Goal: Information Seeking & Learning: Find contact information

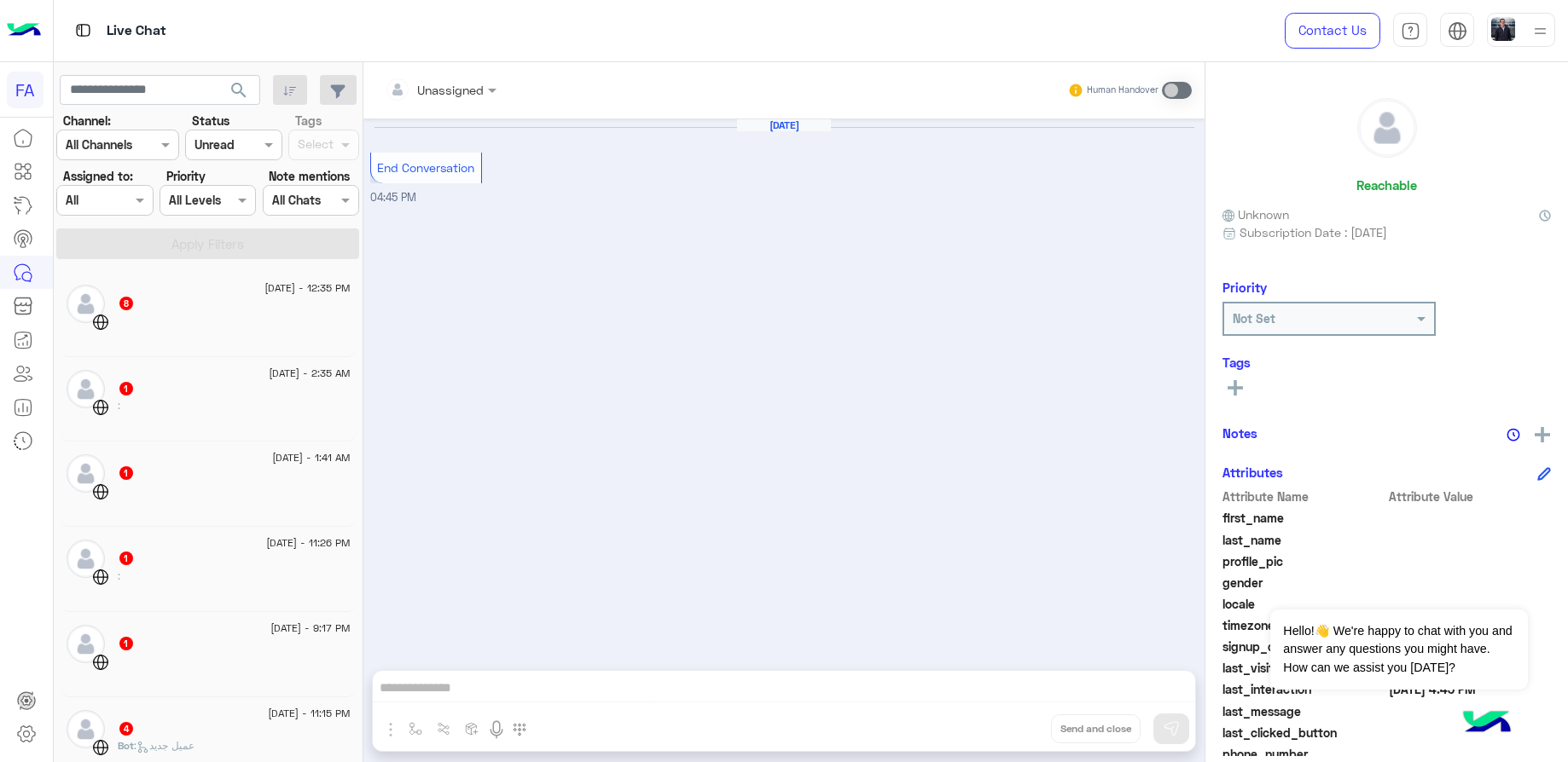
click at [235, 142] on div at bounding box center [233, 144] width 94 height 19
click at [214, 172] on div "All" at bounding box center [233, 178] width 96 height 31
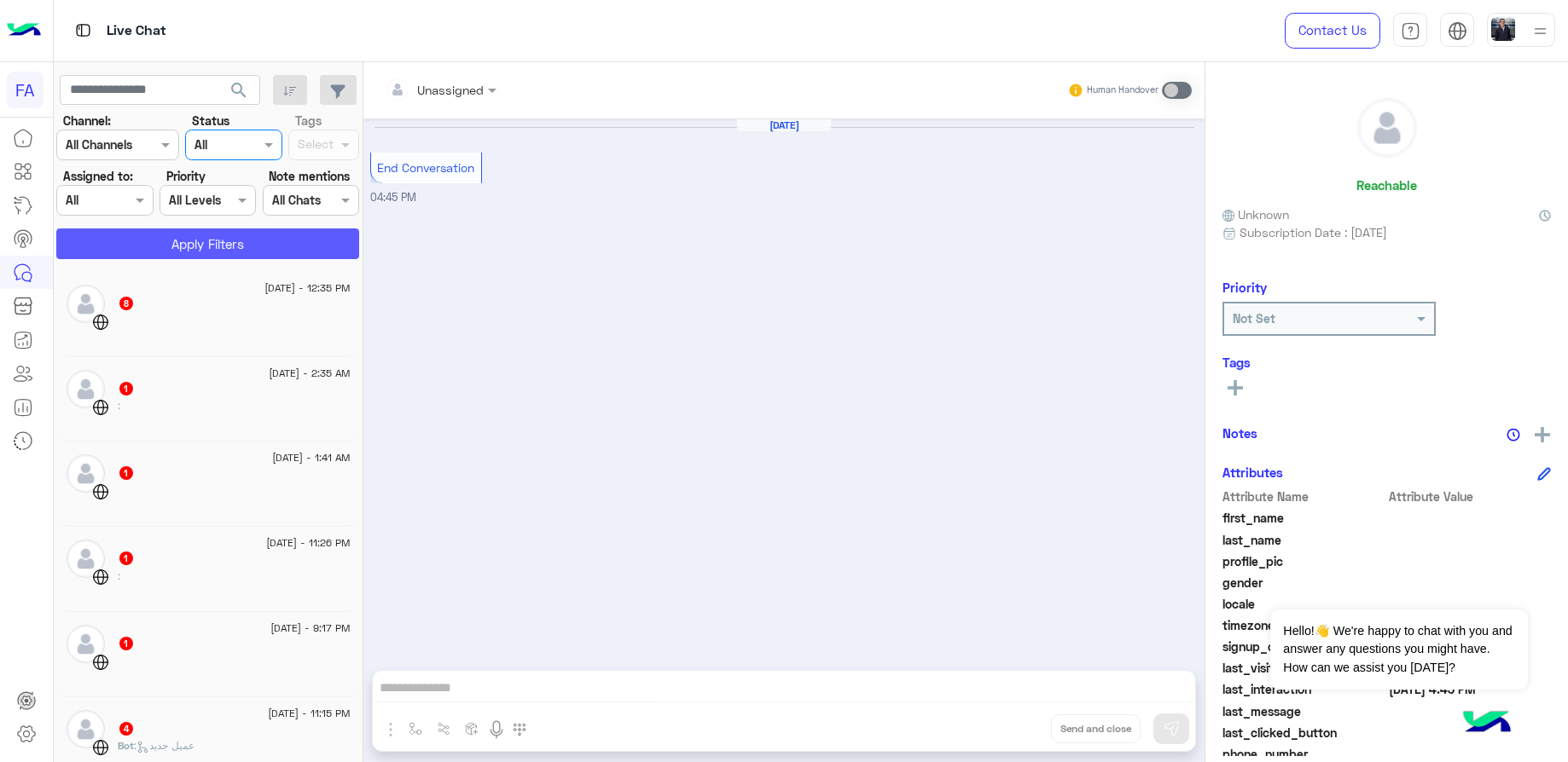
click at [227, 252] on button "Apply Filters" at bounding box center [208, 243] width 303 height 30
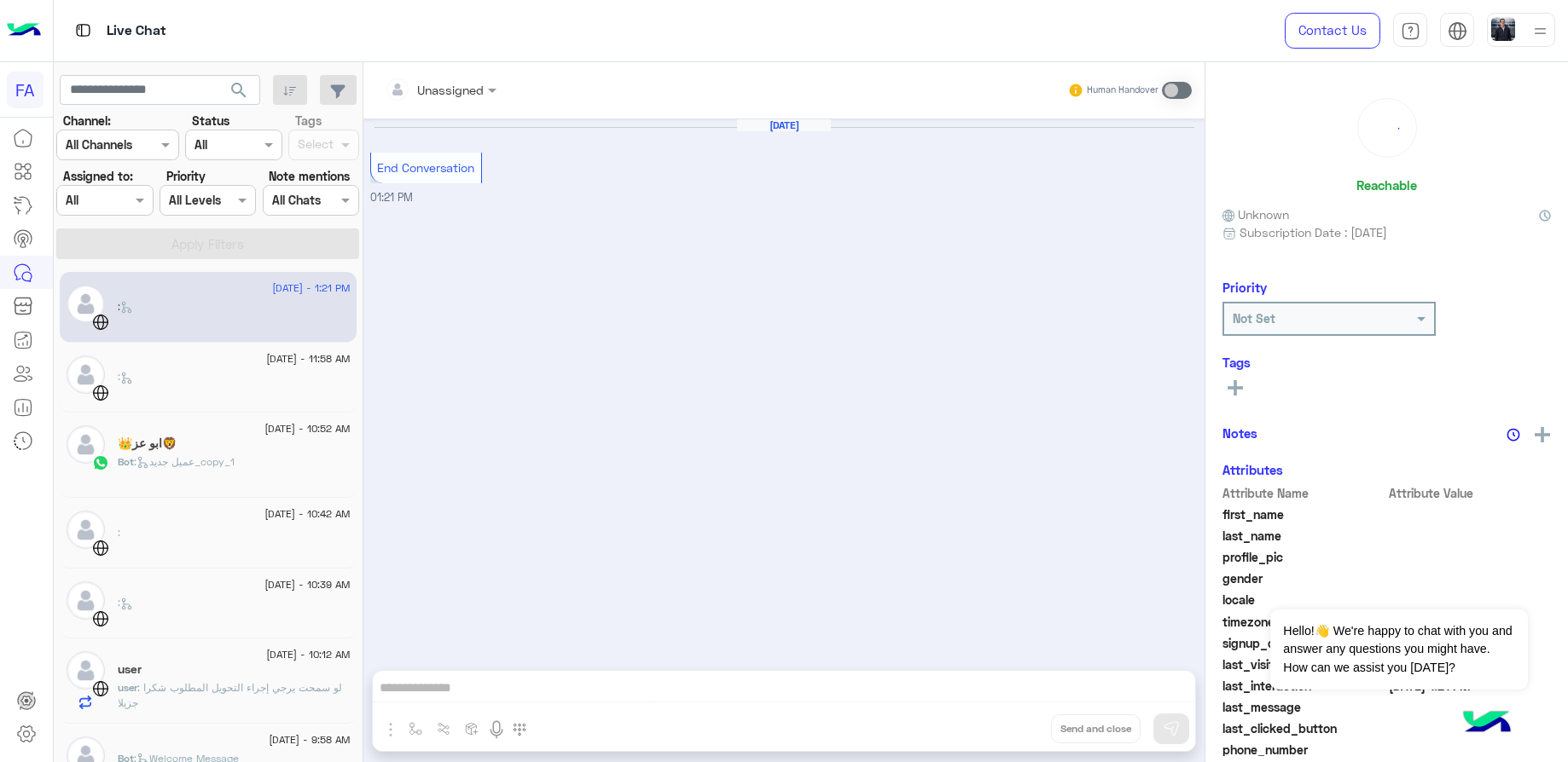
click at [288, 456] on div "Bot : عميل جديد_copy_1" at bounding box center [234, 469] width 233 height 30
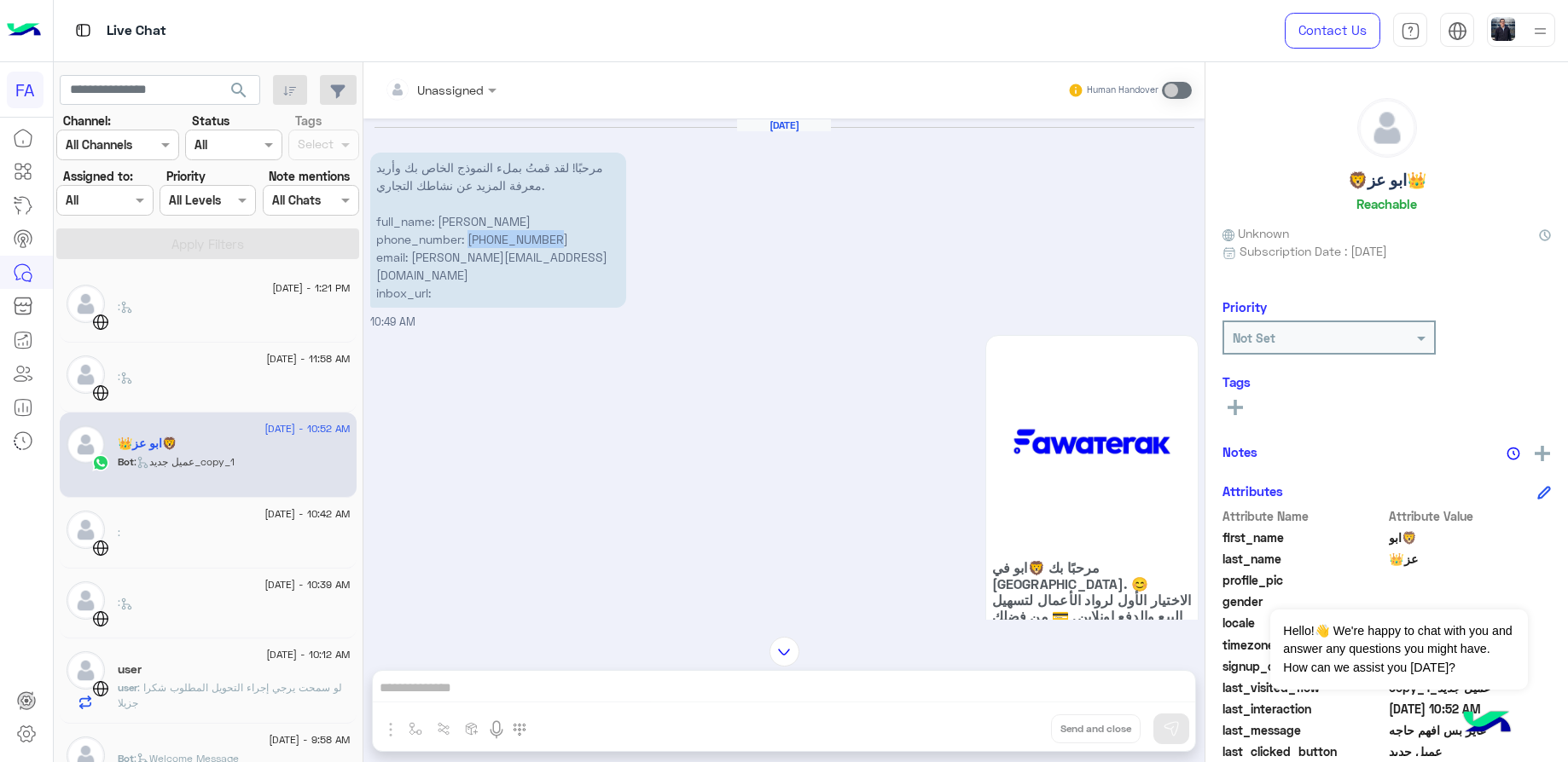
drag, startPoint x: 559, startPoint y: 238, endPoint x: 469, endPoint y: 241, distance: 90.0
click at [469, 241] on p "مرحبًا! لقد قمتُ بملء النموذج الخاص بك وأريد معرفة المزيد عن نشاطك التجاري. ful…" at bounding box center [498, 230] width 256 height 155
drag, startPoint x: 469, startPoint y: 241, endPoint x: 488, endPoint y: 237, distance: 19.4
copy p "[PHONE_NUMBER]"
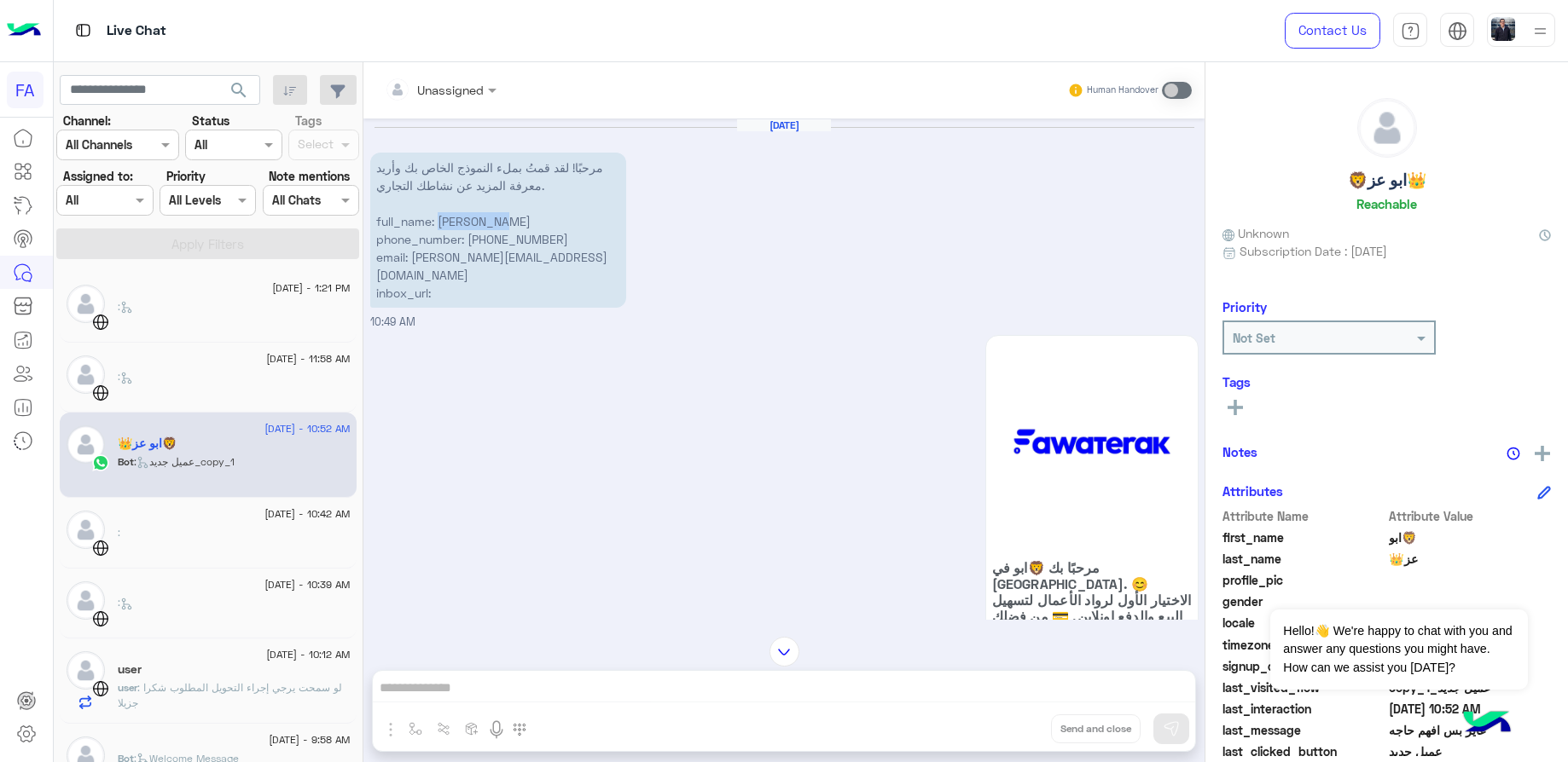
drag, startPoint x: 517, startPoint y: 221, endPoint x: 440, endPoint y: 223, distance: 77.0
click at [440, 223] on p "مرحبًا! لقد قمتُ بملء النموذج الخاص بك وأريد معرفة المزيد عن نشاطك التجاري. ful…" at bounding box center [498, 230] width 256 height 155
copy p "[PERSON_NAME]"
drag, startPoint x: 566, startPoint y: 258, endPoint x: 416, endPoint y: 260, distance: 150.0
click at [416, 260] on p "مرحبًا! لقد قمتُ بملء النموذج الخاص بك وأريد معرفة المزيد عن نشاطك التجاري. ful…" at bounding box center [498, 230] width 256 height 155
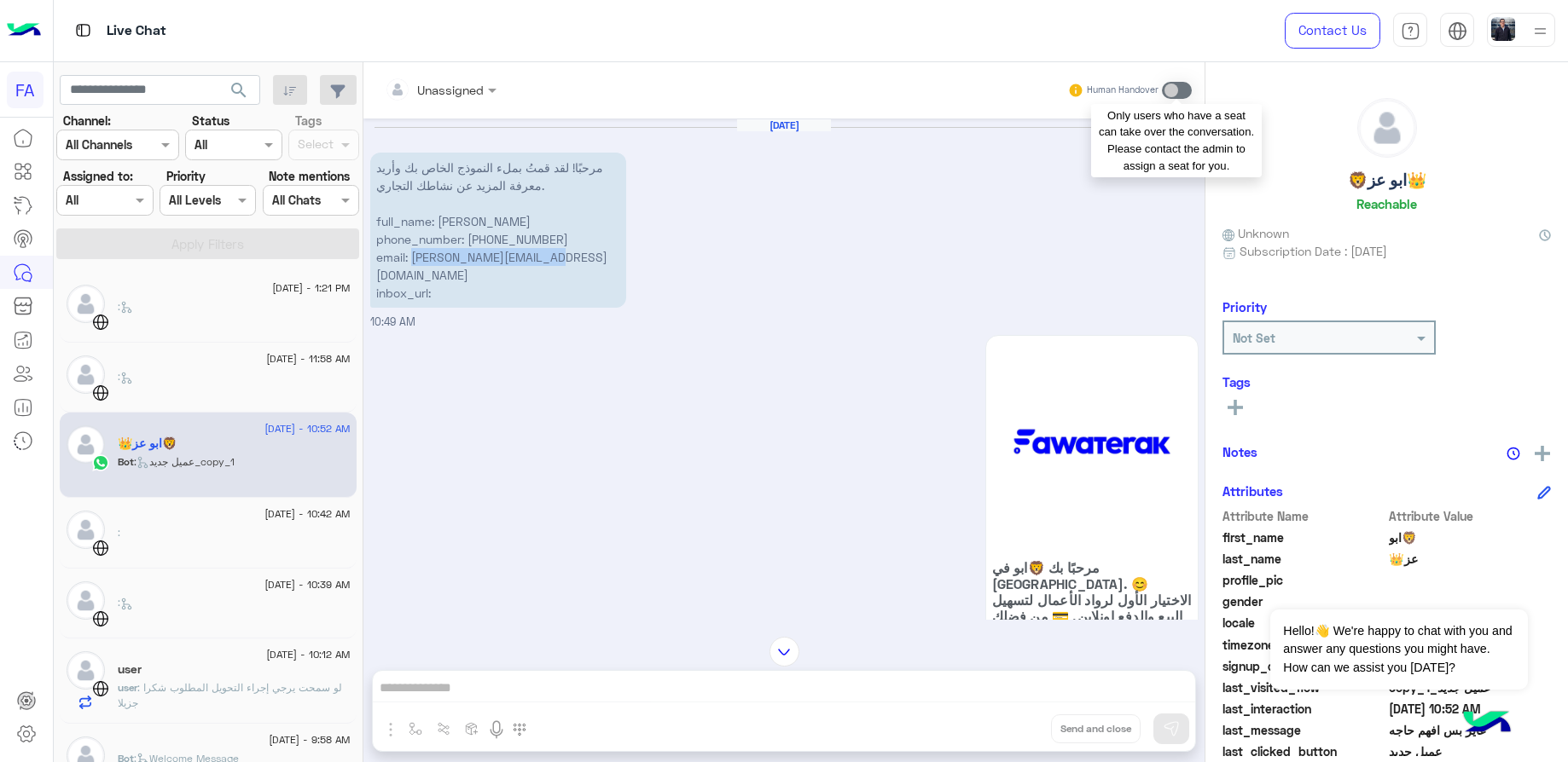
copy p "[EMAIL_ADDRESS][DOMAIN_NAME]"
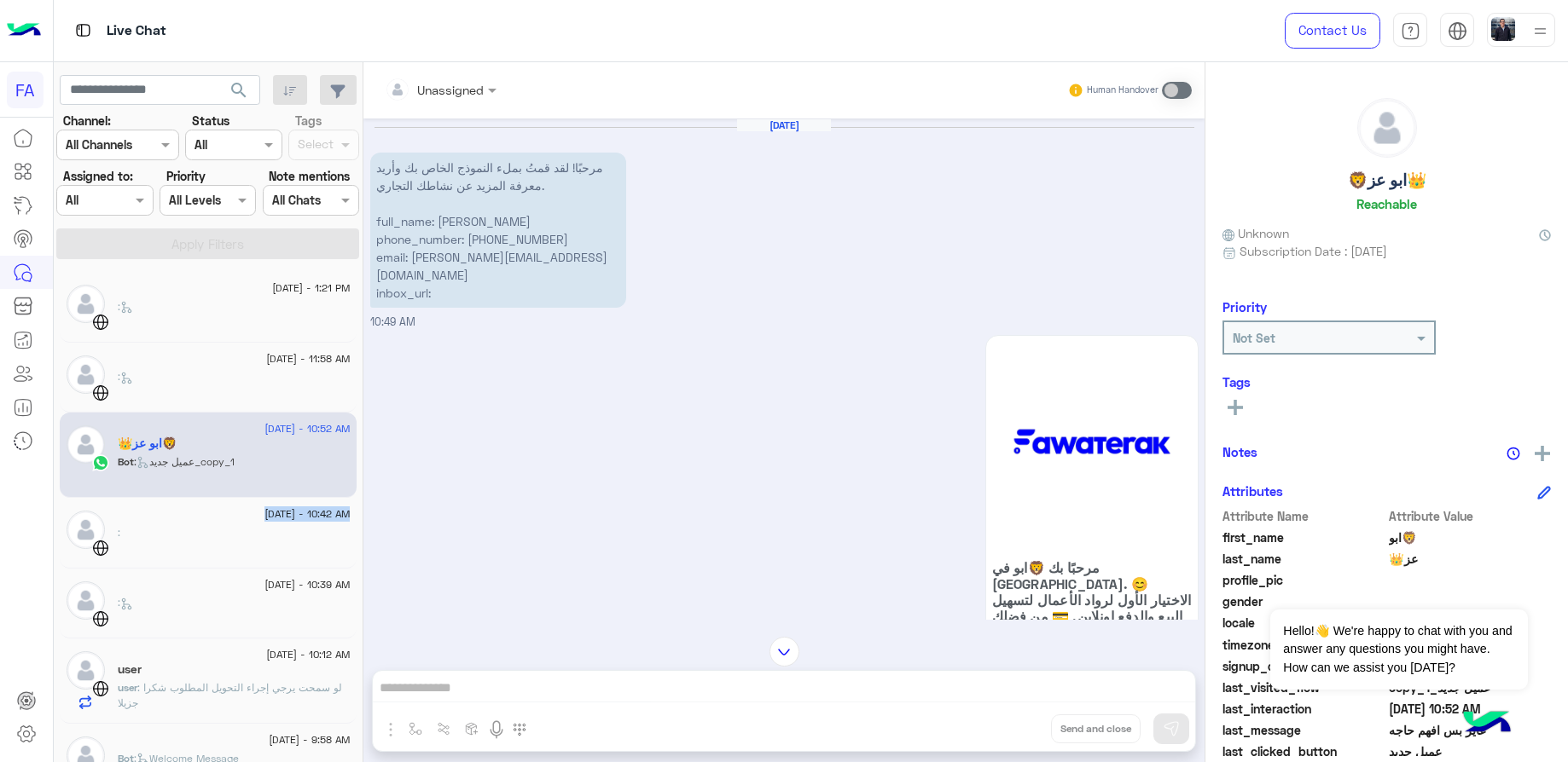
click at [224, 520] on div "[DATE] - 10:42 AM :" at bounding box center [234, 533] width 233 height 44
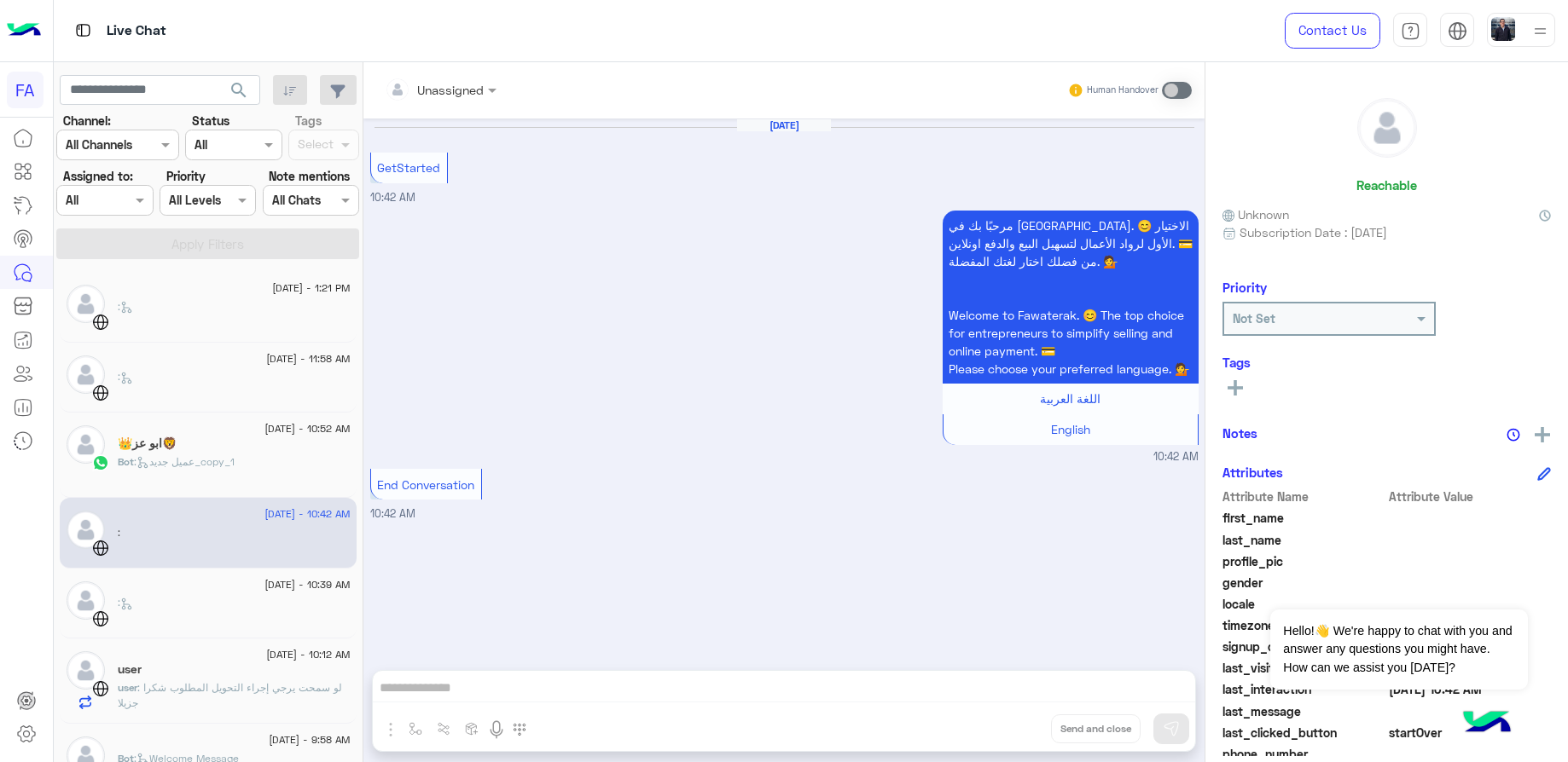
click at [205, 282] on div "[DATE] - 1:21 PM :" at bounding box center [208, 308] width 297 height 71
click at [219, 321] on div ":" at bounding box center [234, 314] width 233 height 30
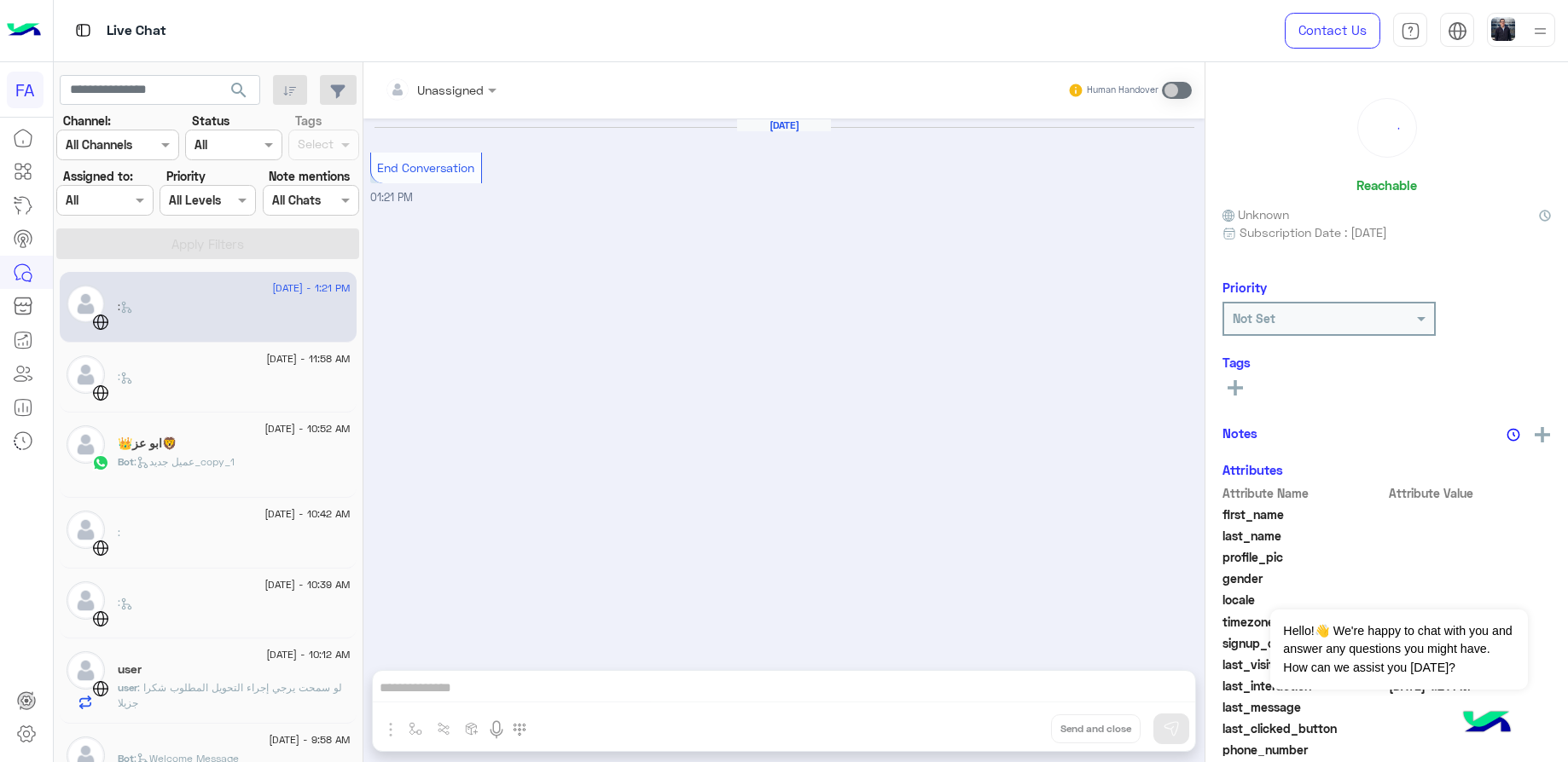
click at [188, 370] on div ":" at bounding box center [234, 384] width 233 height 30
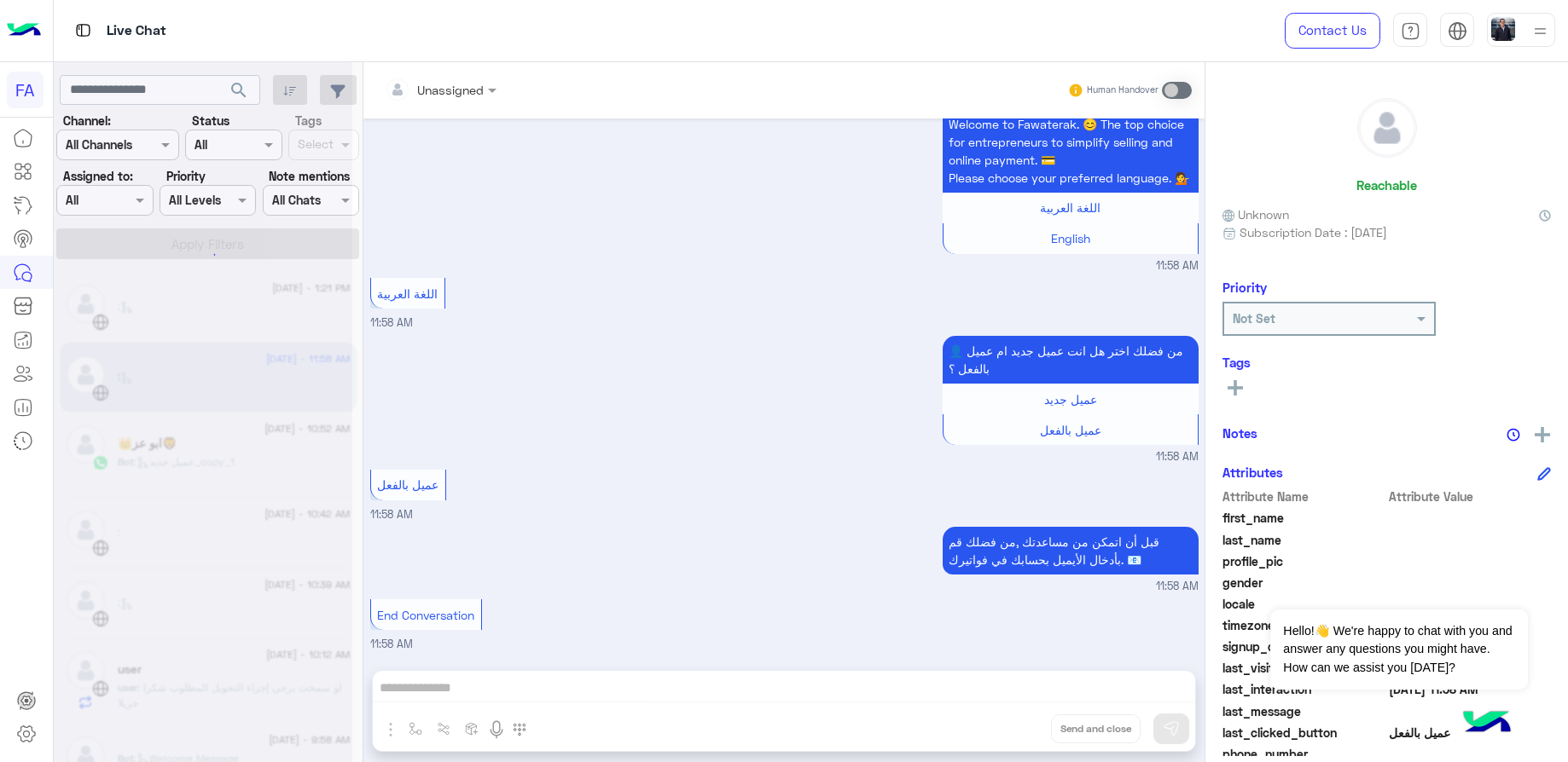
scroll to position [209, 0]
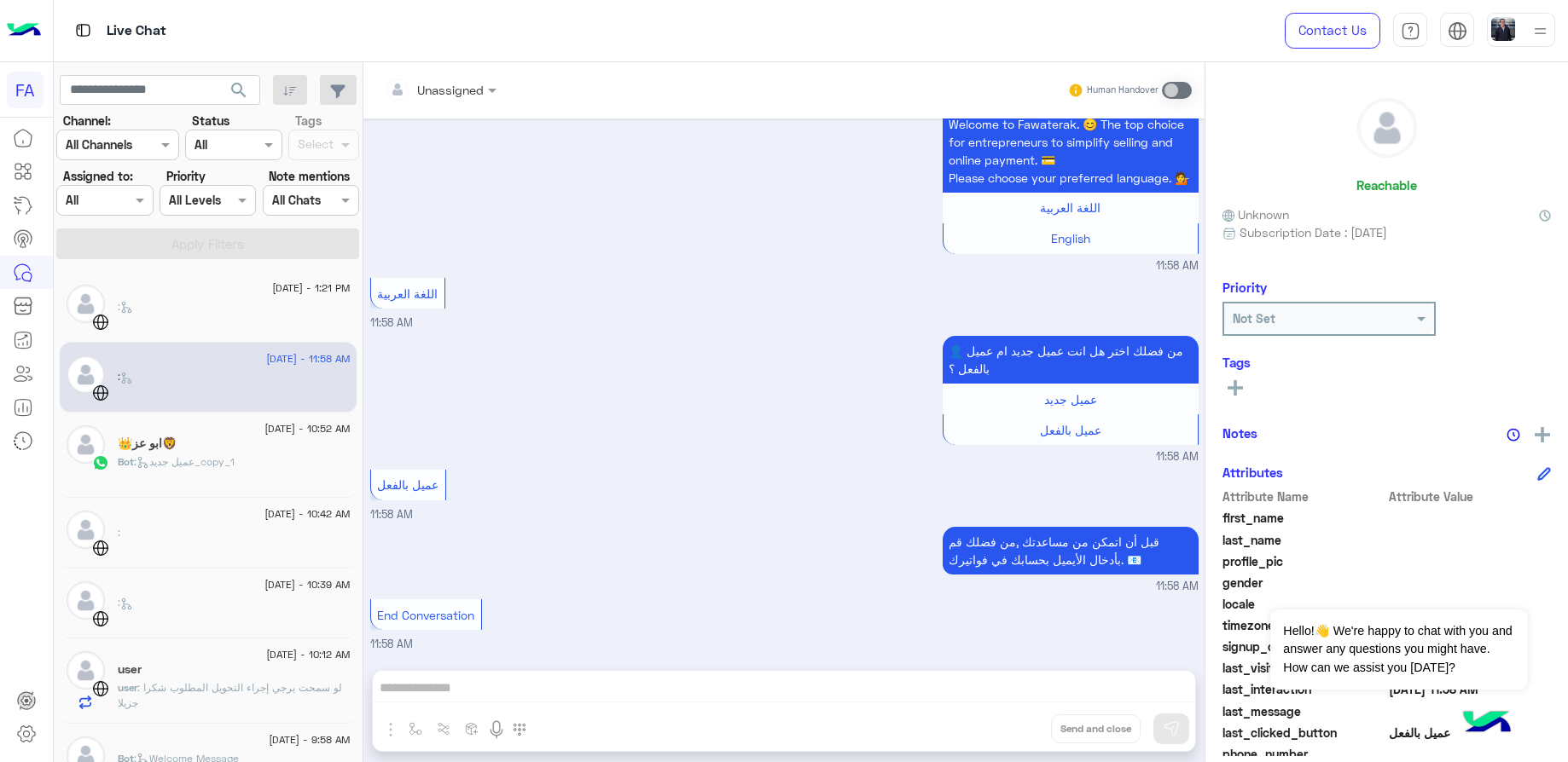
click at [206, 598] on div ":" at bounding box center [234, 611] width 233 height 30
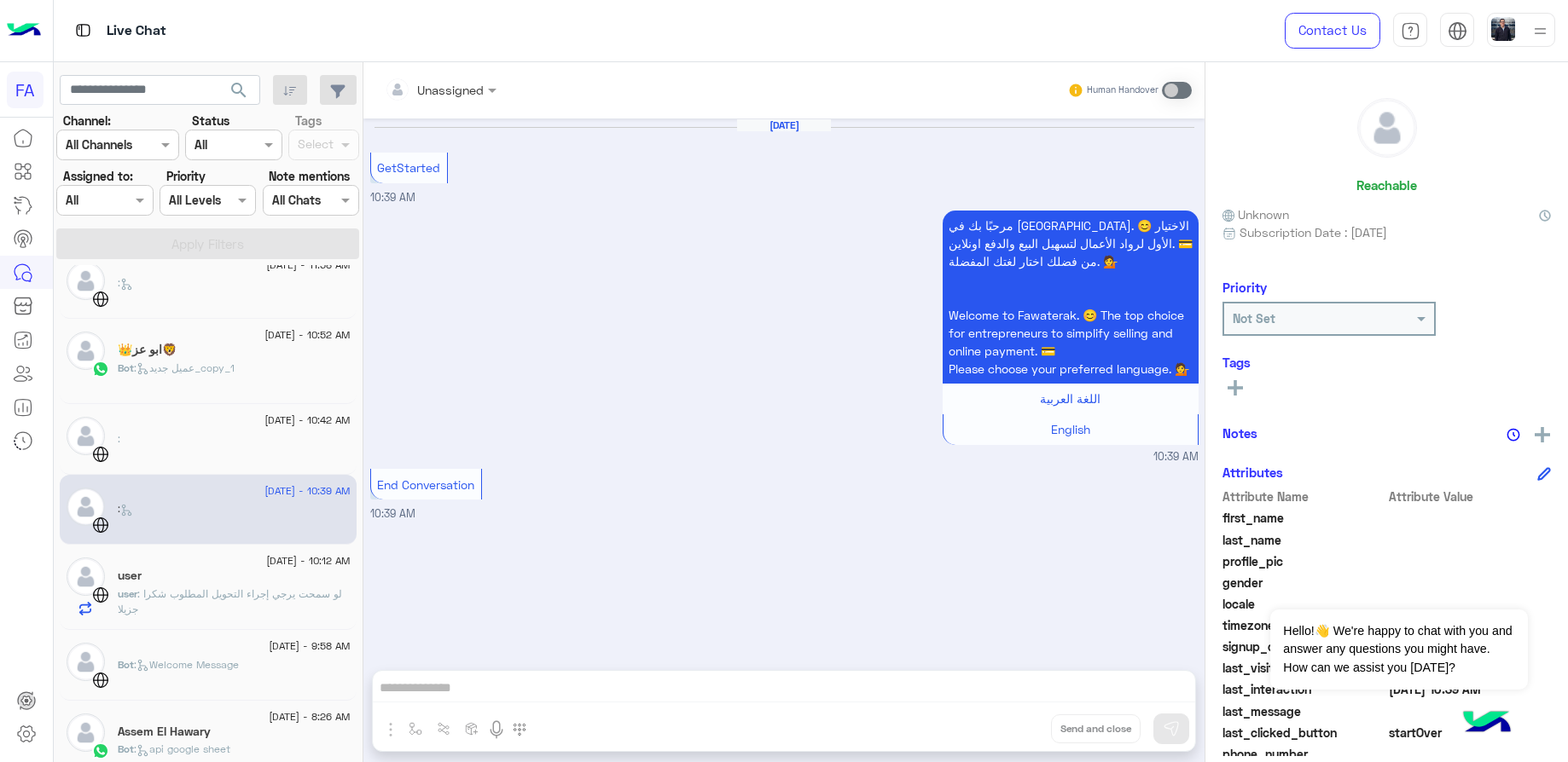
scroll to position [128, 0]
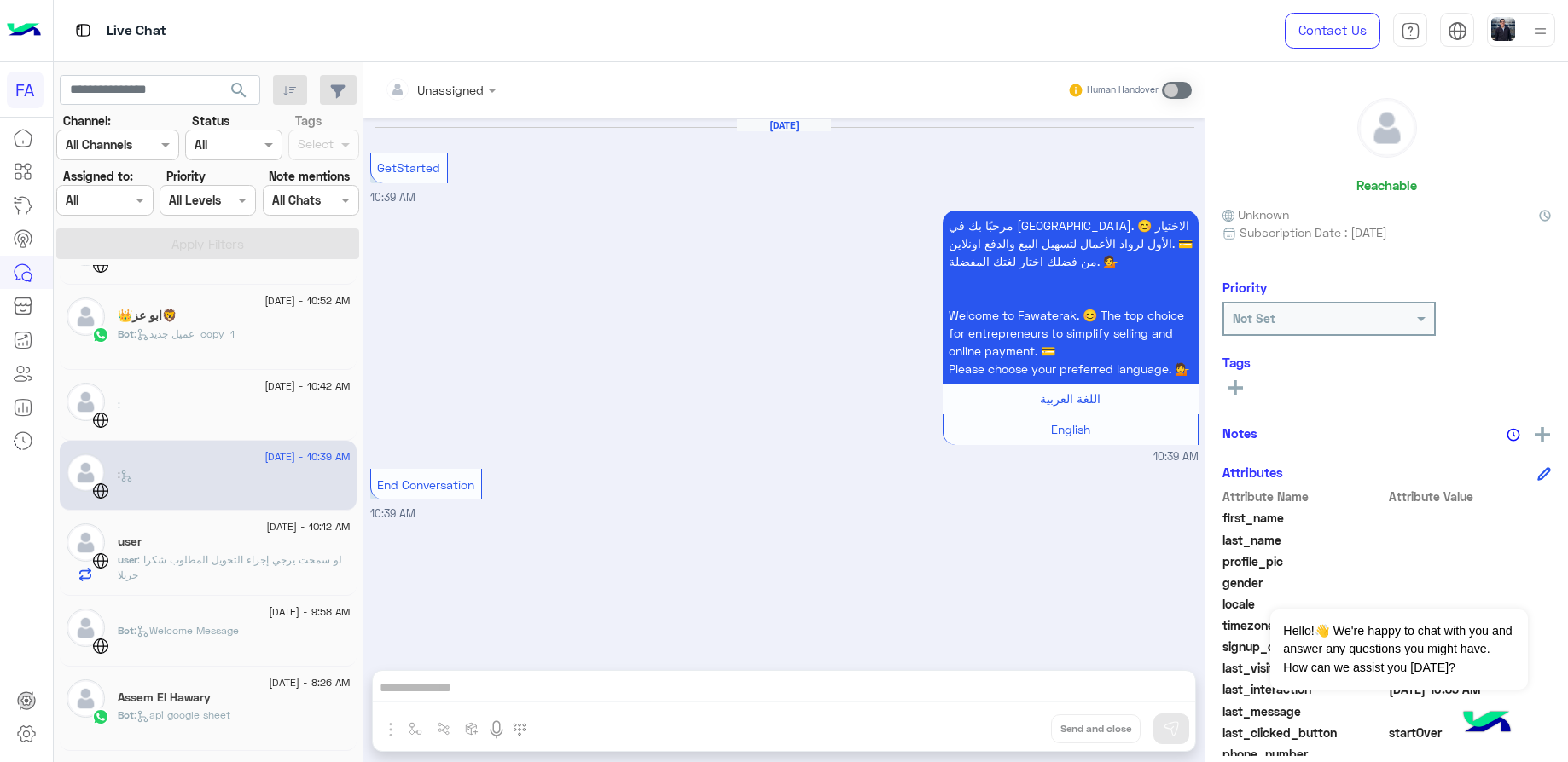
click at [210, 570] on p "user : لو سمحت يرجي إجراء التحويل المطلوب شكرا جزيلا" at bounding box center [234, 567] width 233 height 30
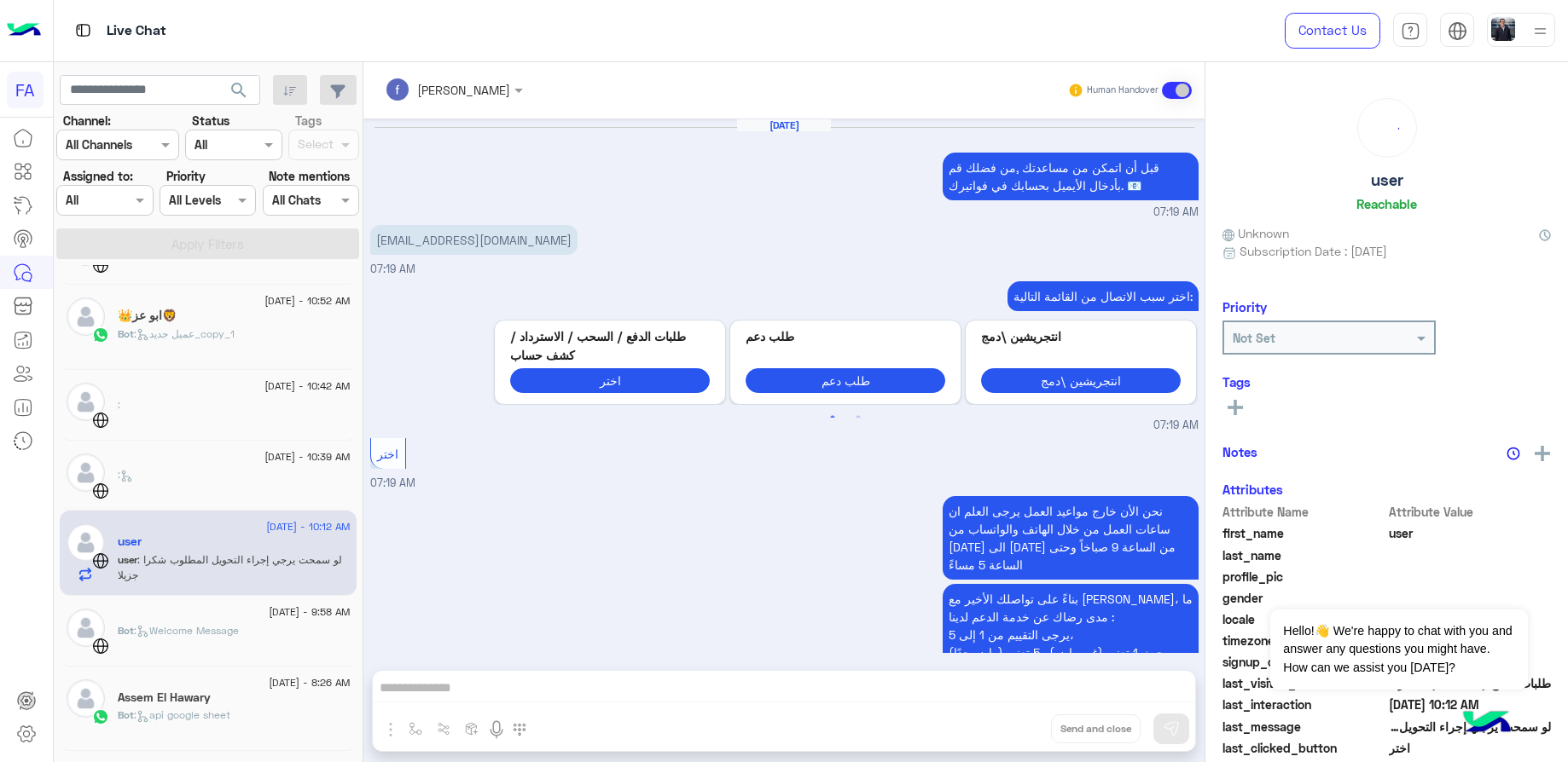
scroll to position [1558, 0]
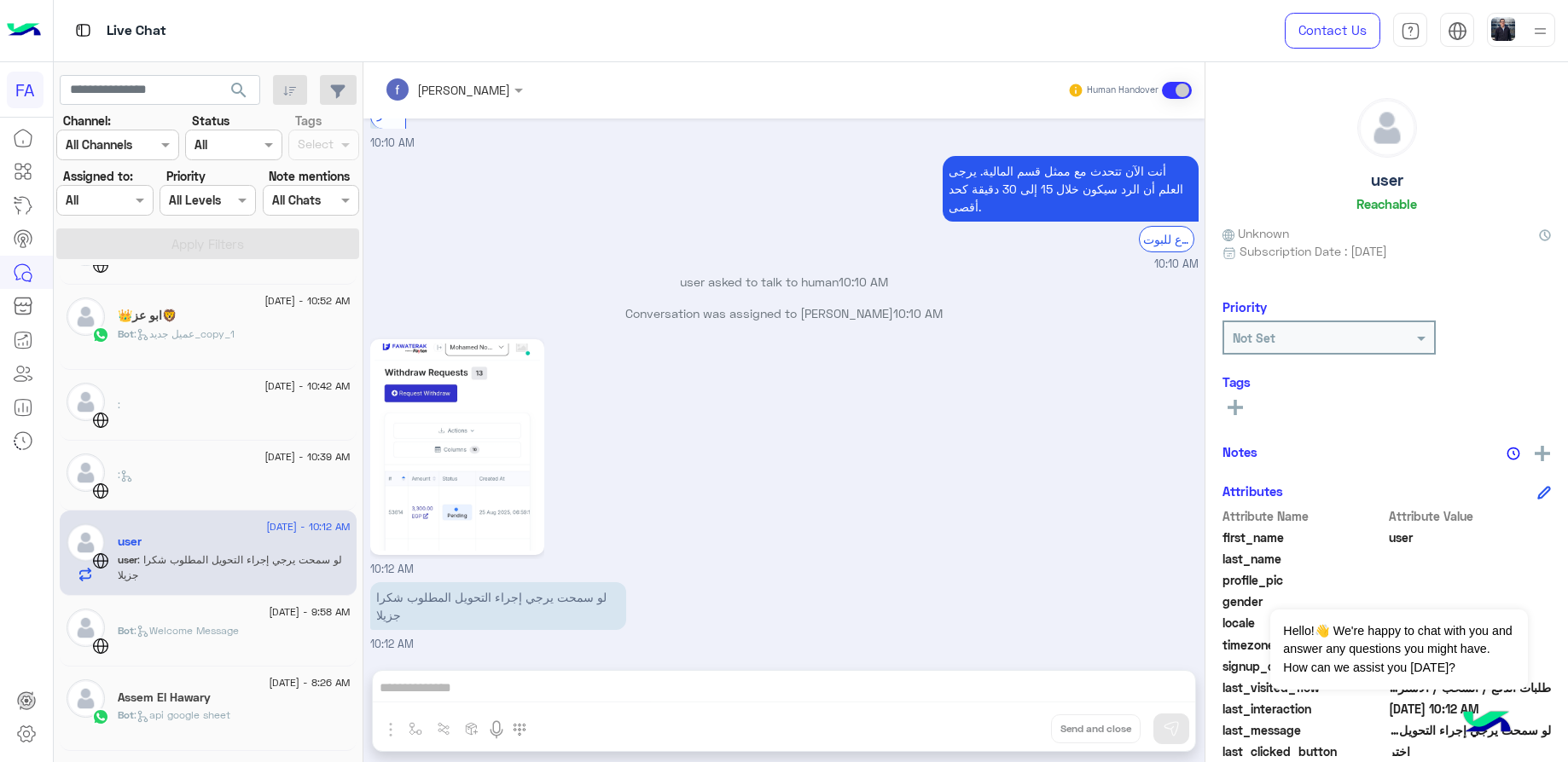
click at [295, 630] on div "Bot : Welcome Message" at bounding box center [234, 638] width 233 height 30
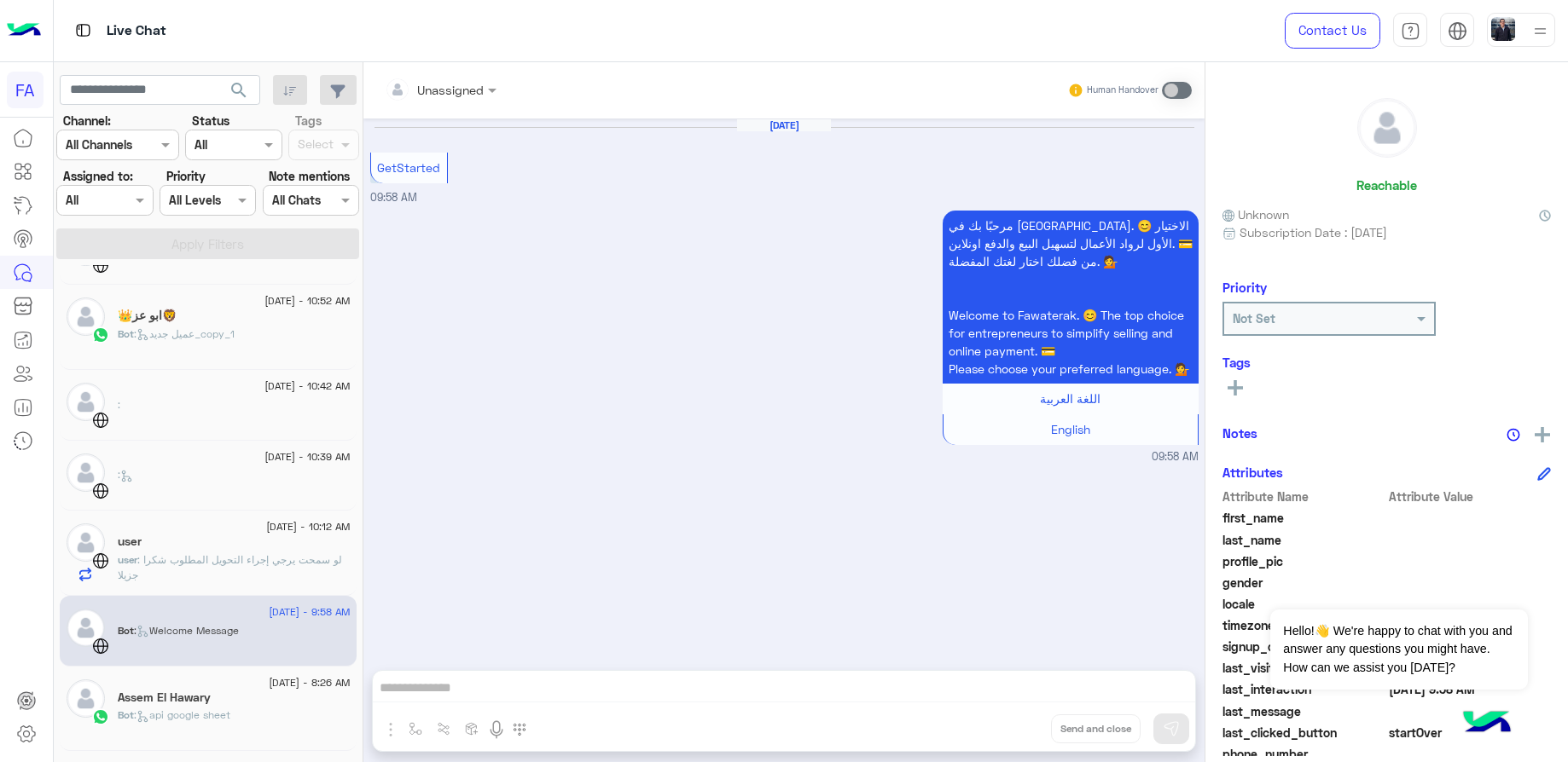
click at [213, 699] on div "Assem El Hawary" at bounding box center [234, 699] width 233 height 18
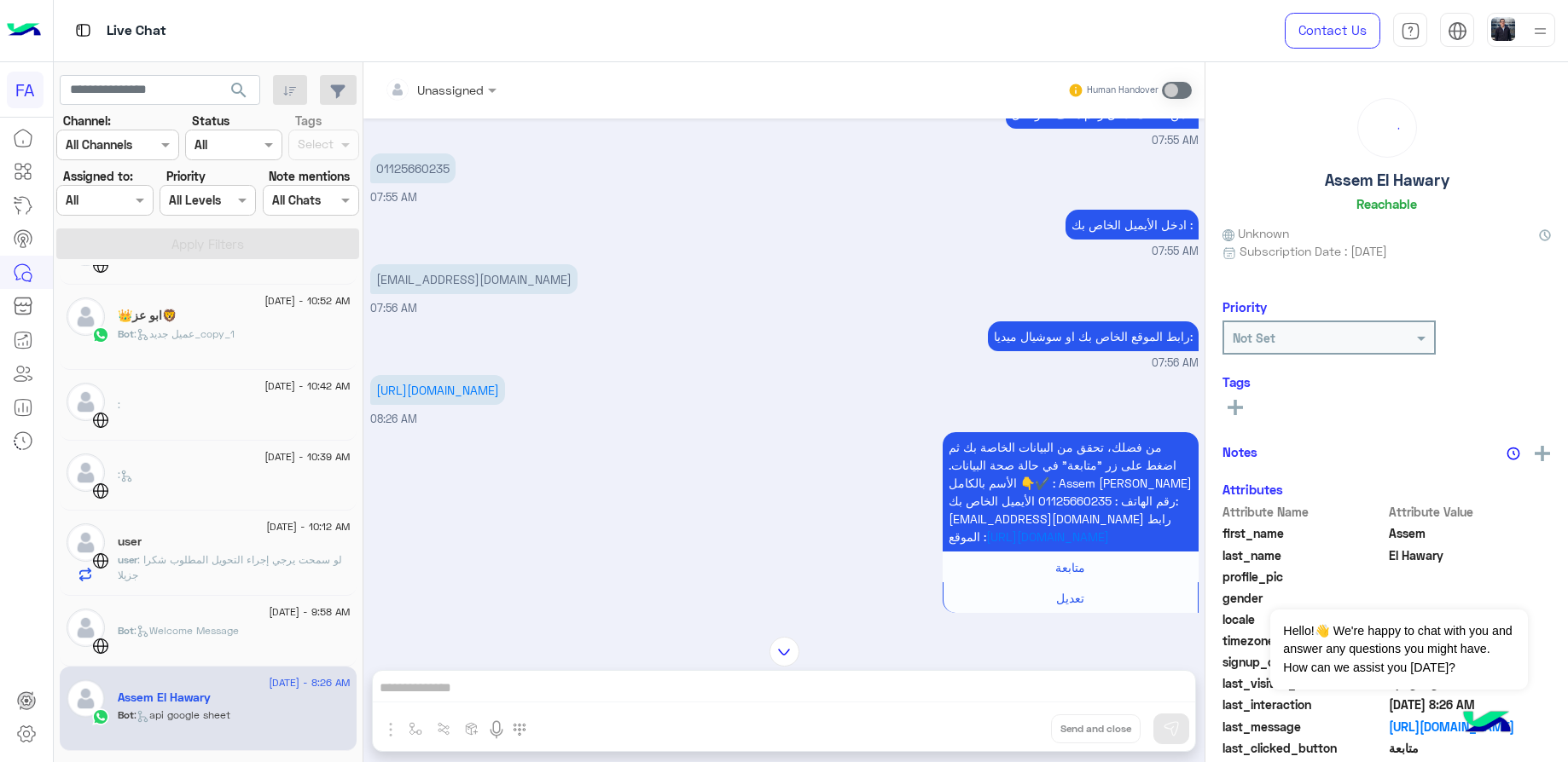
scroll to position [841, 0]
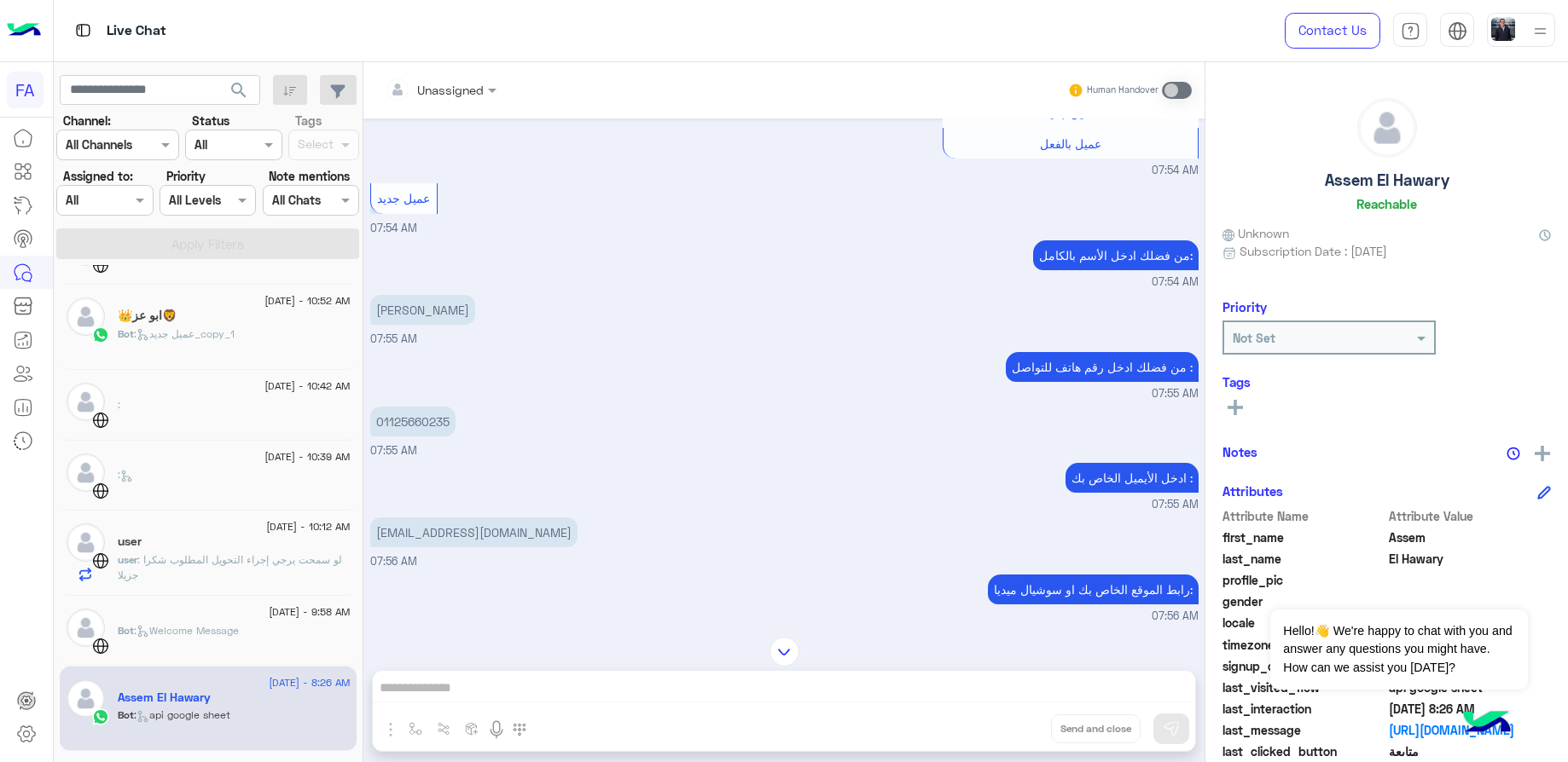
click at [432, 295] on p "[PERSON_NAME]" at bounding box center [423, 309] width 105 height 30
click at [432, 295] on p "[PERSON_NAME]" at bounding box center [423, 309] width 105 height 30
copy app-message "[PERSON_NAME]"
click at [406, 406] on p "01125660235" at bounding box center [413, 421] width 85 height 30
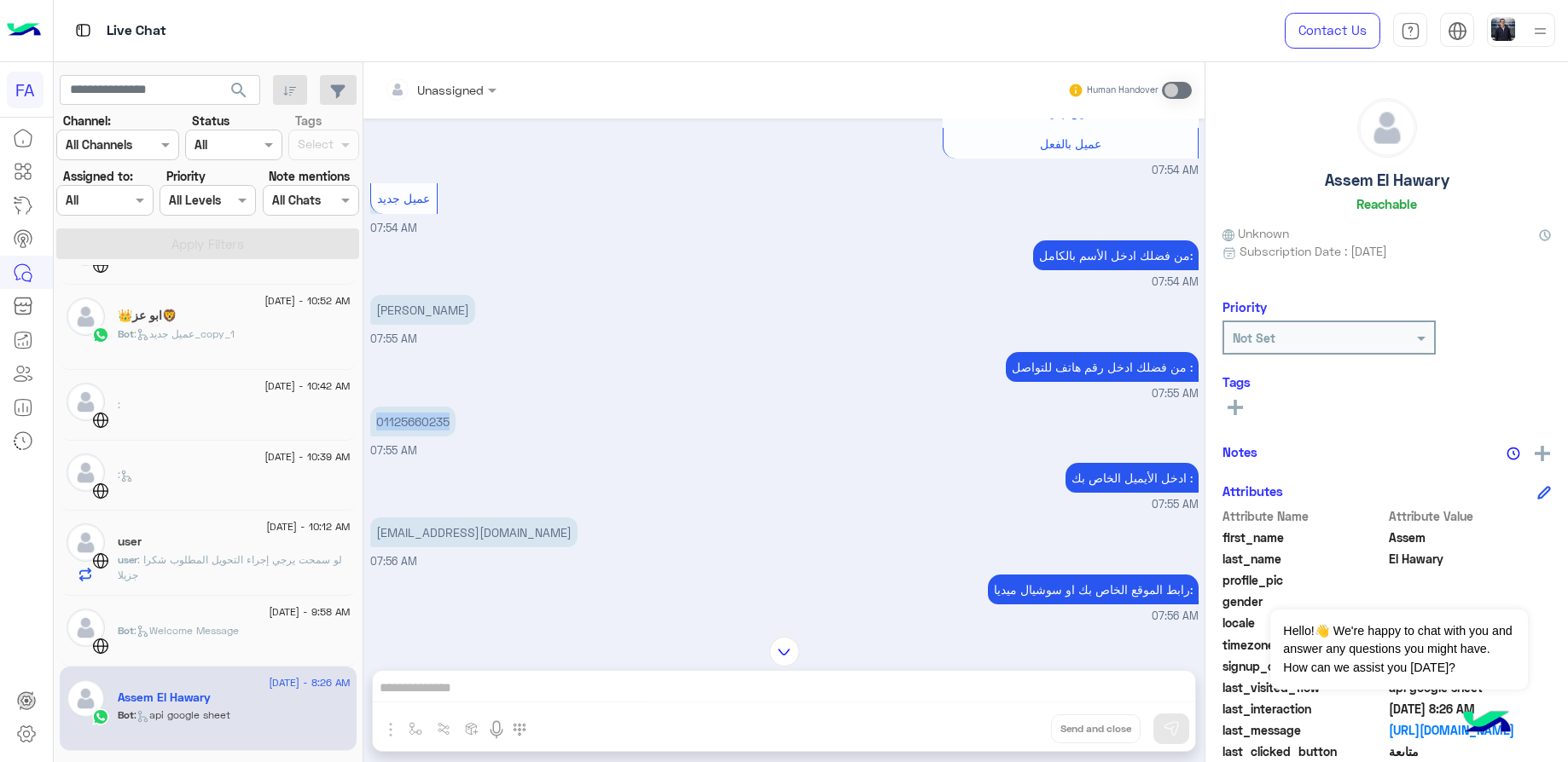
click at [406, 406] on p "01125660235" at bounding box center [413, 421] width 85 height 30
copy p "01125660235"
click at [444, 521] on p "[EMAIL_ADDRESS][DOMAIN_NAME]" at bounding box center [474, 532] width 207 height 30
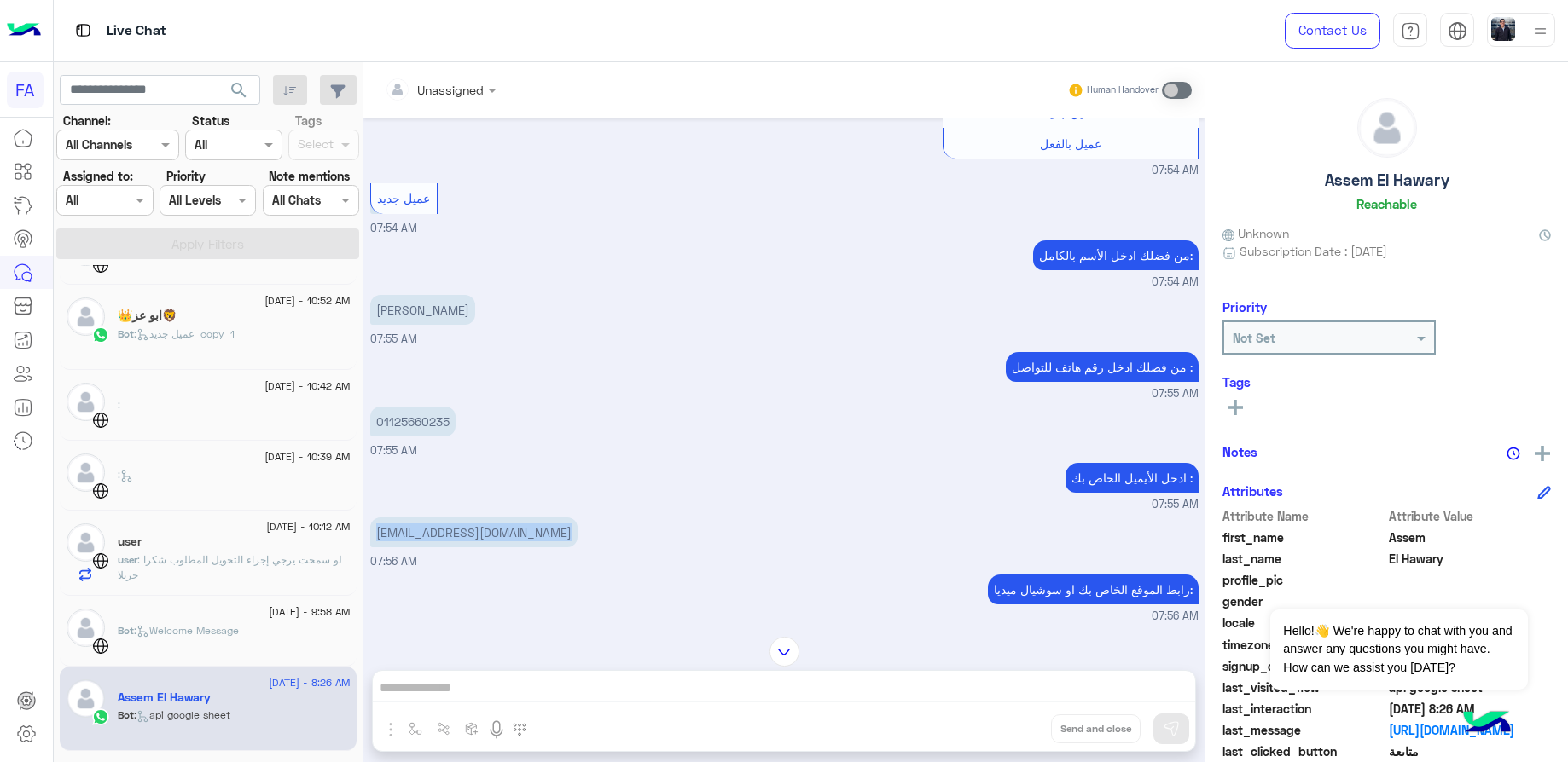
copy app-message "[EMAIL_ADDRESS][DOMAIN_NAME]"
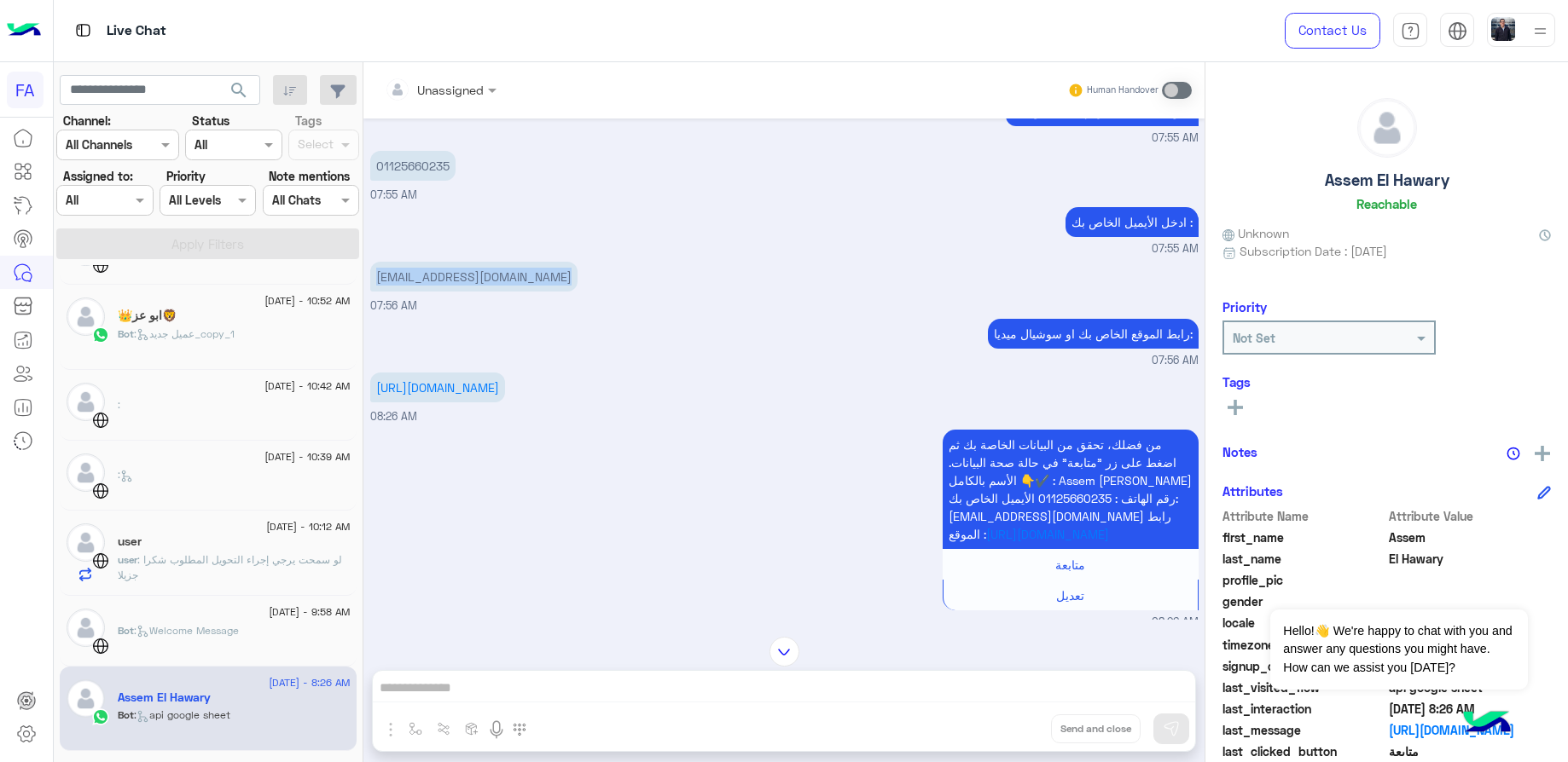
drag, startPoint x: 409, startPoint y: 398, endPoint x: 362, endPoint y: 368, distance: 55.8
click at [363, 368] on div "[DATE] Hello! I filled in your form and would like to know more about your busi…" at bounding box center [784, 369] width 841 height 502
copy link "[URL][DOMAIN_NAME]"
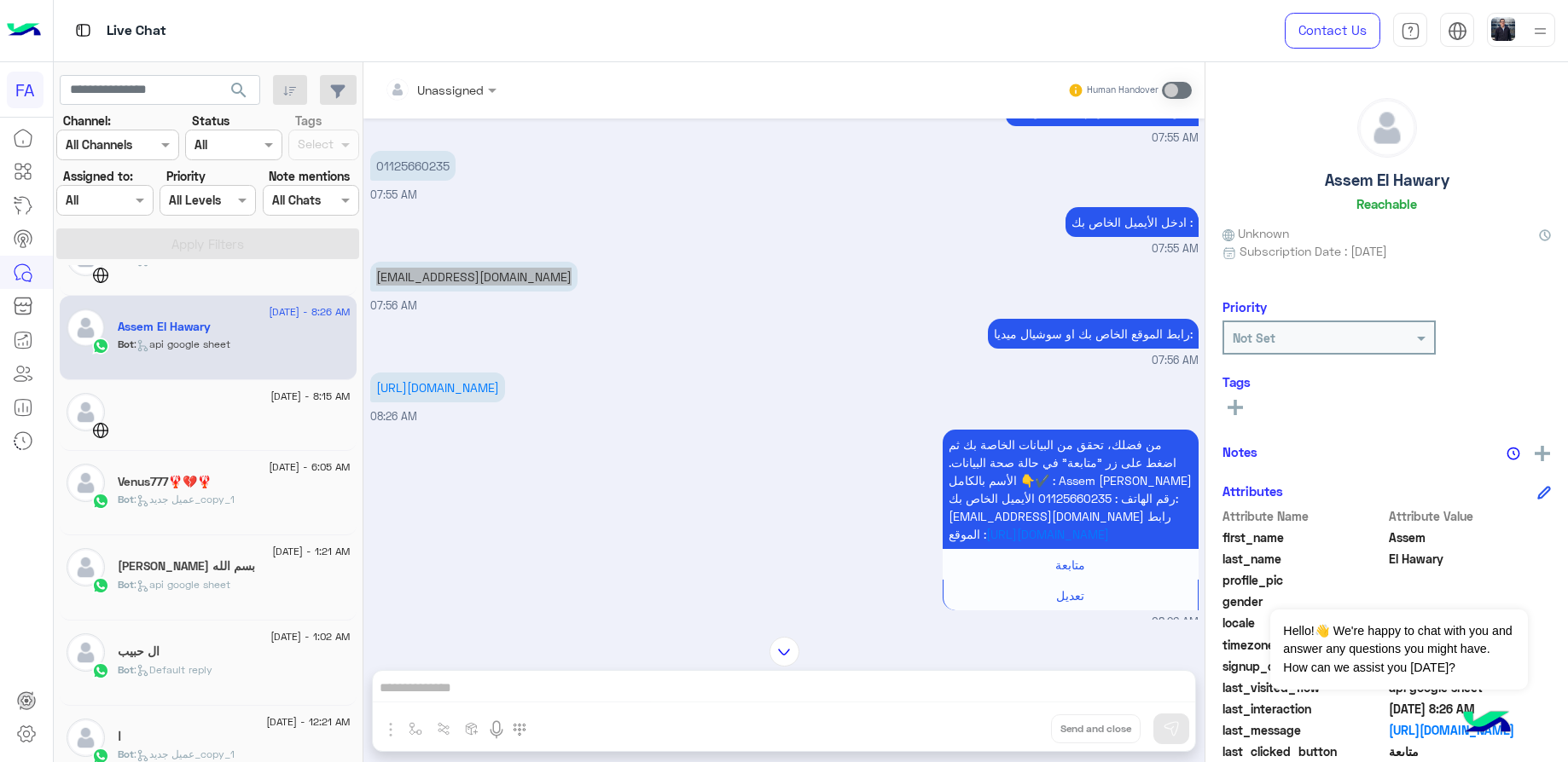
scroll to position [512, 0]
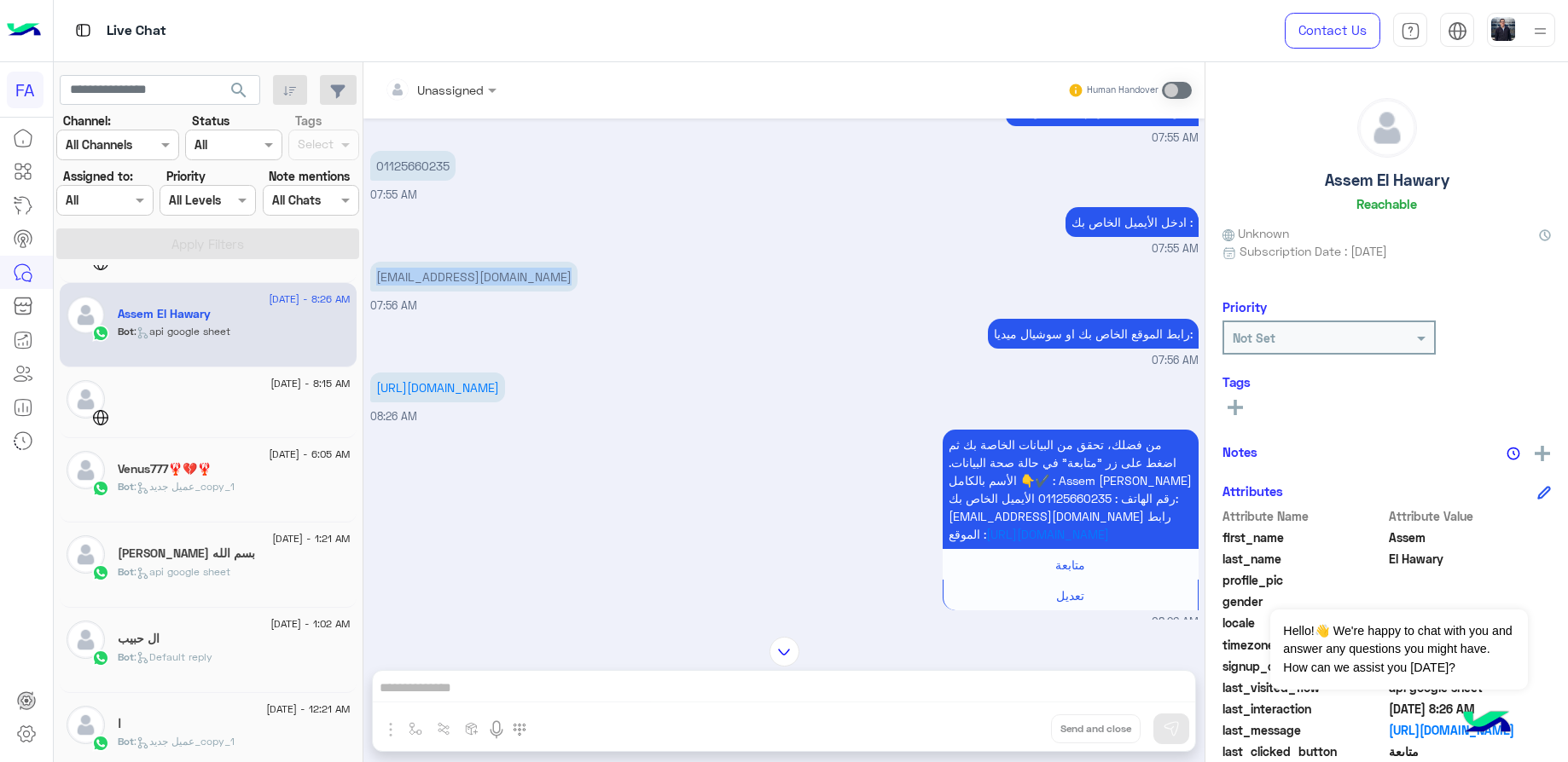
click at [205, 414] on div at bounding box center [234, 410] width 233 height 30
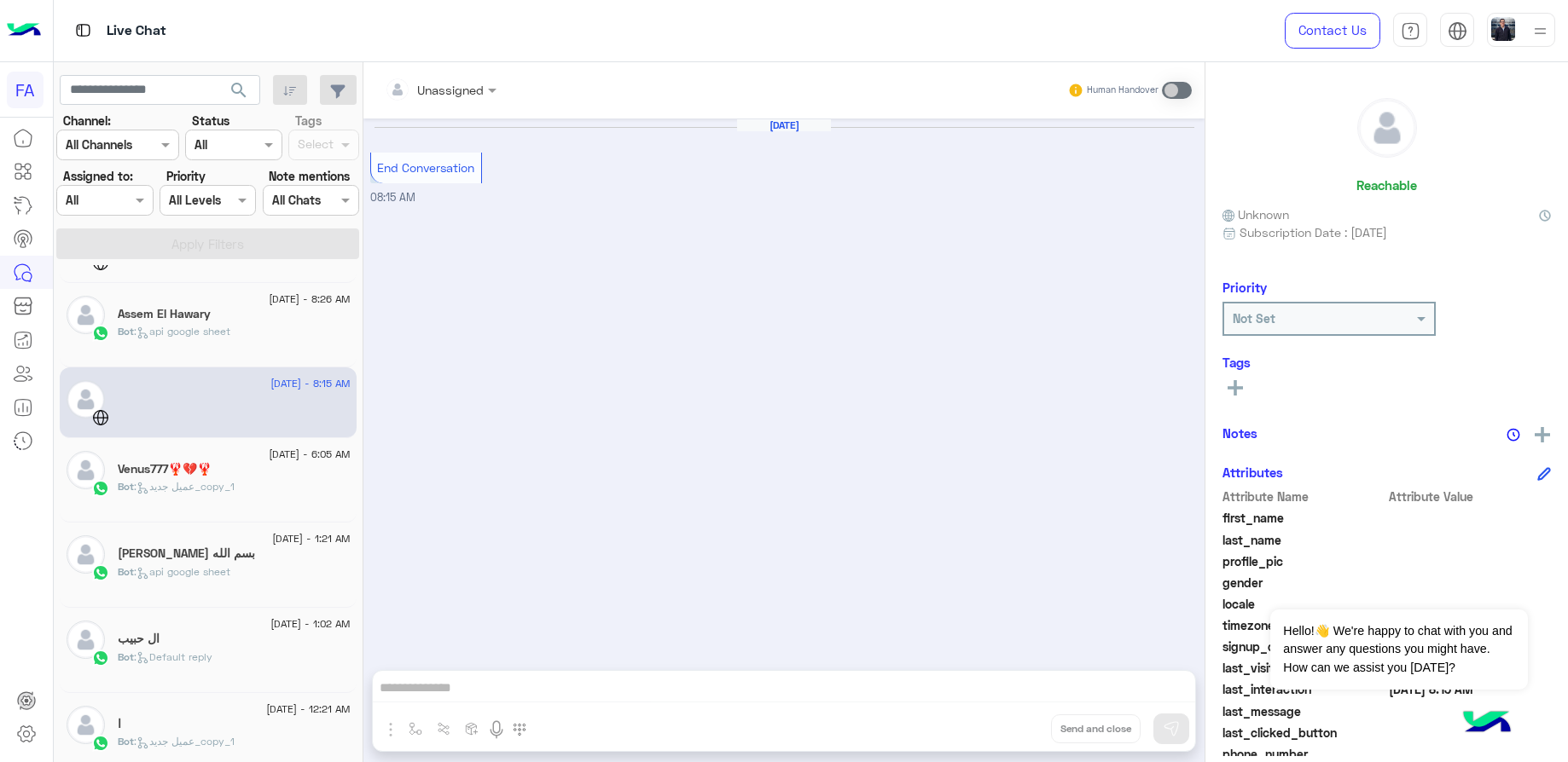
click at [269, 455] on span "[DATE] - 6:05 AM" at bounding box center [310, 454] width 81 height 16
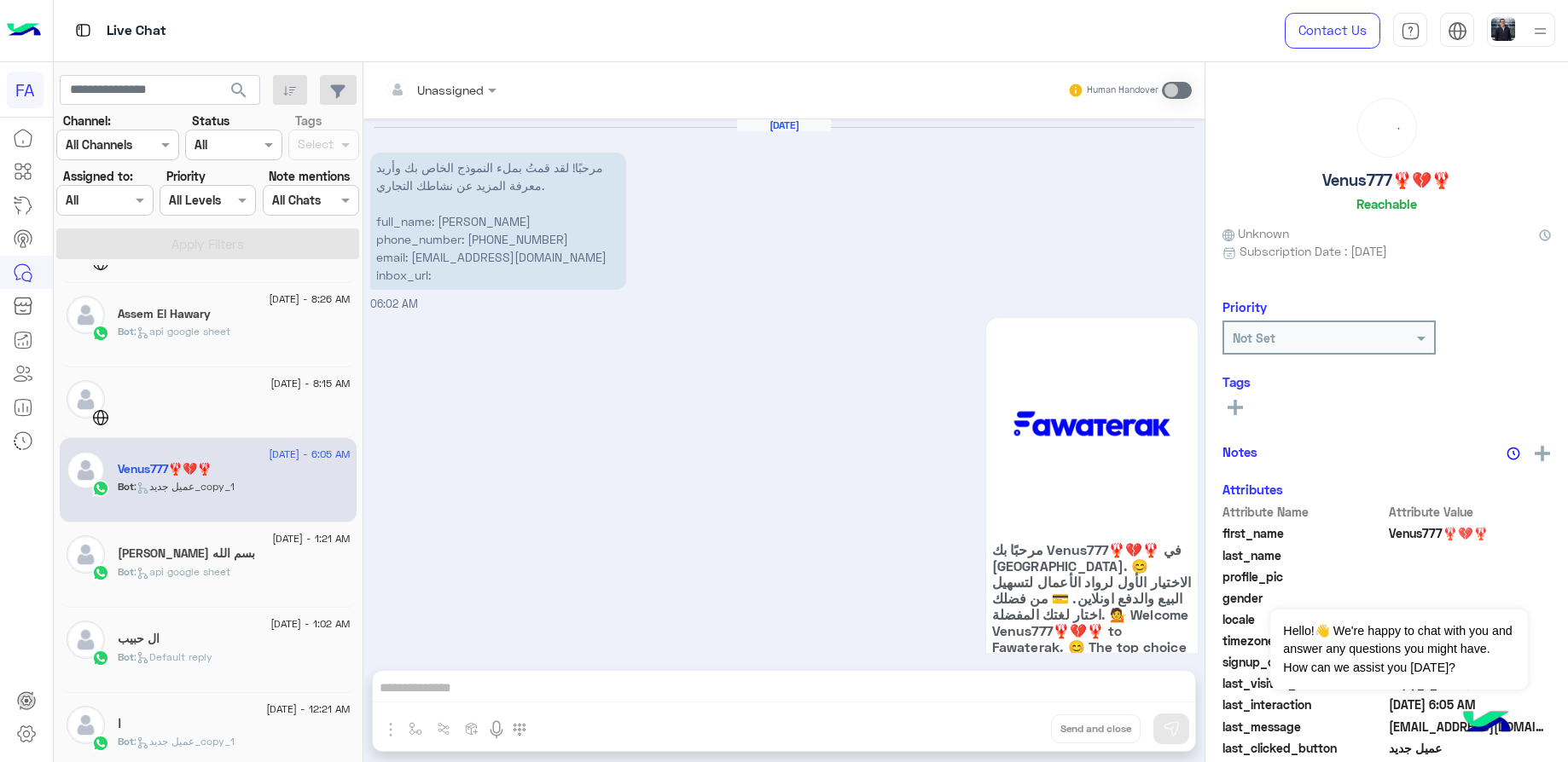
scroll to position [814, 0]
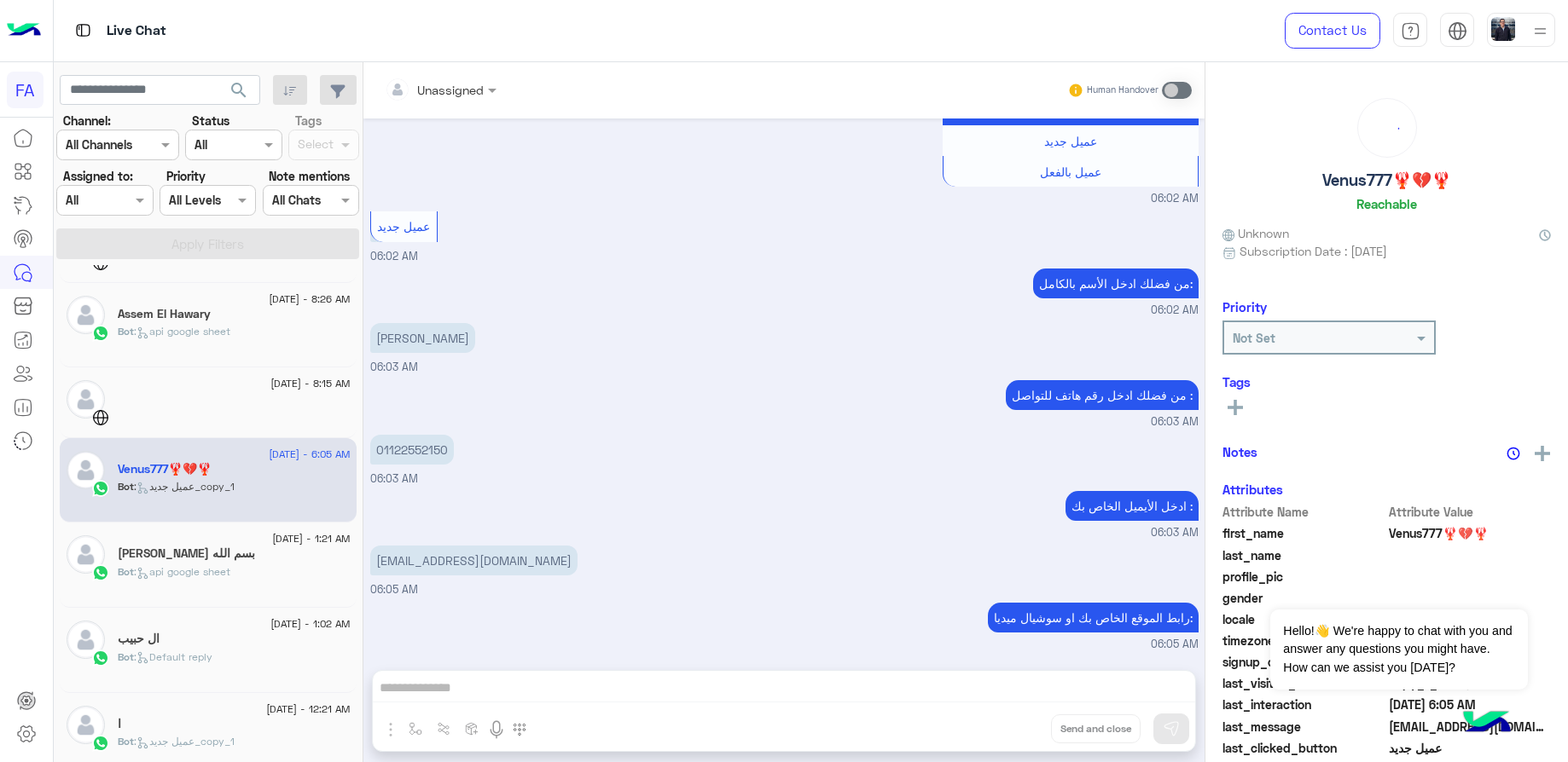
click at [440, 341] on p "[PERSON_NAME]" at bounding box center [423, 338] width 105 height 30
copy app-message "[PERSON_NAME]"
click at [418, 453] on p "01122552150" at bounding box center [412, 450] width 83 height 30
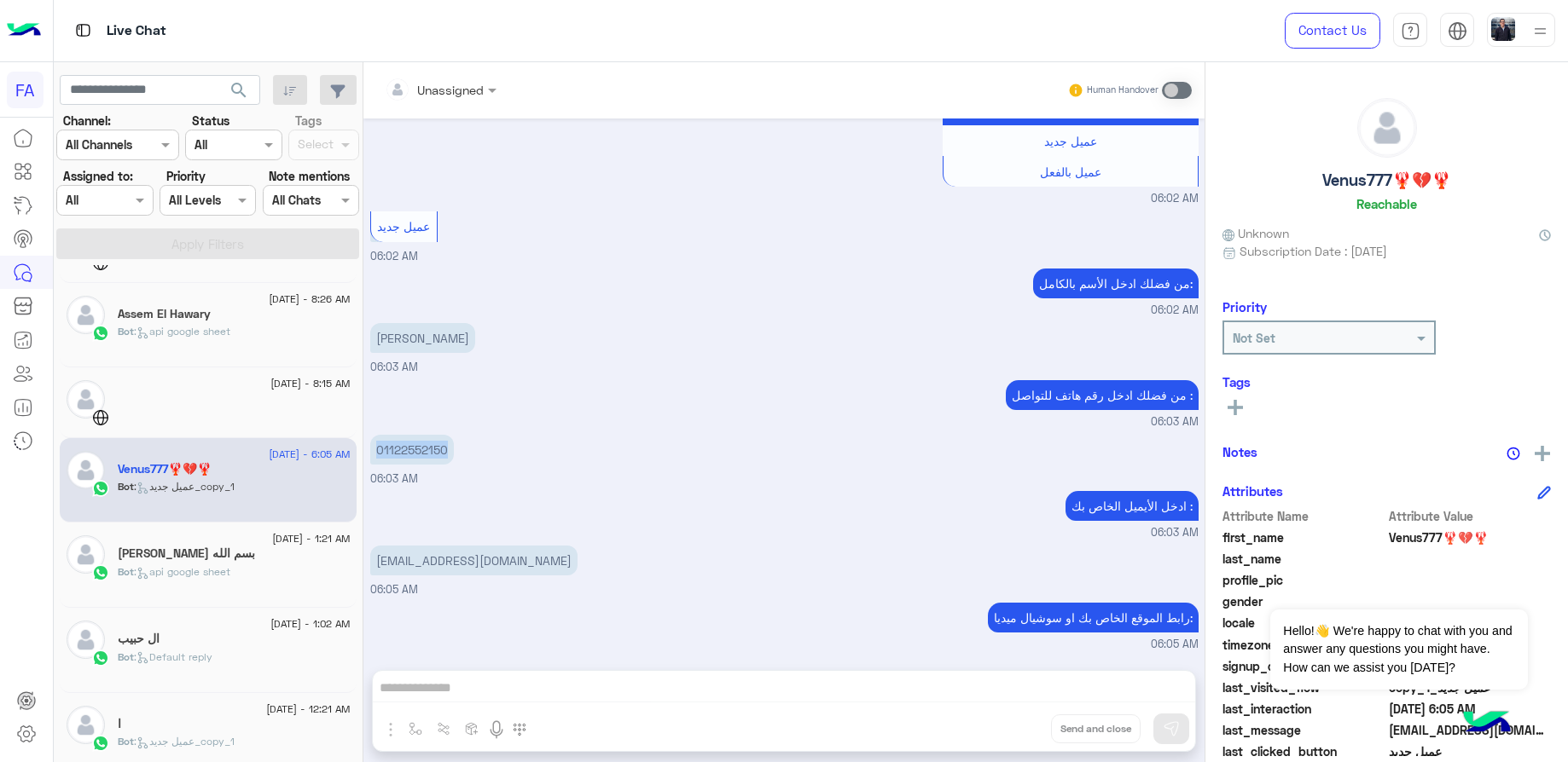
click at [418, 453] on p "01122552150" at bounding box center [412, 450] width 83 height 30
copy p "01122552150"
click at [435, 559] on p "[EMAIL_ADDRESS][DOMAIN_NAME]" at bounding box center [474, 561] width 207 height 30
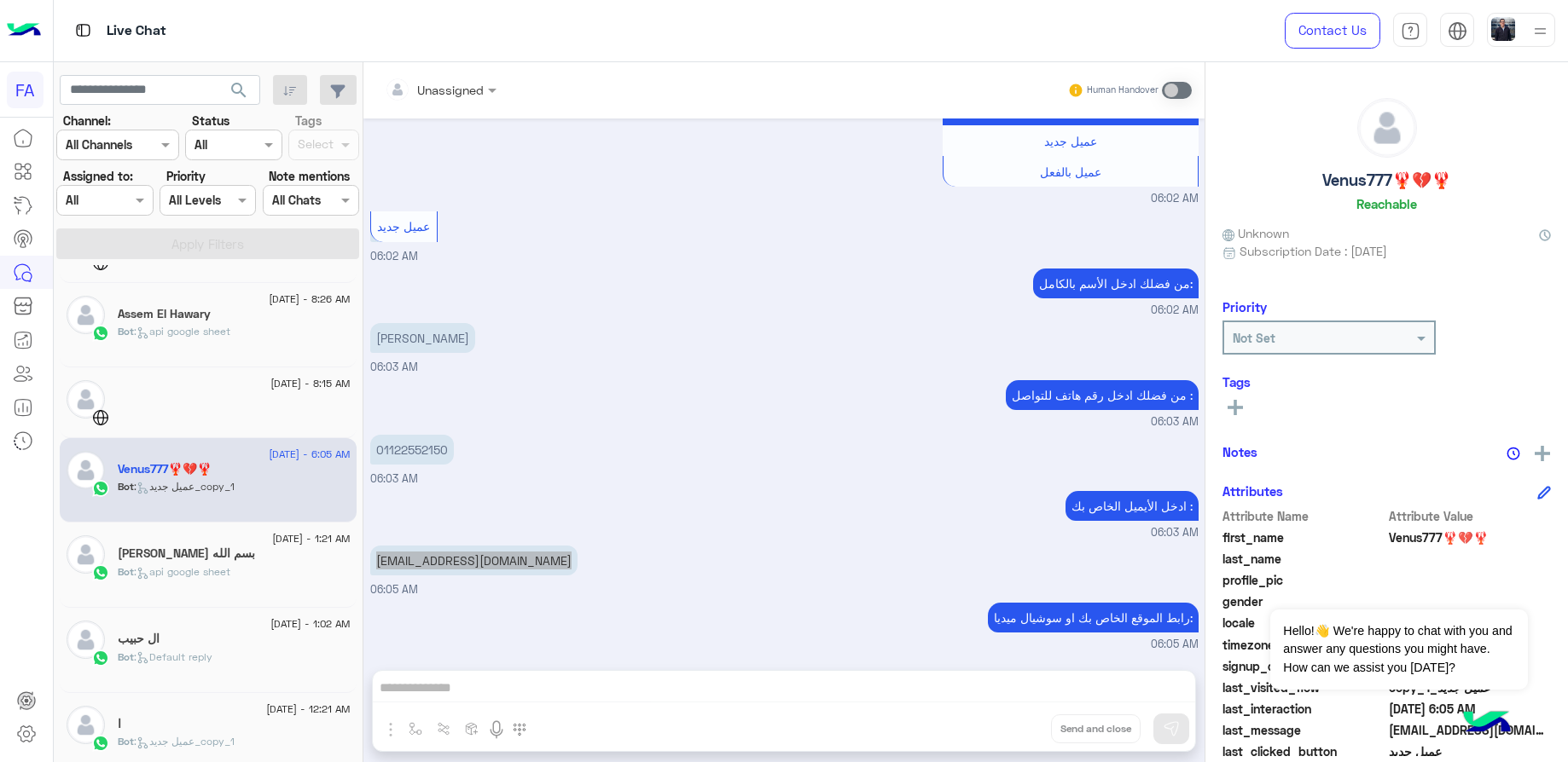
scroll to position [813, 0]
click at [192, 531] on div "[DATE] - 1:21 AM بسم الله [PERSON_NAME] Bot : api google sheet" at bounding box center [208, 565] width 297 height 85
click at [236, 560] on h5 "بسم الله [PERSON_NAME]" at bounding box center [186, 554] width 138 height 15
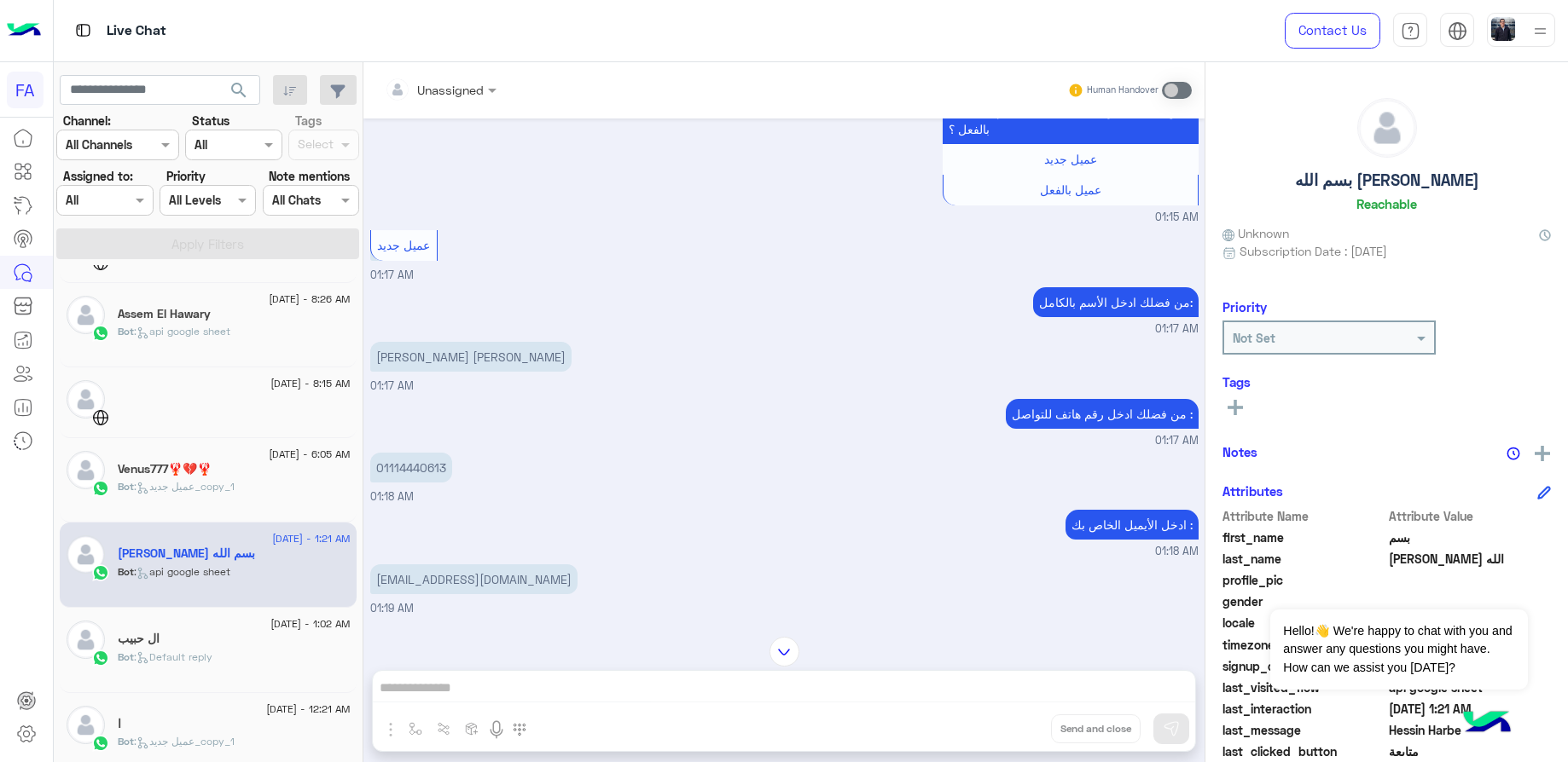
scroll to position [1482, 0]
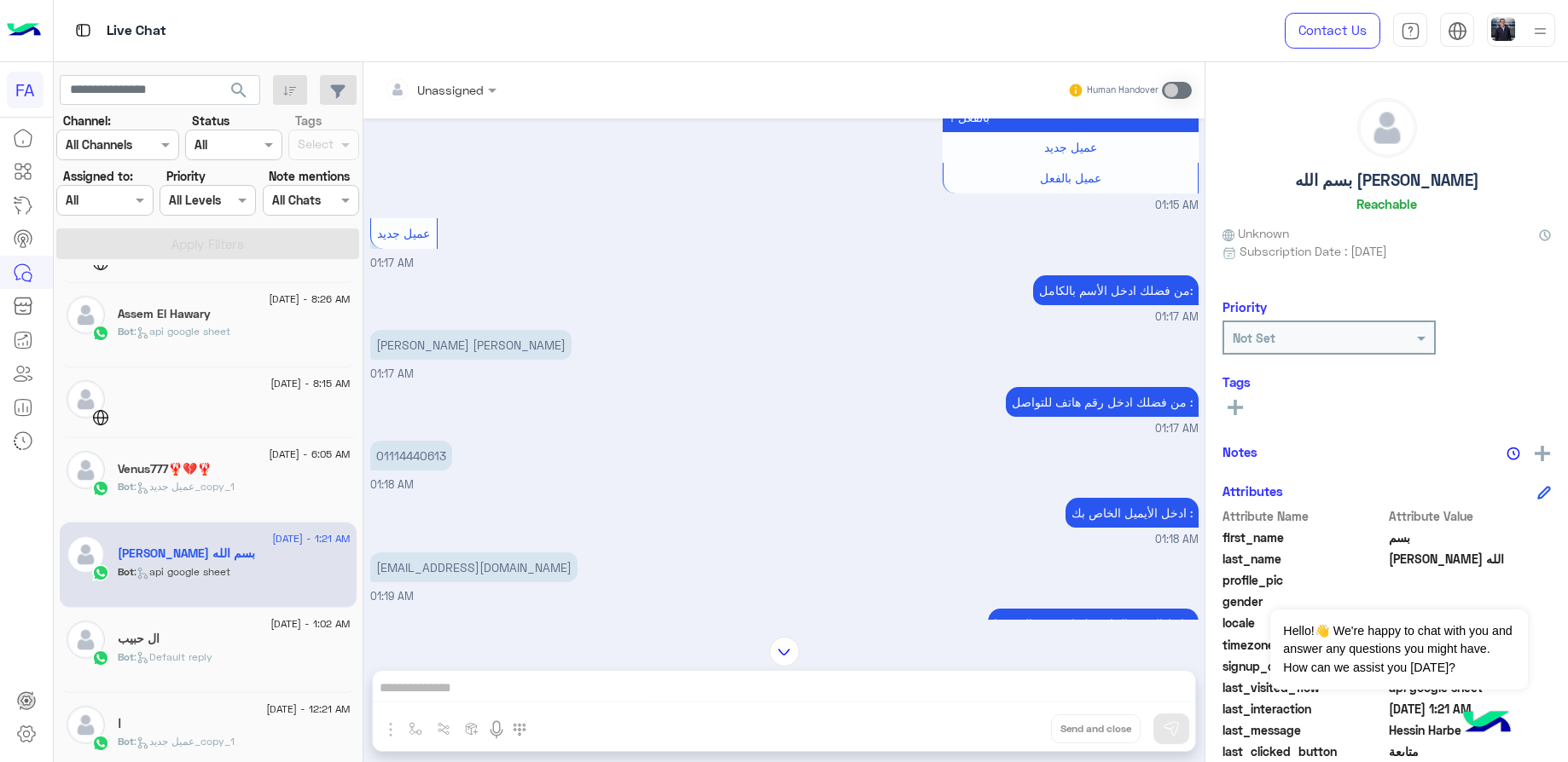
click at [463, 330] on p "[PERSON_NAME] [PERSON_NAME]" at bounding box center [471, 345] width 201 height 30
click at [425, 441] on p "01114440613" at bounding box center [411, 455] width 82 height 30
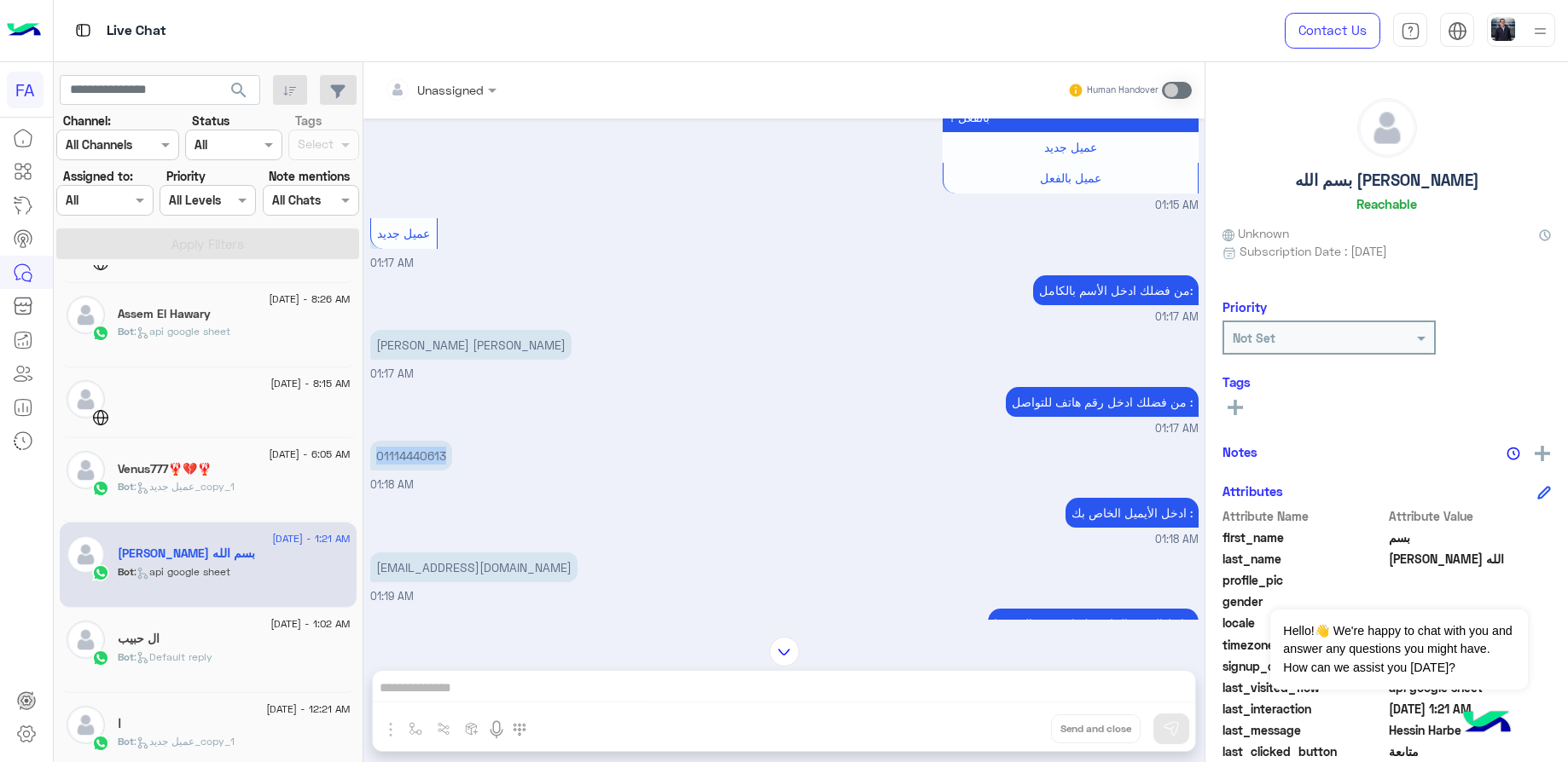
click at [456, 552] on p "[EMAIL_ADDRESS][DOMAIN_NAME]" at bounding box center [474, 567] width 207 height 30
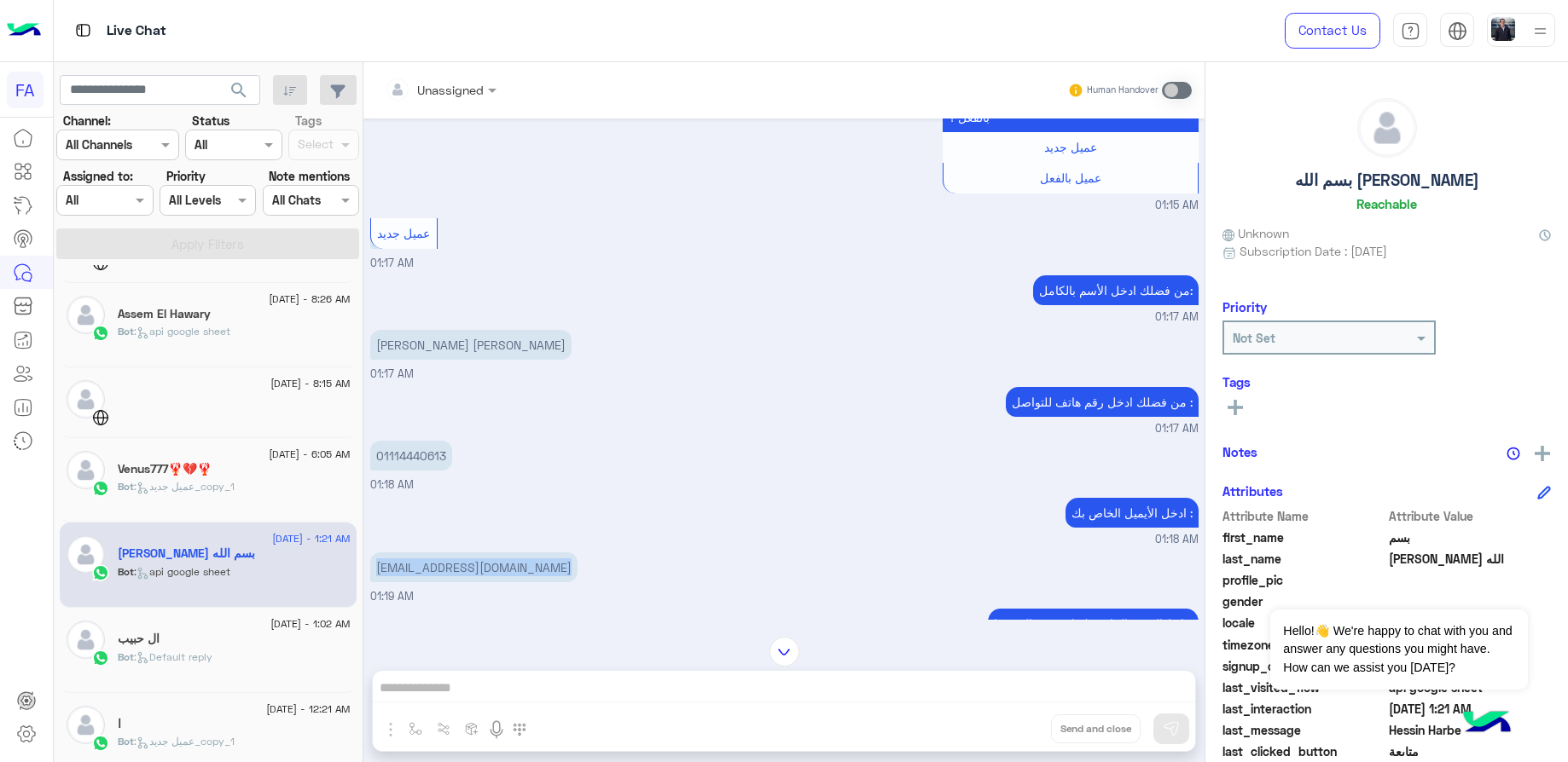
scroll to position [1610, 0]
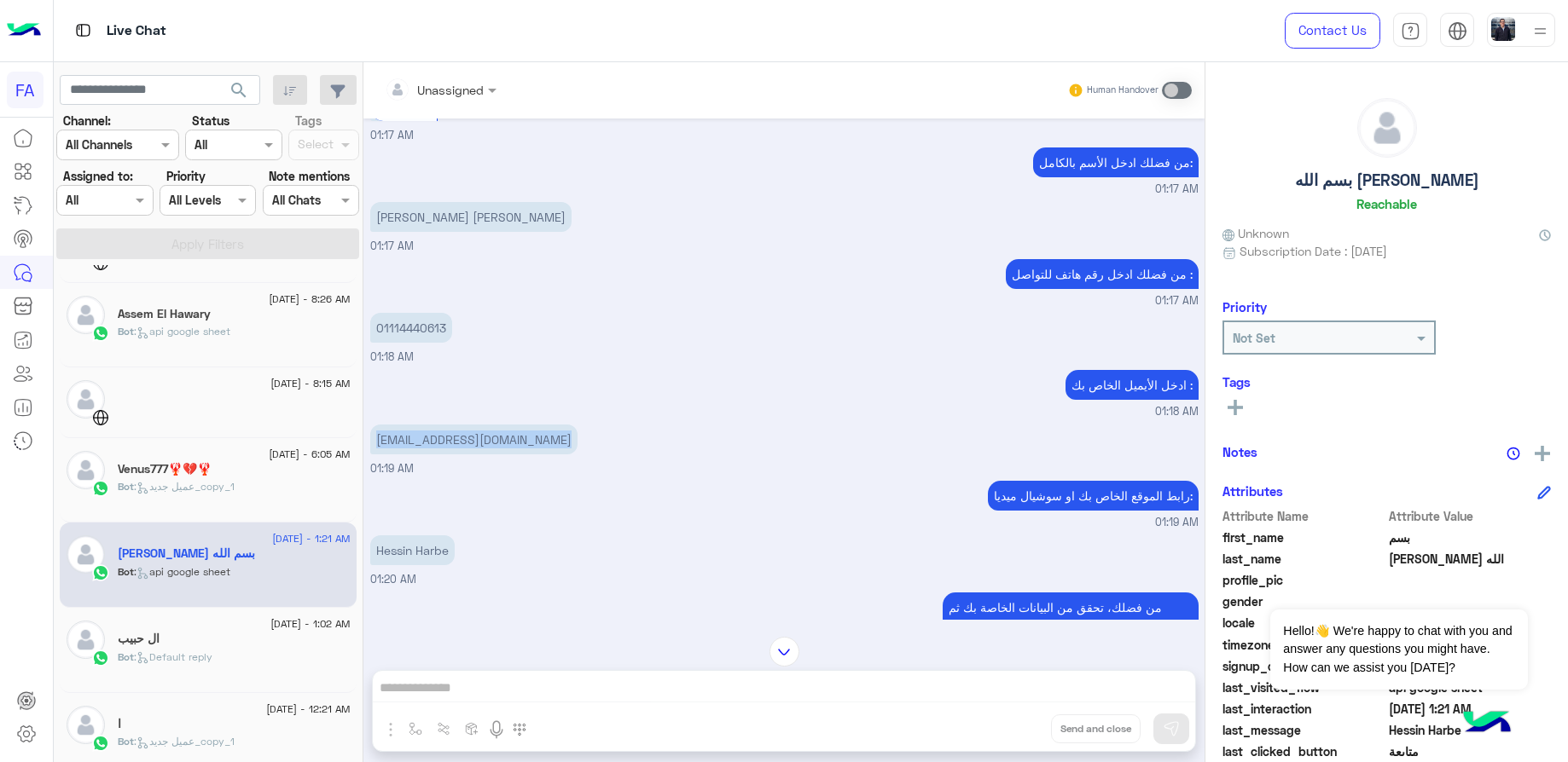
click at [195, 642] on div "ال حبيب" at bounding box center [234, 640] width 233 height 18
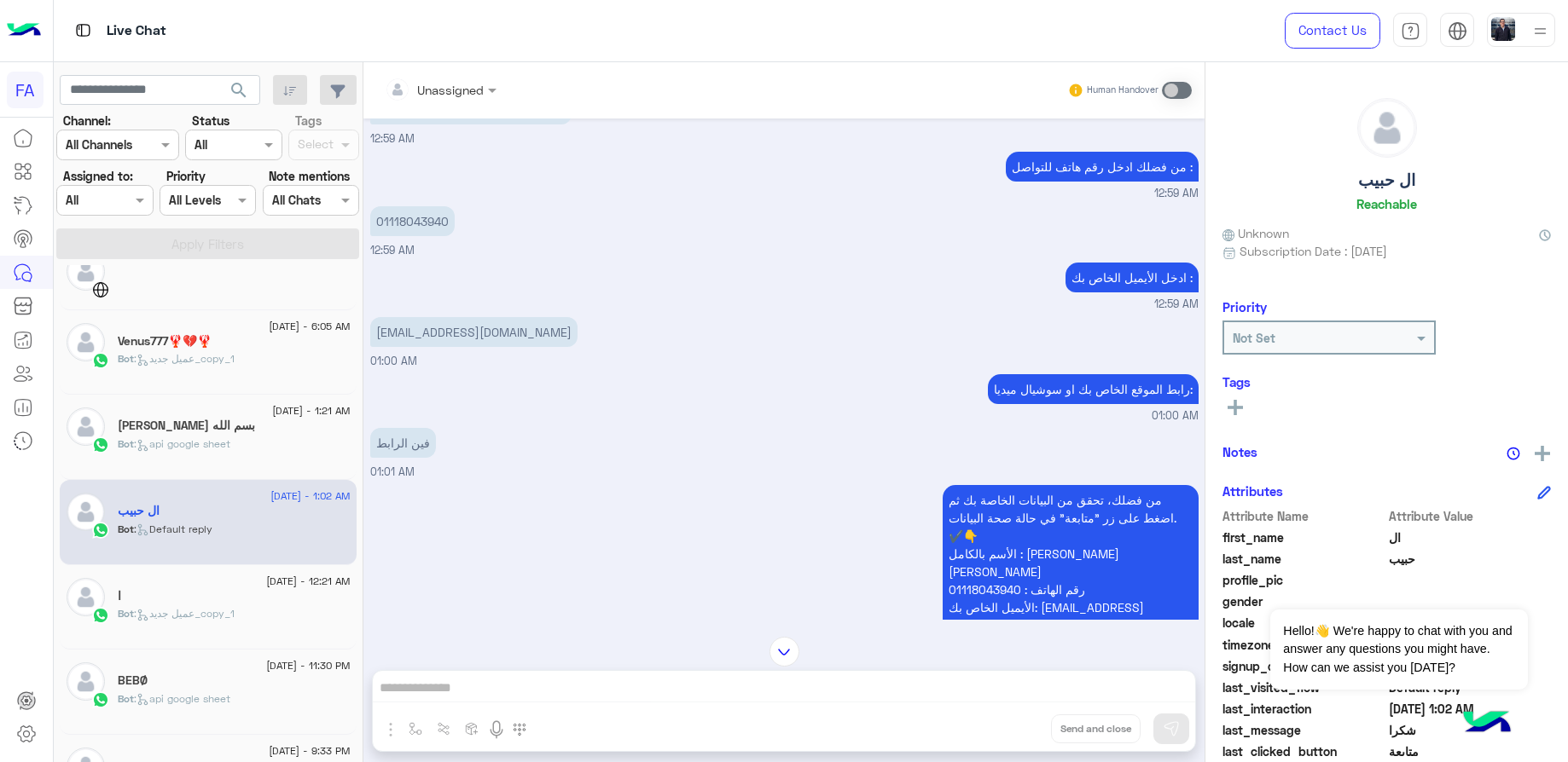
scroll to position [804, 0]
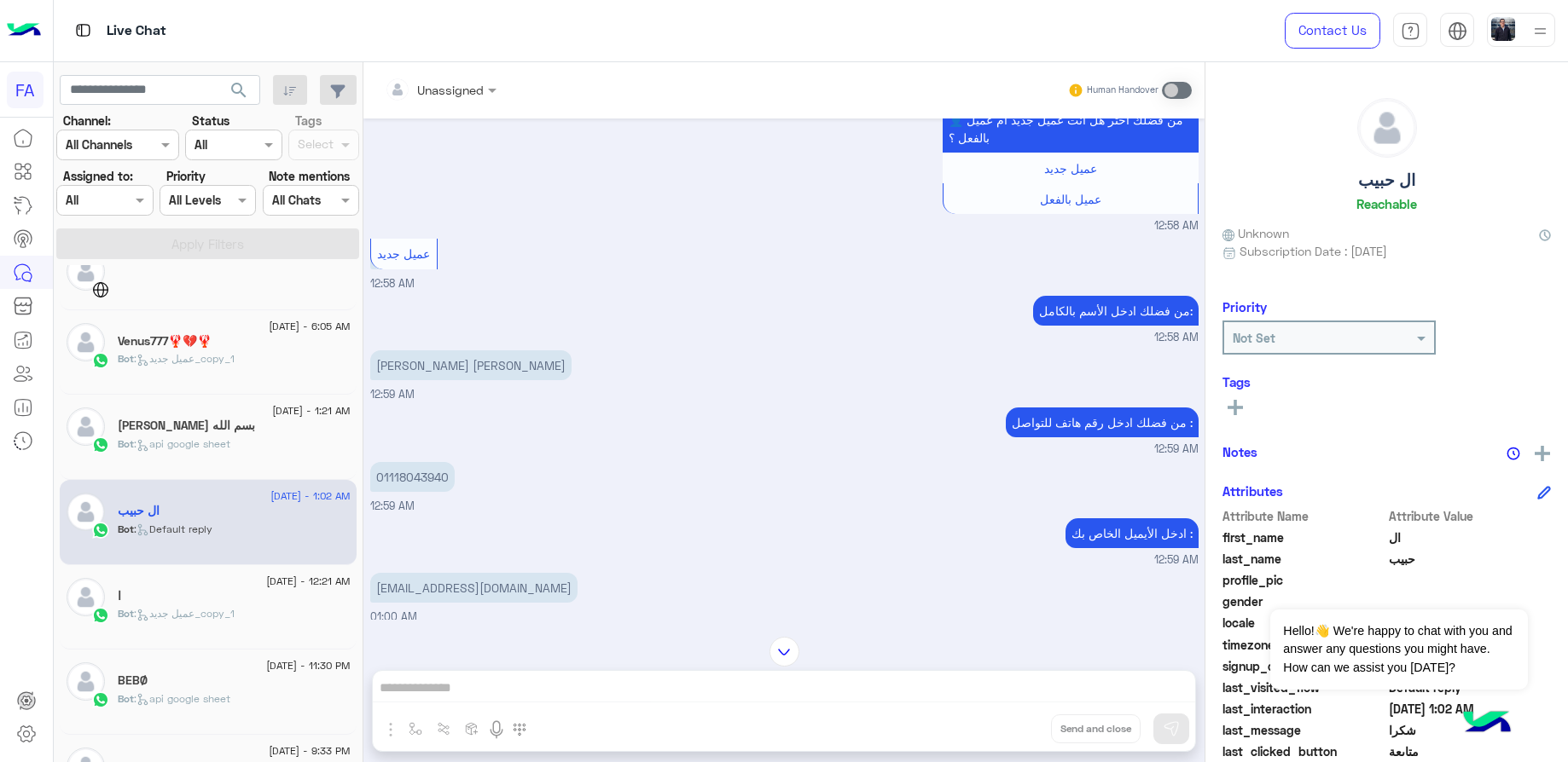
click at [442, 351] on p "[PERSON_NAME] [PERSON_NAME]" at bounding box center [471, 366] width 201 height 30
click at [427, 462] on p "01118043940" at bounding box center [412, 477] width 84 height 30
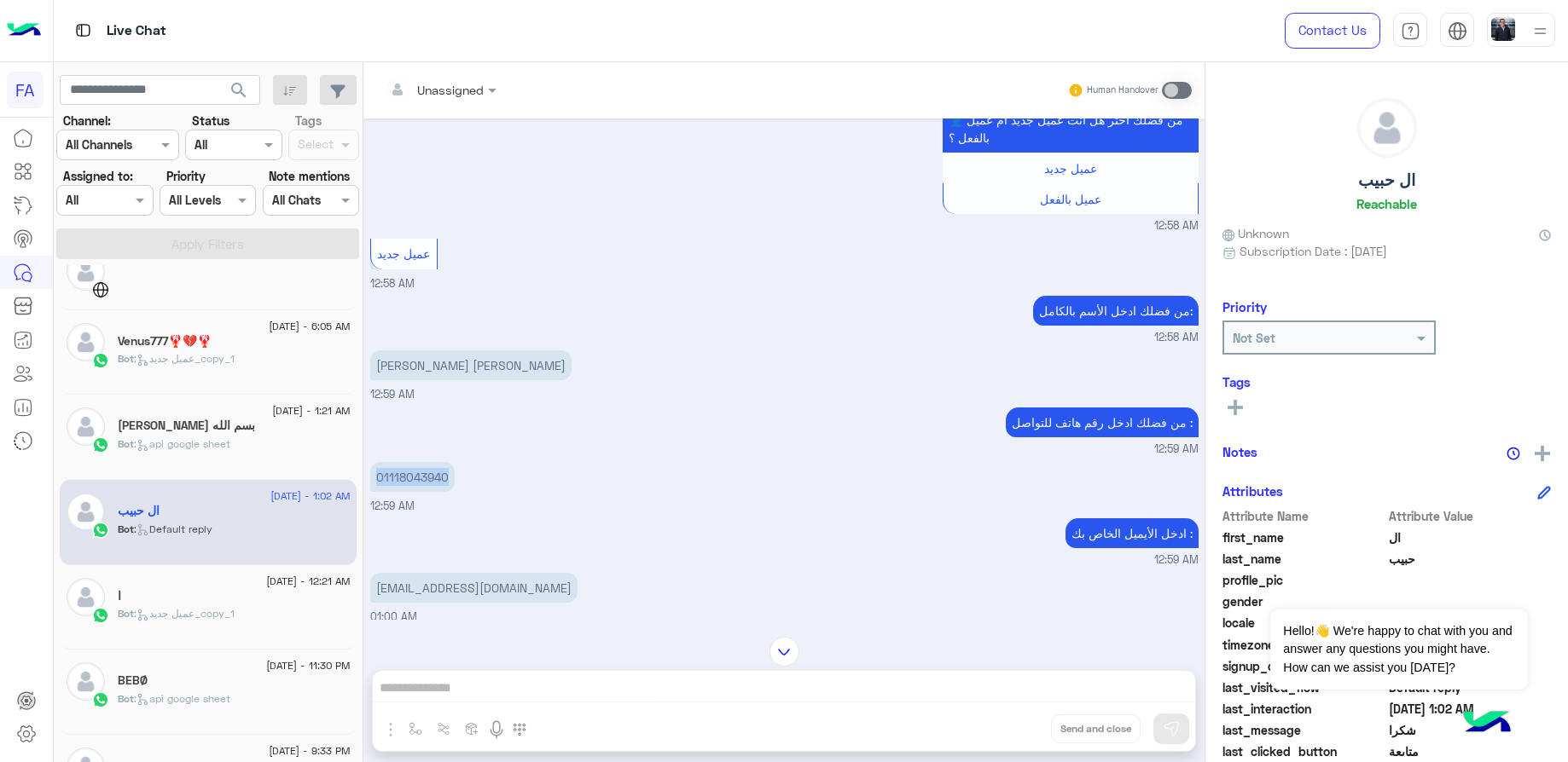
click at [484, 574] on p "[EMAIL_ADDRESS][DOMAIN_NAME]" at bounding box center [474, 588] width 207 height 30
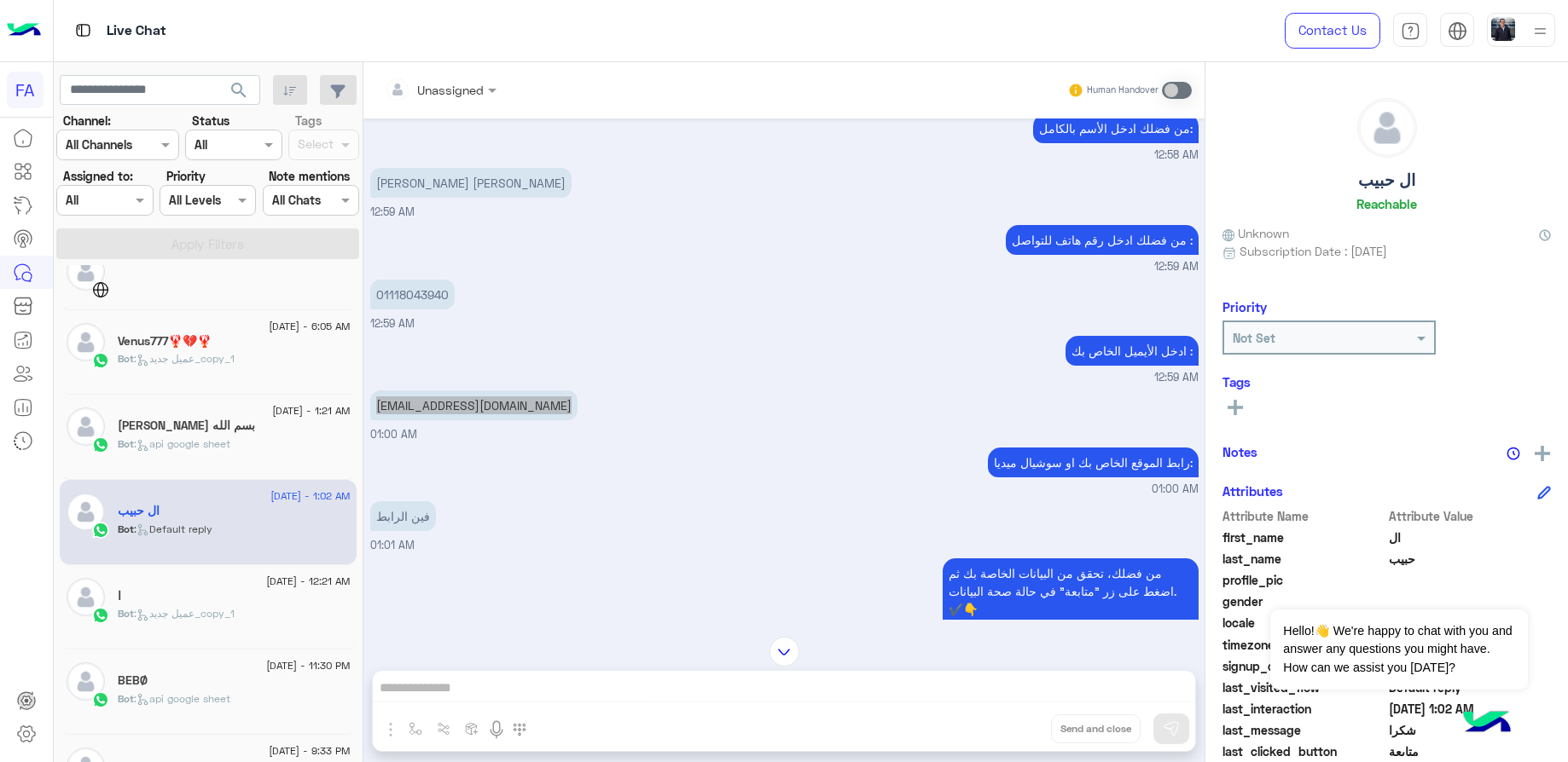
scroll to position [1060, 0]
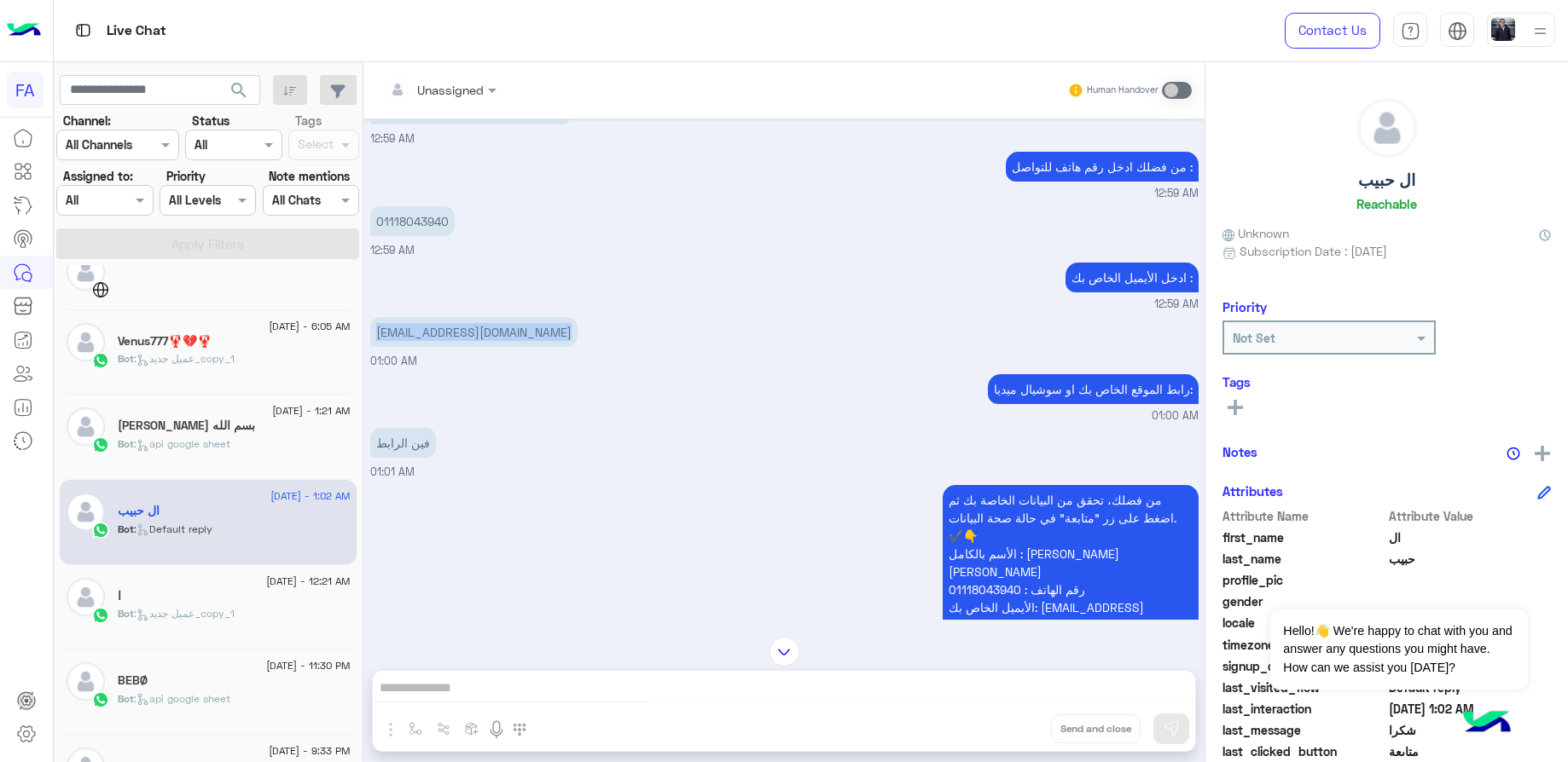
click at [526, 481] on div "من فضلك، تحقق من البيانات الخاصة بك ثم اضغط على زر "متابعة" في حالة صحة البيانا…" at bounding box center [784, 611] width 829 height 260
click at [202, 599] on div "ا" at bounding box center [234, 598] width 233 height 18
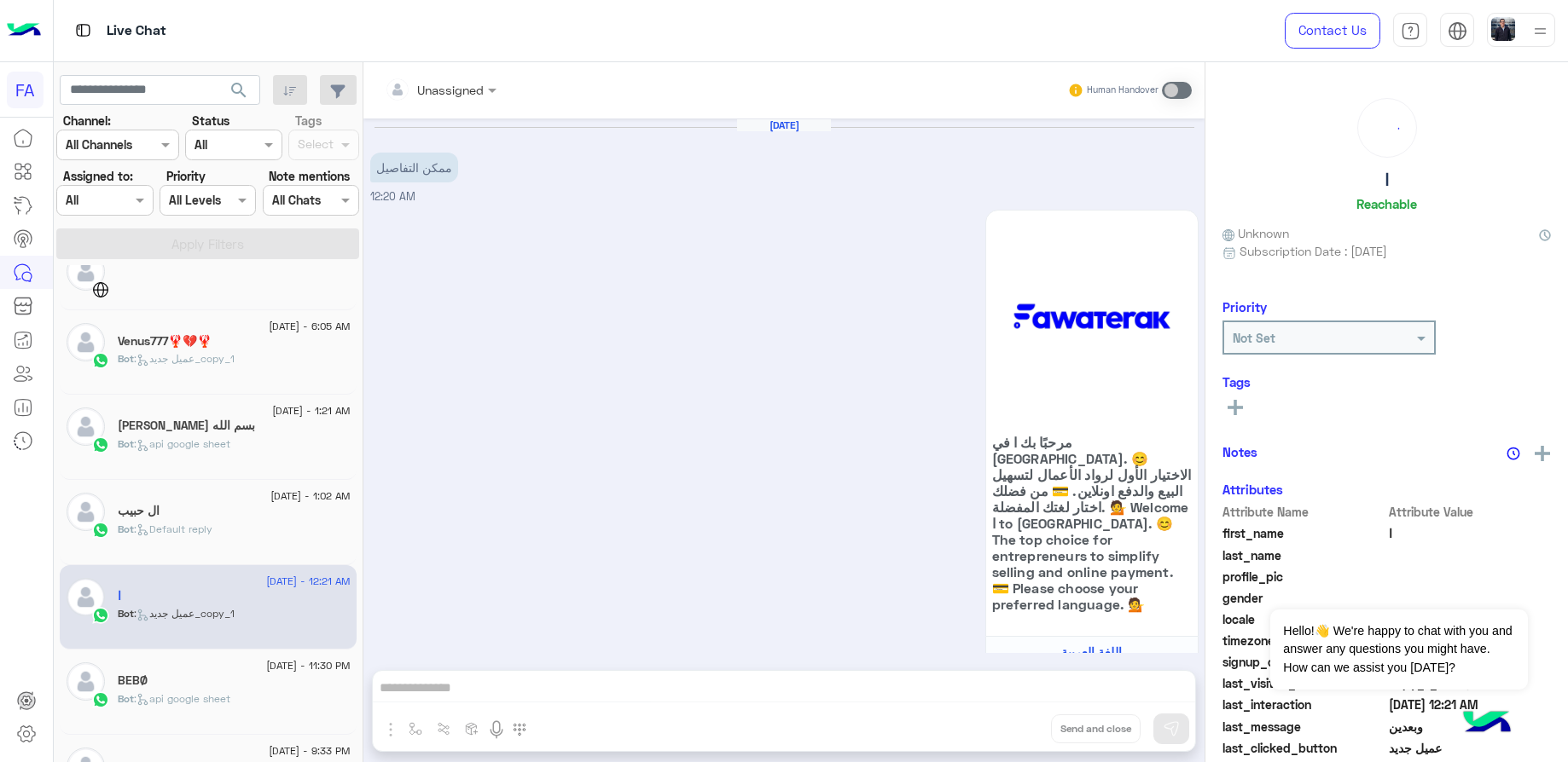
scroll to position [690, 0]
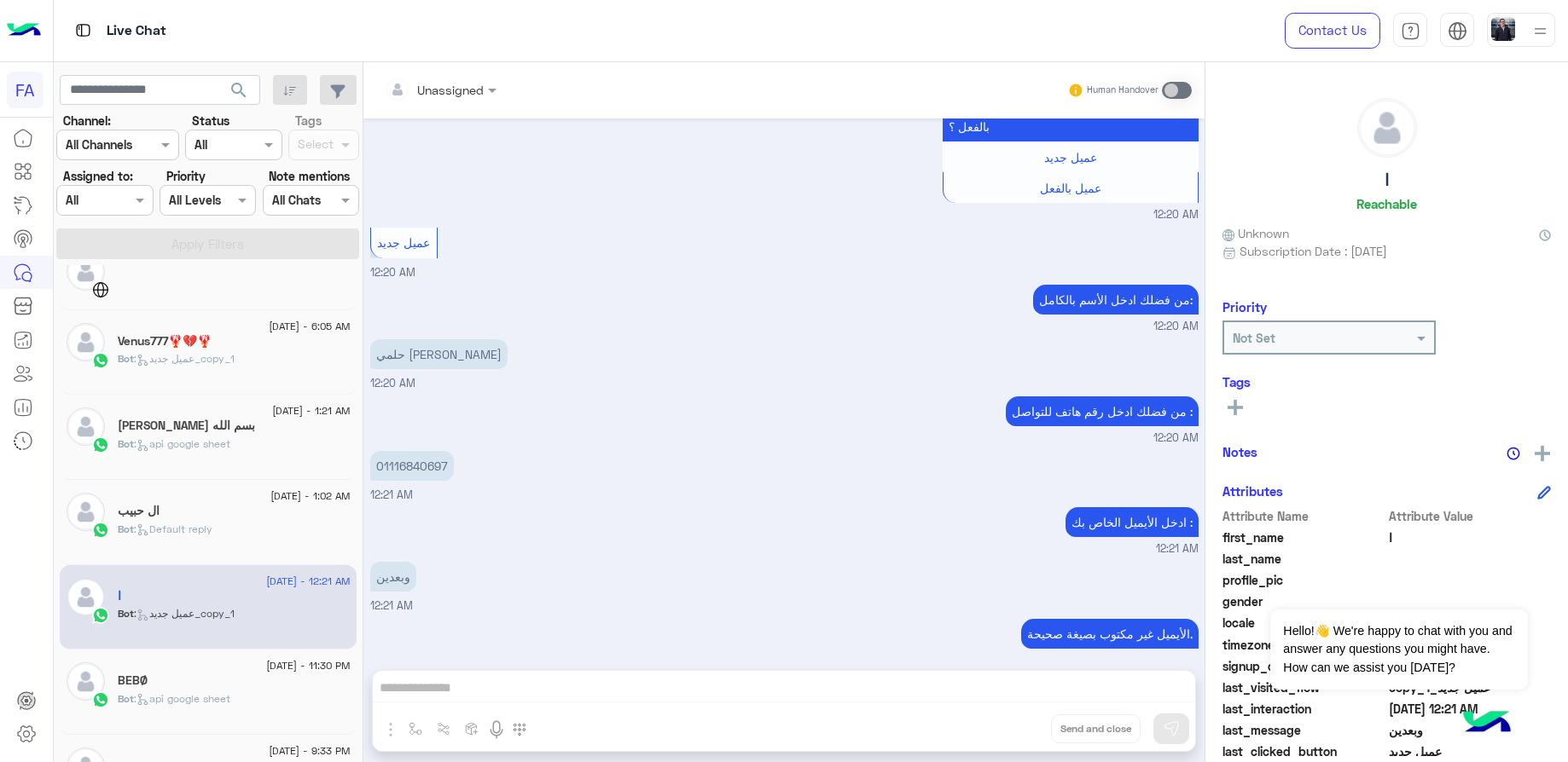
click at [473, 340] on p "حلمي [PERSON_NAME]" at bounding box center [439, 355] width 138 height 30
drag, startPoint x: 473, startPoint y: 328, endPoint x: 456, endPoint y: 341, distance: 21.4
click at [456, 341] on p "حلمي [PERSON_NAME]" at bounding box center [439, 355] width 138 height 30
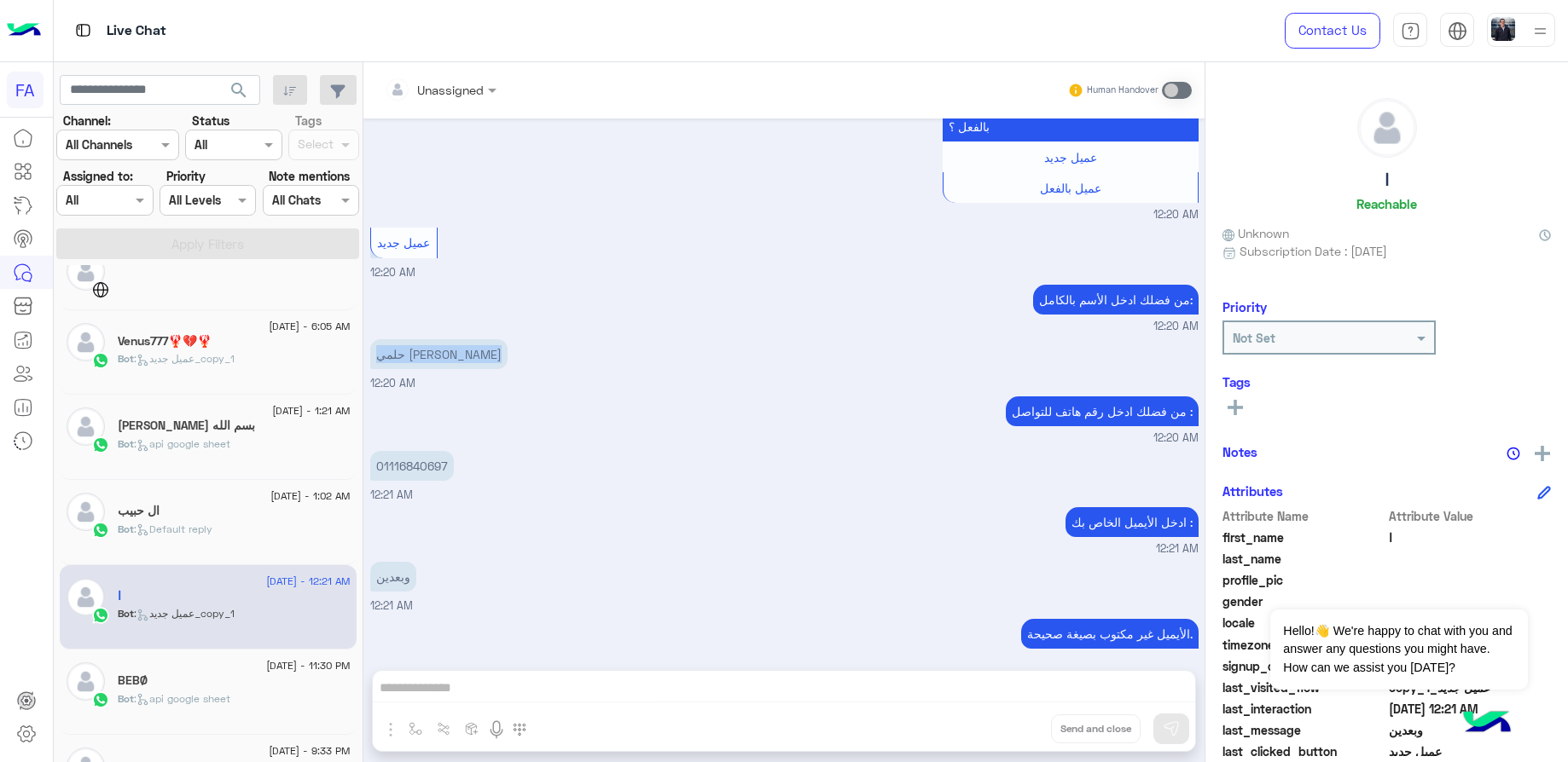
click at [456, 341] on p "حلمي [PERSON_NAME]" at bounding box center [439, 355] width 138 height 30
click at [386, 459] on p "01116840697" at bounding box center [412, 466] width 83 height 30
click at [388, 459] on p "01116840697" at bounding box center [412, 466] width 83 height 30
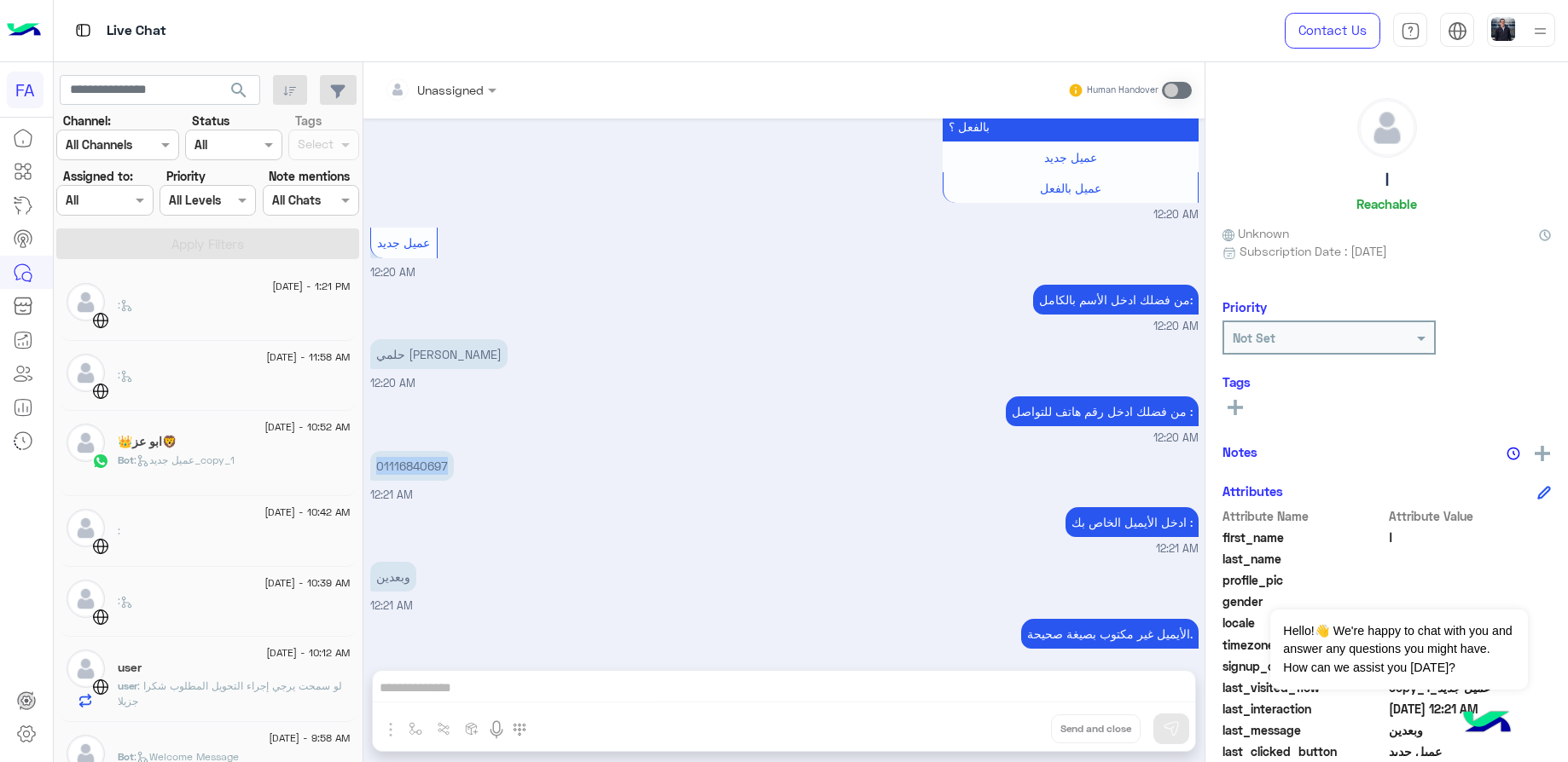
scroll to position [0, 0]
click at [222, 453] on div "🦁ابو عز👑" at bounding box center [234, 445] width 233 height 18
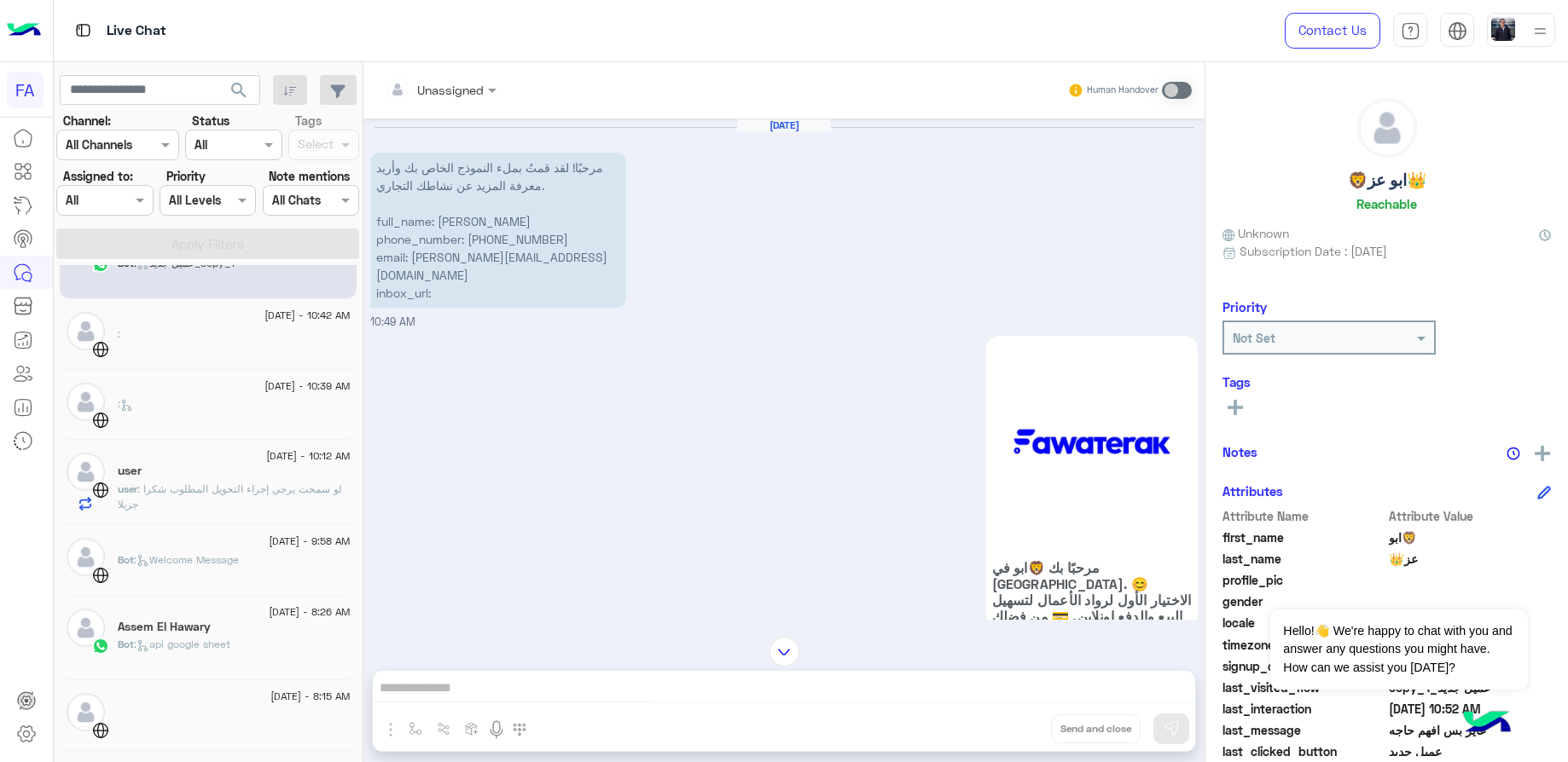
scroll to position [640, 0]
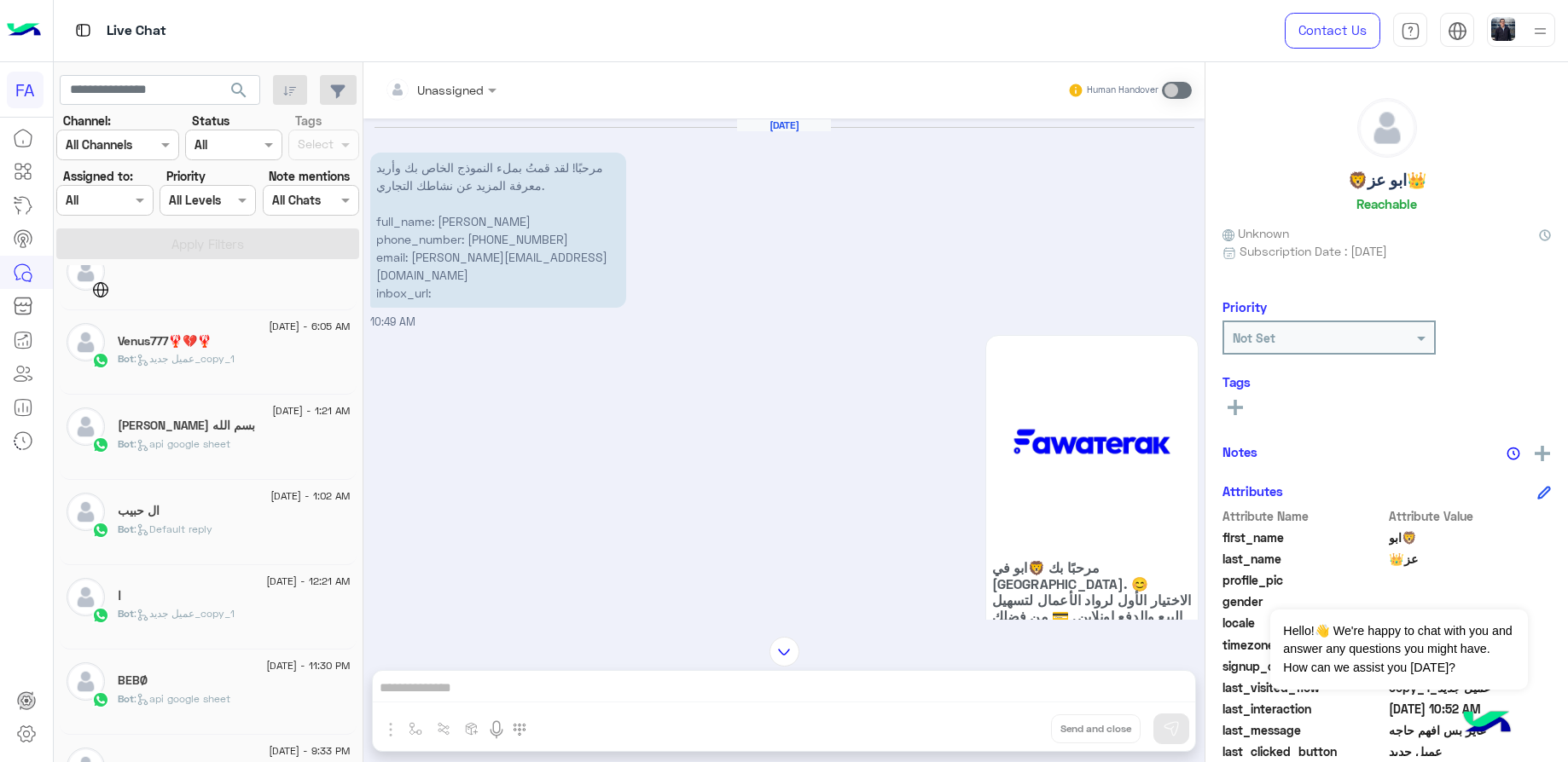
click at [209, 502] on div "[DATE] - 1:02 AM" at bounding box center [234, 499] width 233 height 11
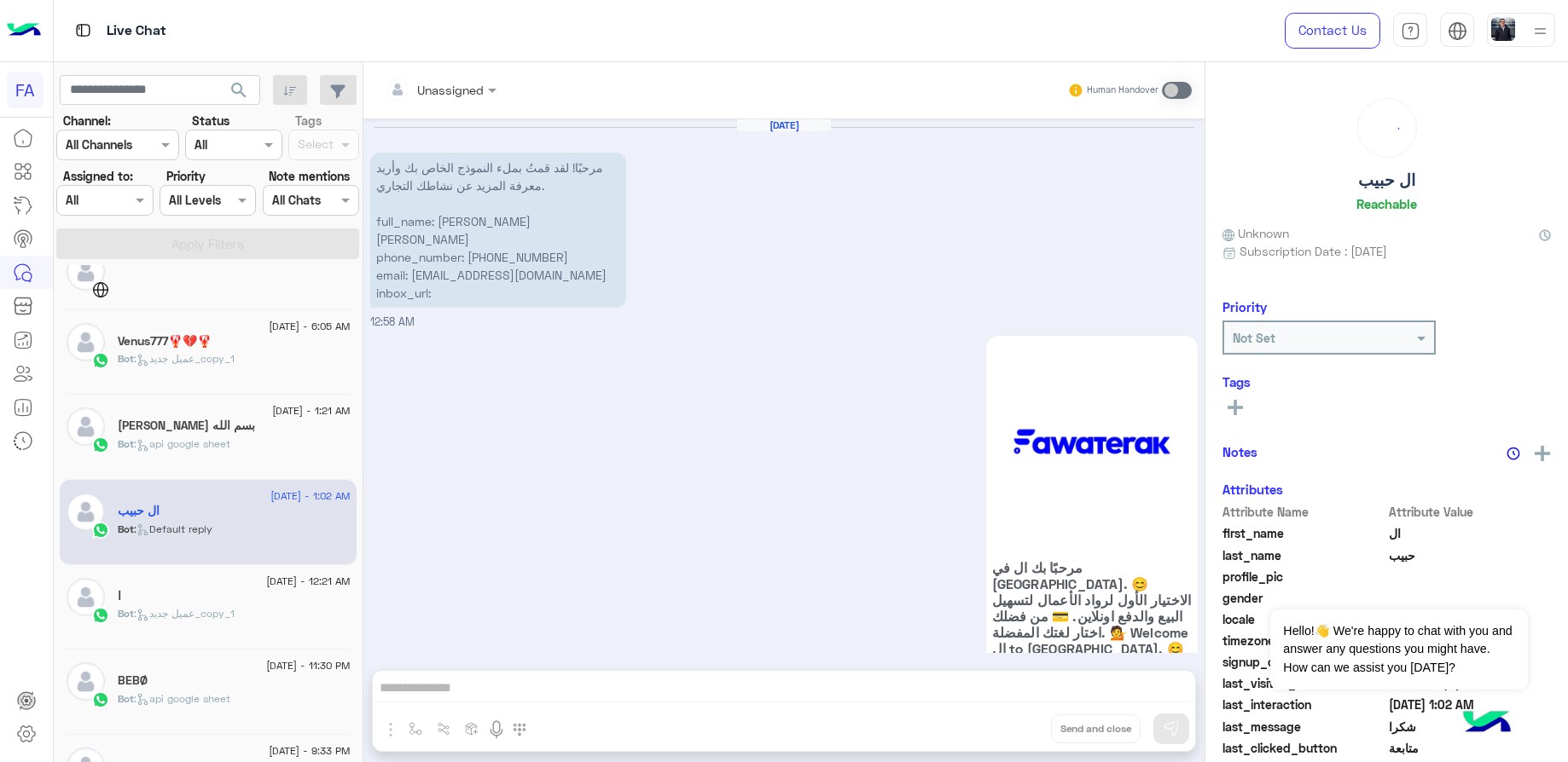
scroll to position [2340, 0]
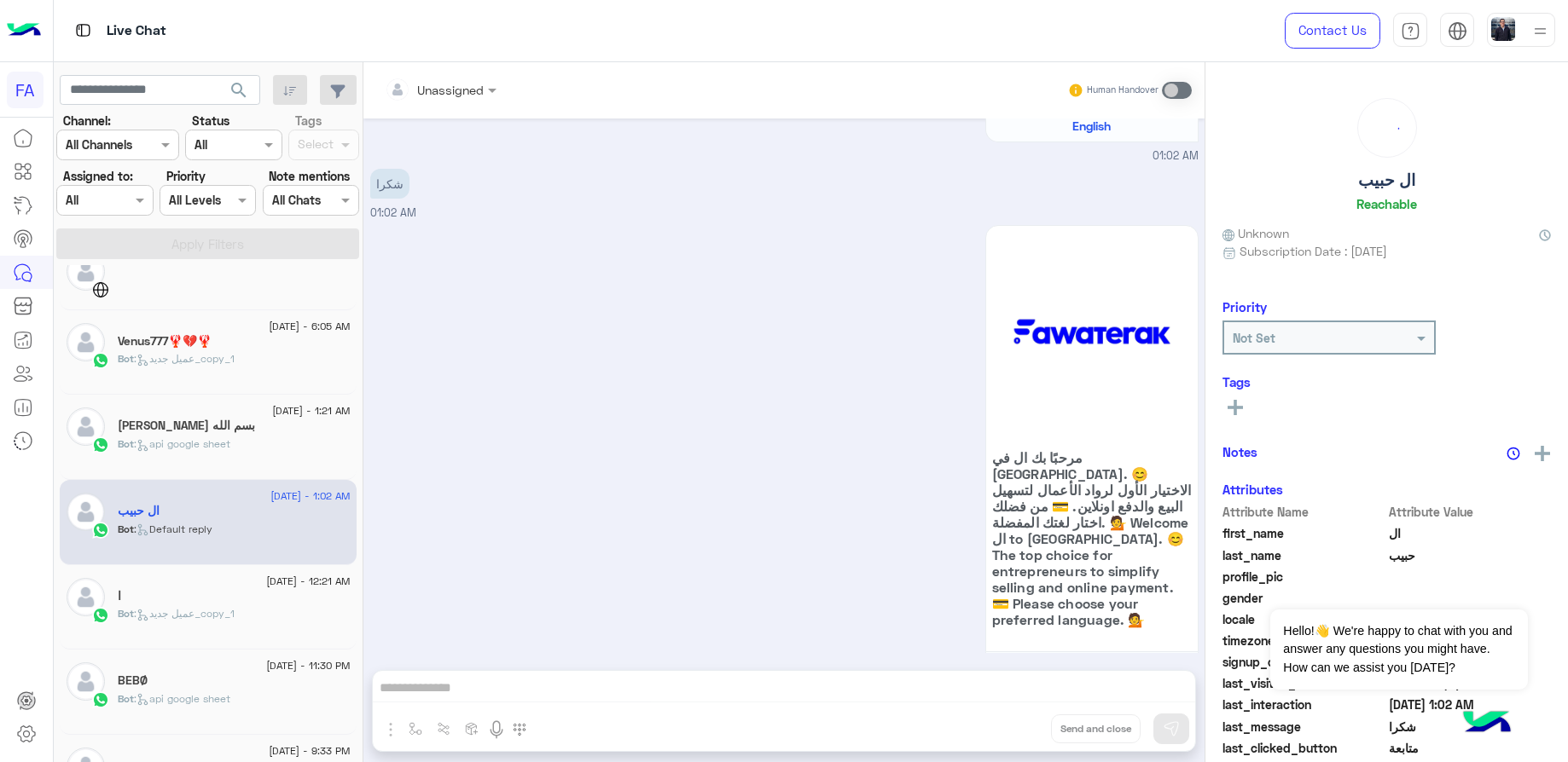
click at [230, 601] on div "ا" at bounding box center [234, 598] width 233 height 18
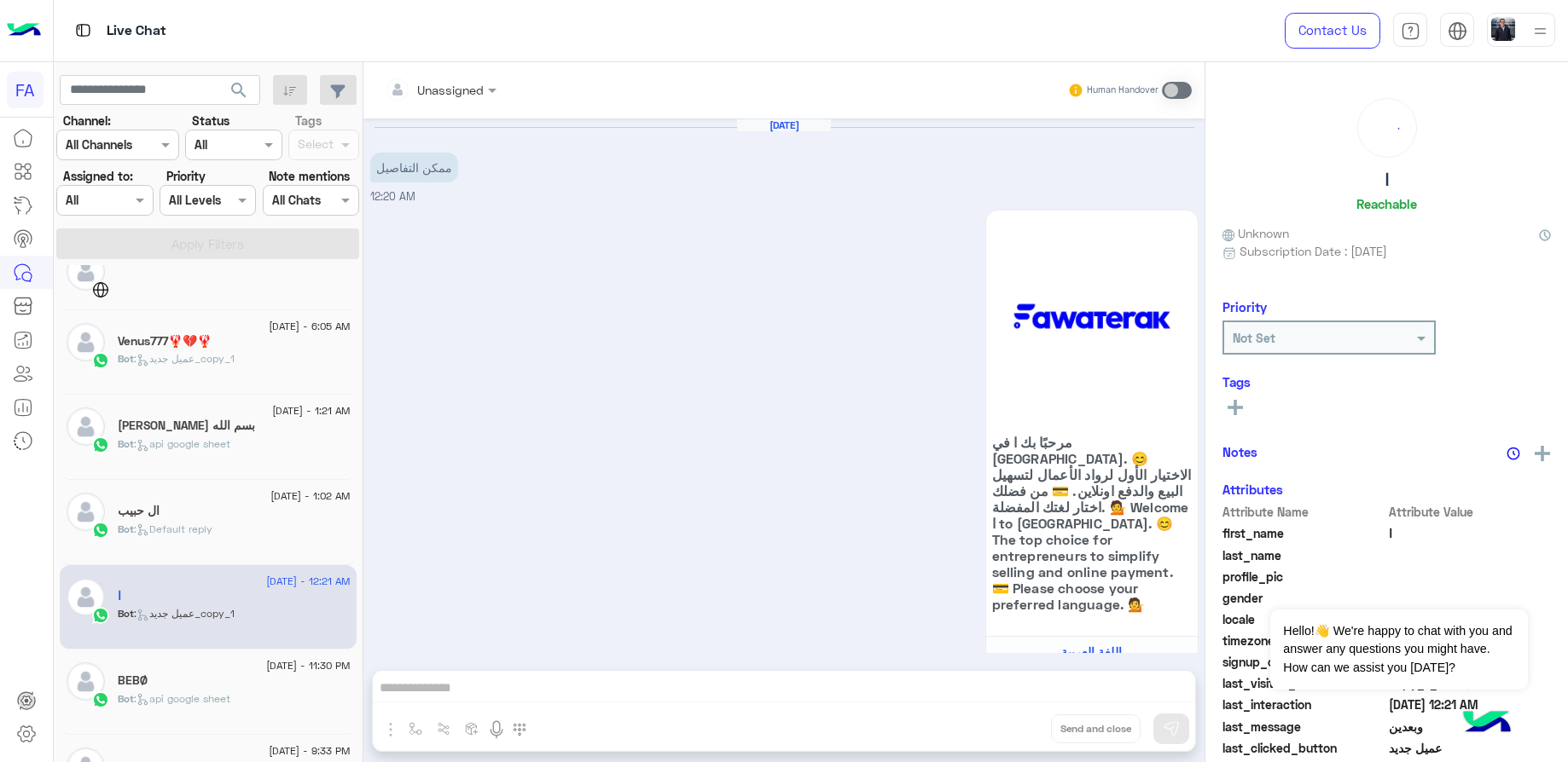
scroll to position [690, 0]
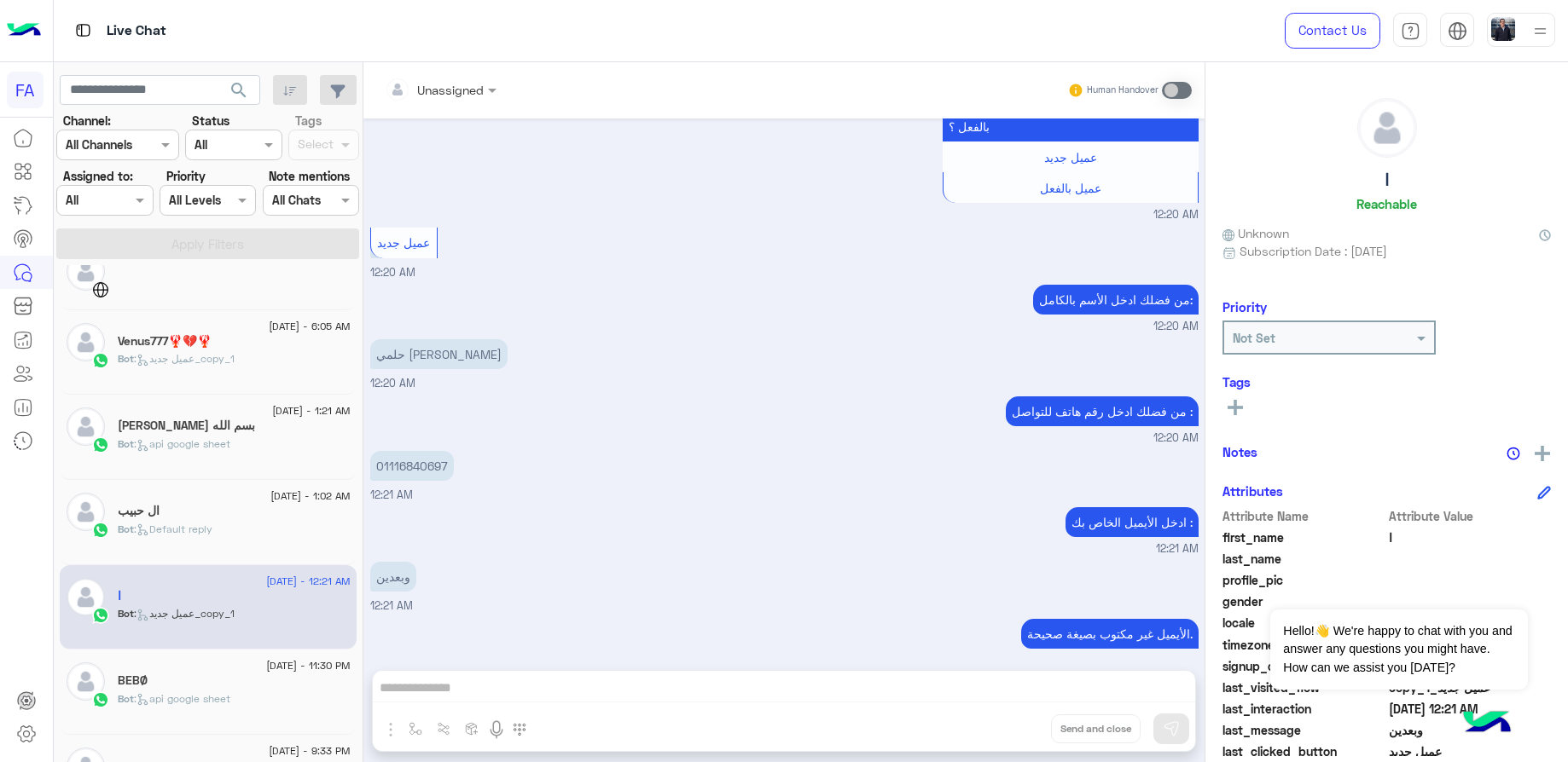
click at [427, 451] on p "01116840697" at bounding box center [412, 466] width 83 height 30
click at [588, 541] on small "12:21 AM" at bounding box center [784, 550] width 829 height 17
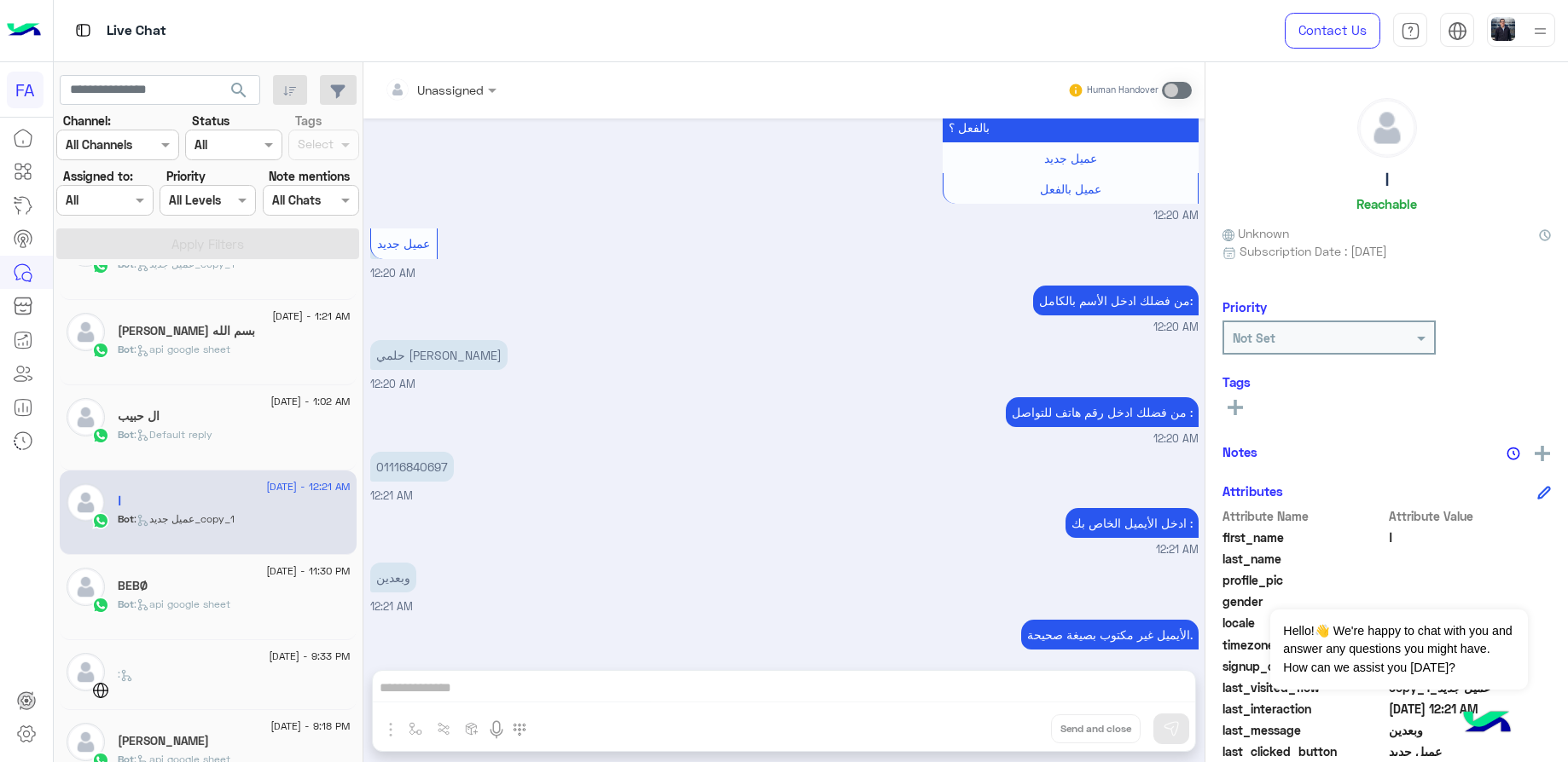
scroll to position [768, 0]
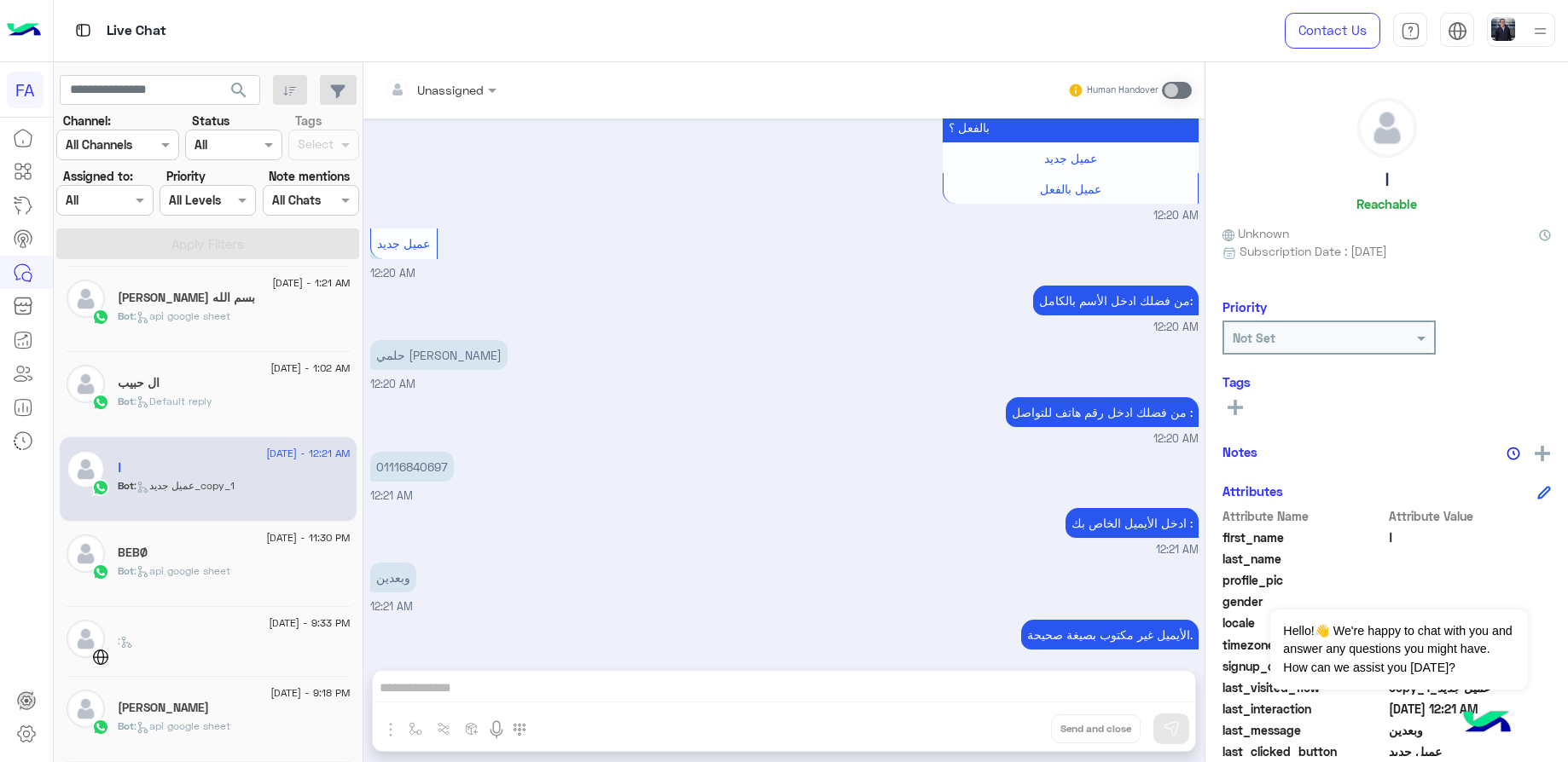
click at [266, 543] on span "[DATE] - 11:30 PM" at bounding box center [308, 538] width 83 height 16
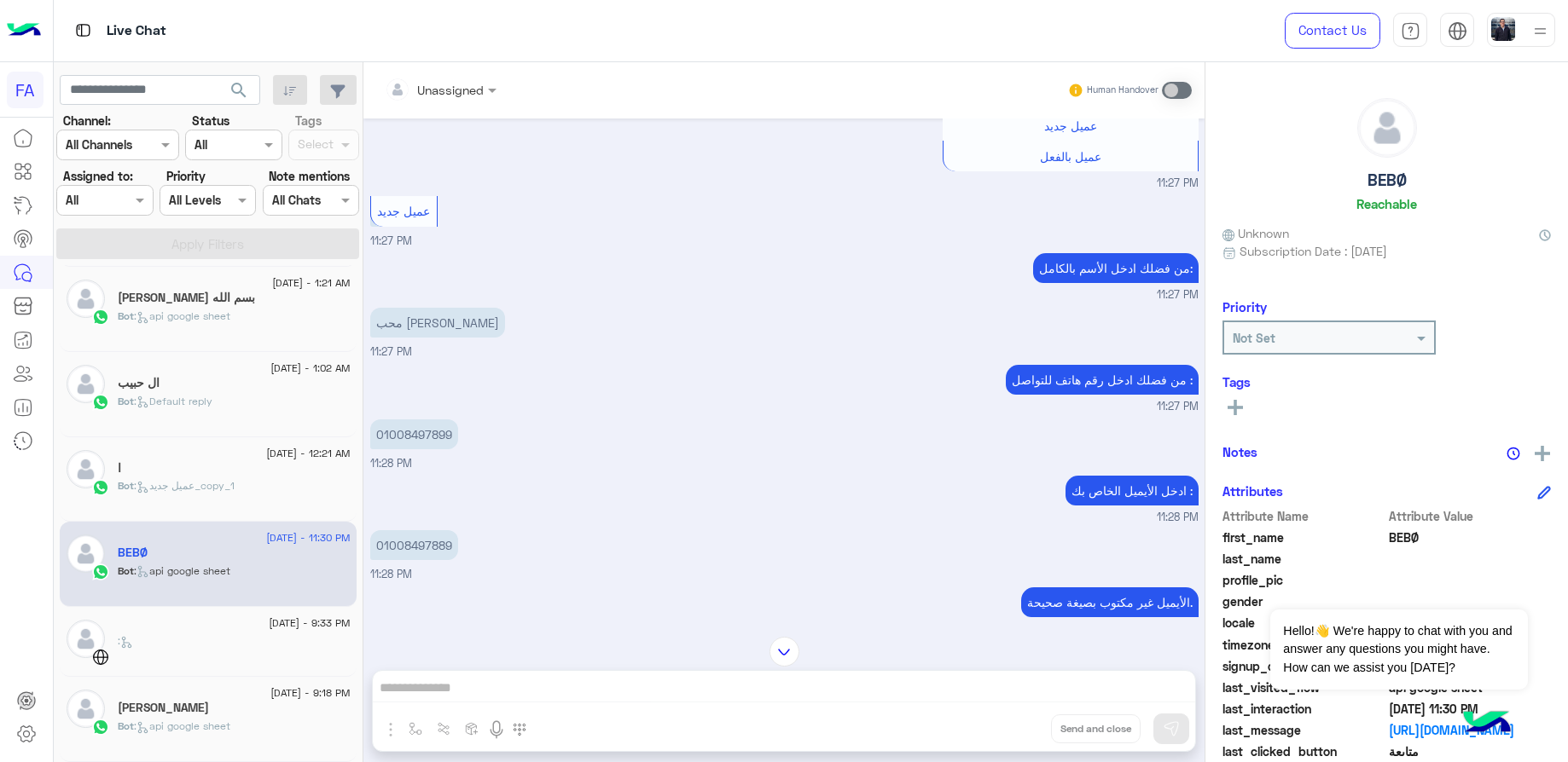
scroll to position [735, 0]
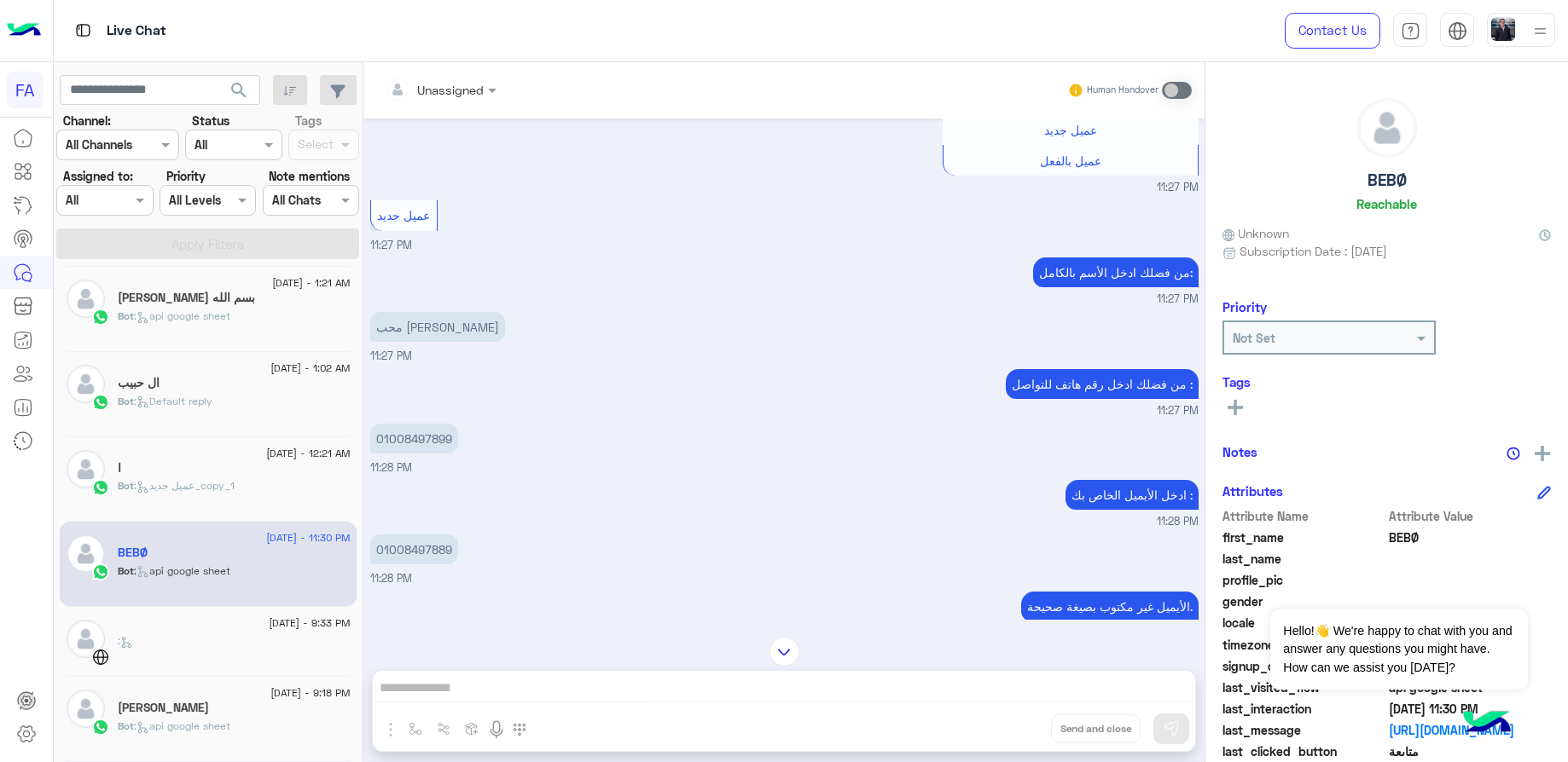
click at [462, 312] on p "محب [PERSON_NAME]" at bounding box center [438, 327] width 135 height 30
drag, startPoint x: 462, startPoint y: 300, endPoint x: 466, endPoint y: 308, distance: 8.9
click at [466, 312] on p "محب [PERSON_NAME]" at bounding box center [438, 327] width 135 height 30
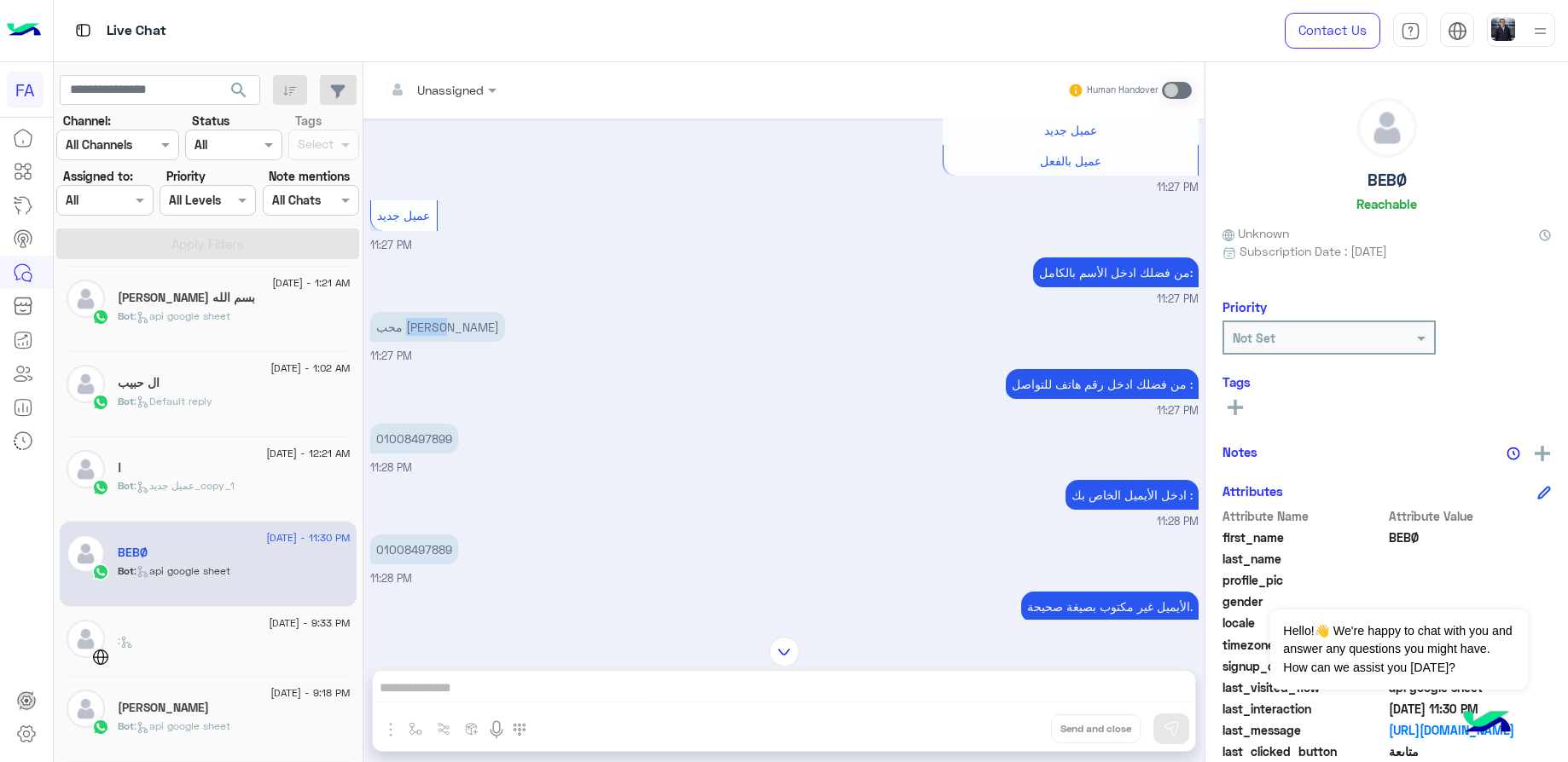
click at [466, 312] on p "محب [PERSON_NAME]" at bounding box center [438, 327] width 135 height 30
click at [419, 424] on p "01008497899" at bounding box center [414, 439] width 88 height 30
click at [444, 535] on p "01008497889" at bounding box center [414, 550] width 88 height 30
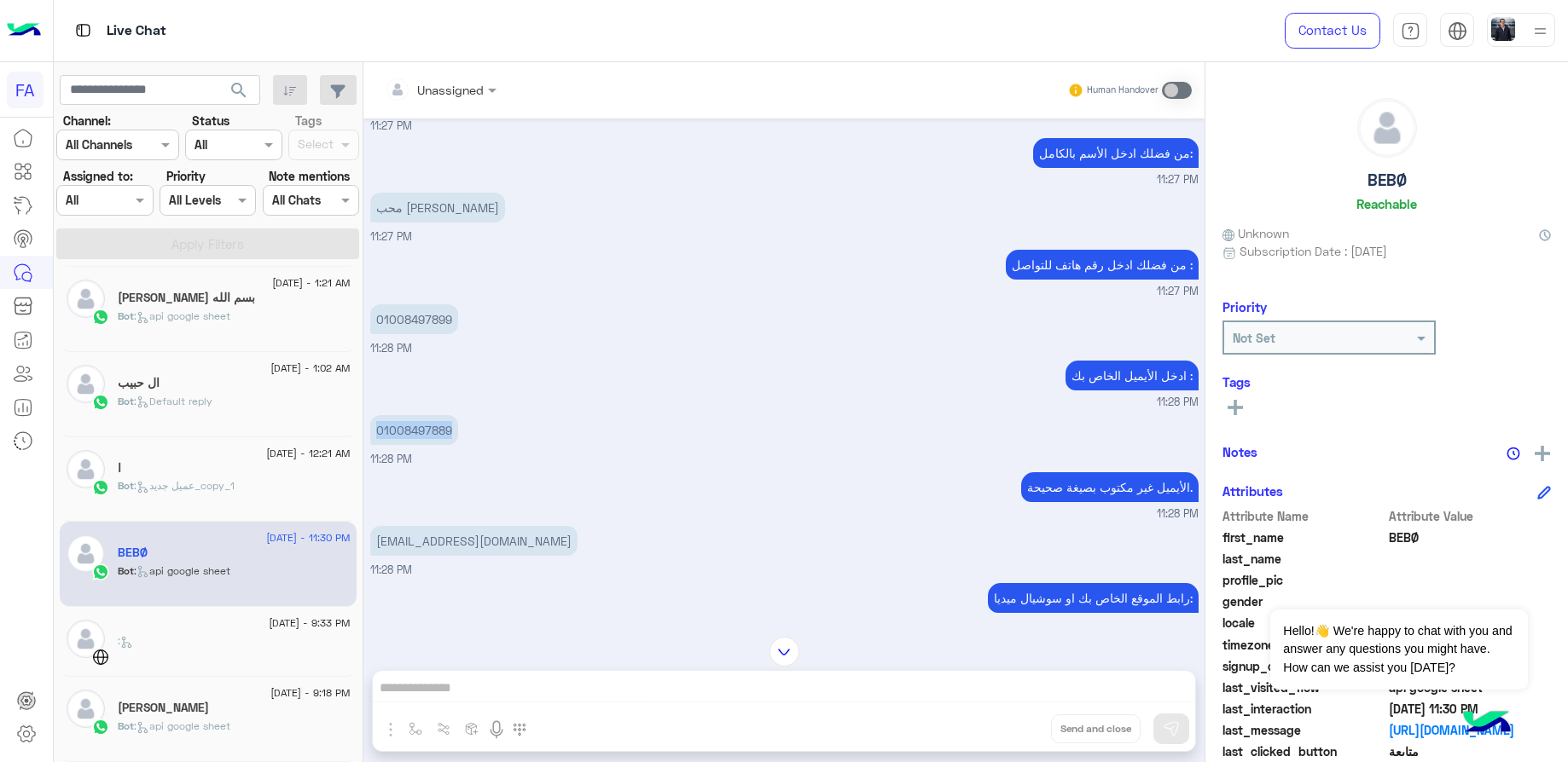
scroll to position [863, 0]
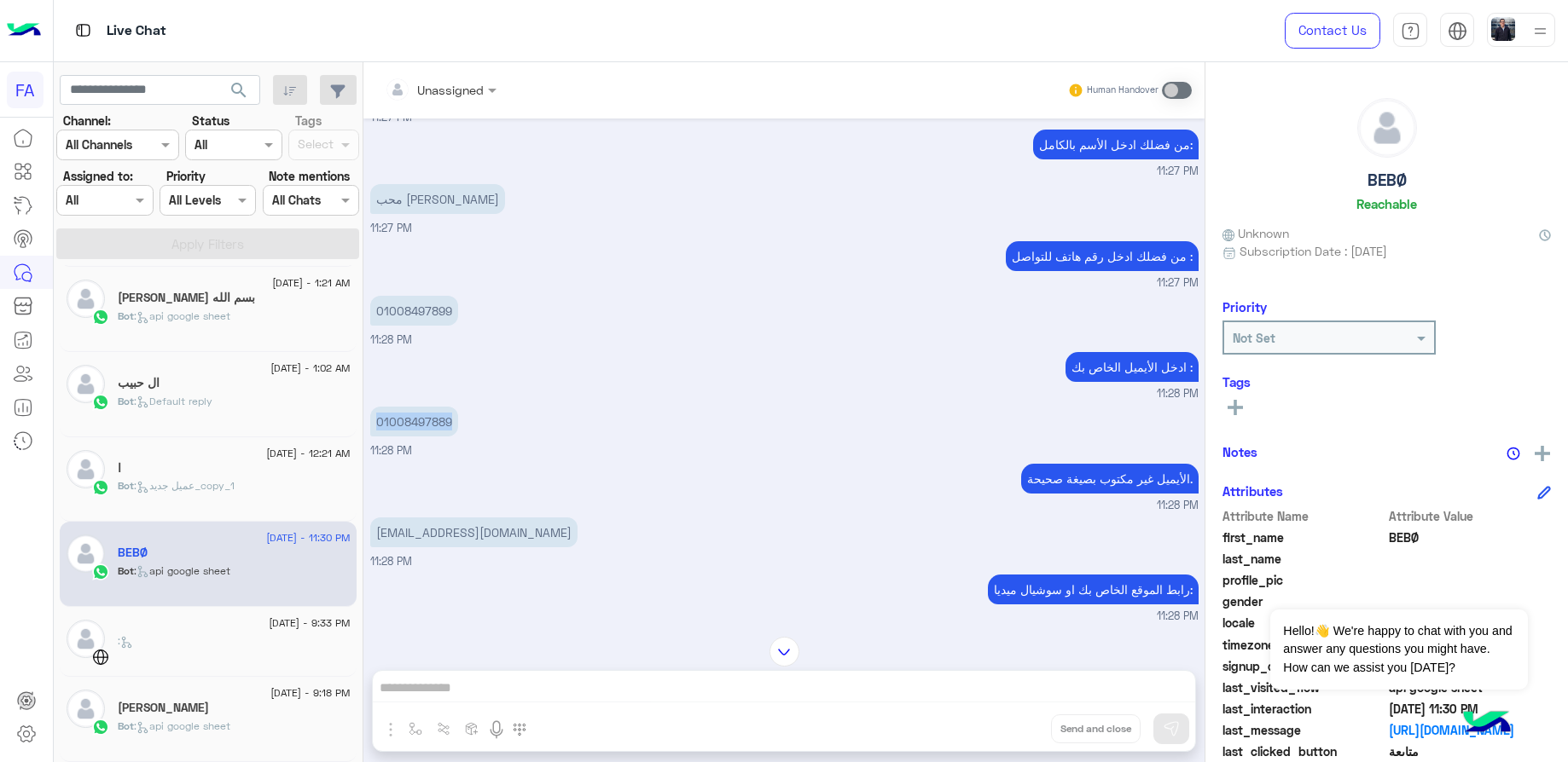
click at [425, 303] on p "01008497899" at bounding box center [414, 310] width 88 height 30
click at [431, 296] on p "01008497899" at bounding box center [414, 310] width 88 height 30
click at [429, 517] on p "[EMAIL_ADDRESS][DOMAIN_NAME]" at bounding box center [474, 532] width 207 height 30
click at [429, 514] on div "[DATE] Hello! I filled in your form and would like to know more about your busi…" at bounding box center [784, 369] width 841 height 502
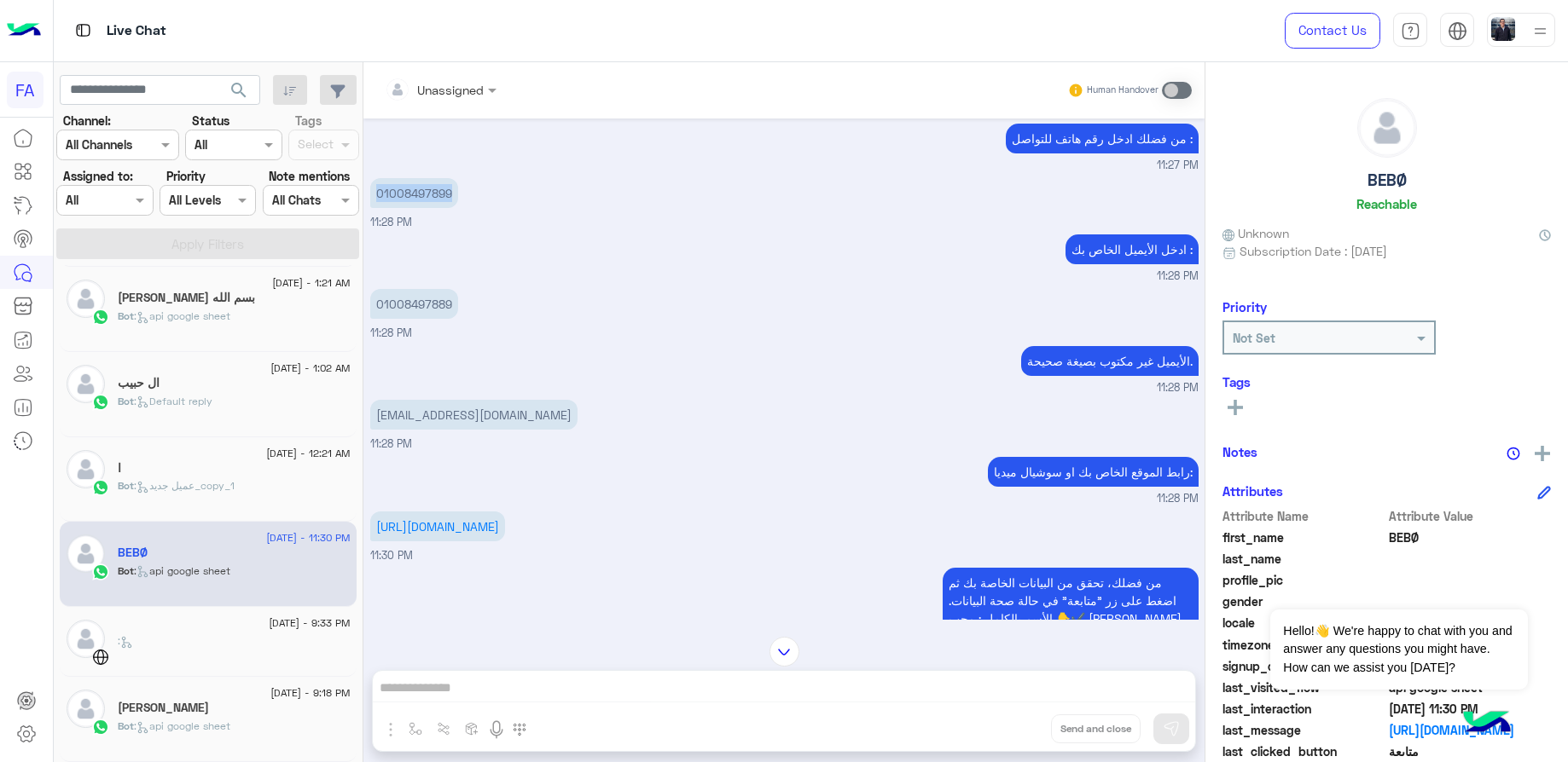
scroll to position [991, 0]
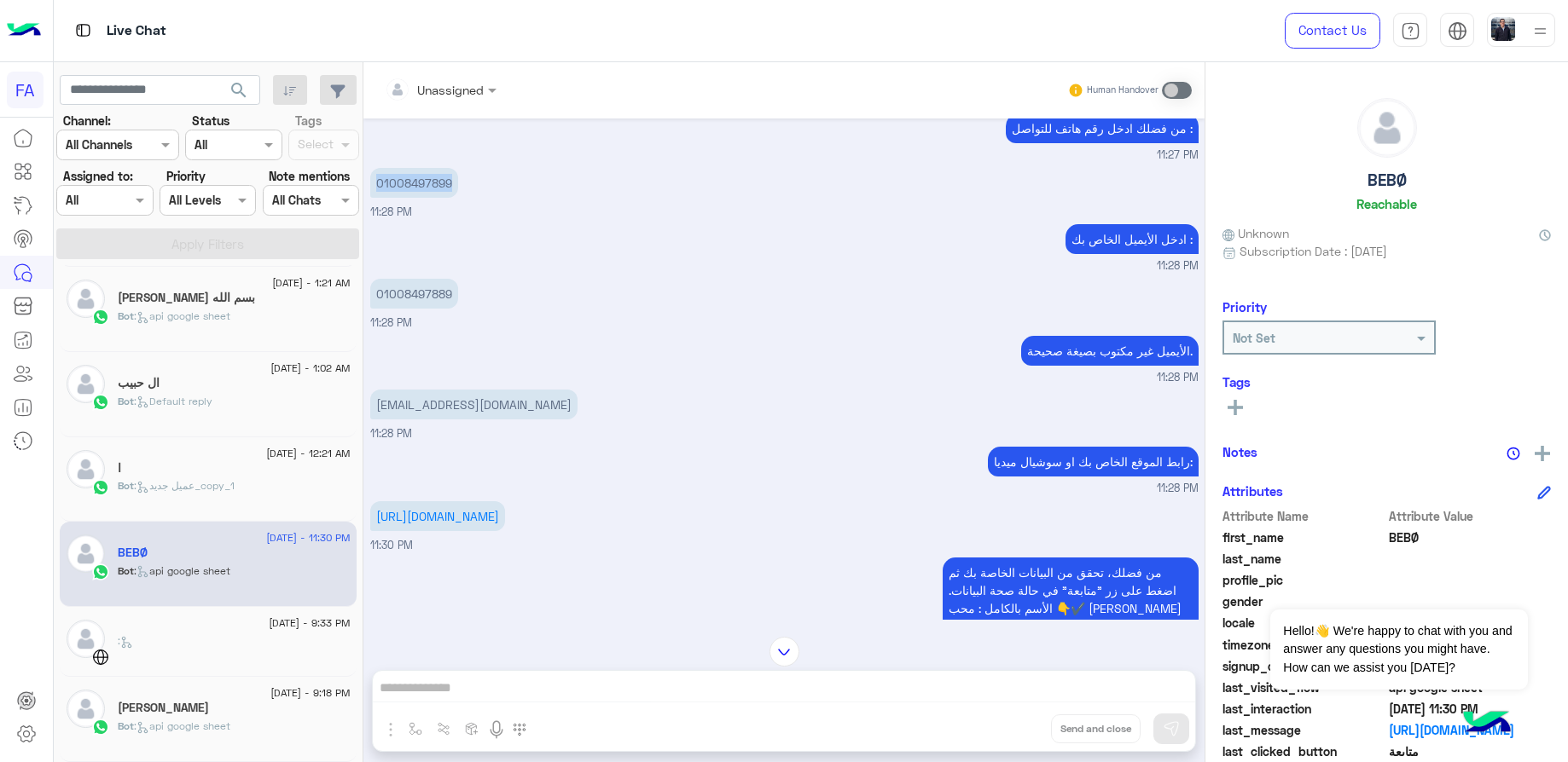
click at [473, 390] on p "[EMAIL_ADDRESS][DOMAIN_NAME]" at bounding box center [474, 405] width 207 height 30
drag, startPoint x: 504, startPoint y: 519, endPoint x: 425, endPoint y: 521, distance: 79.0
click at [504, 519] on p "[URL][DOMAIN_NAME]" at bounding box center [438, 516] width 135 height 30
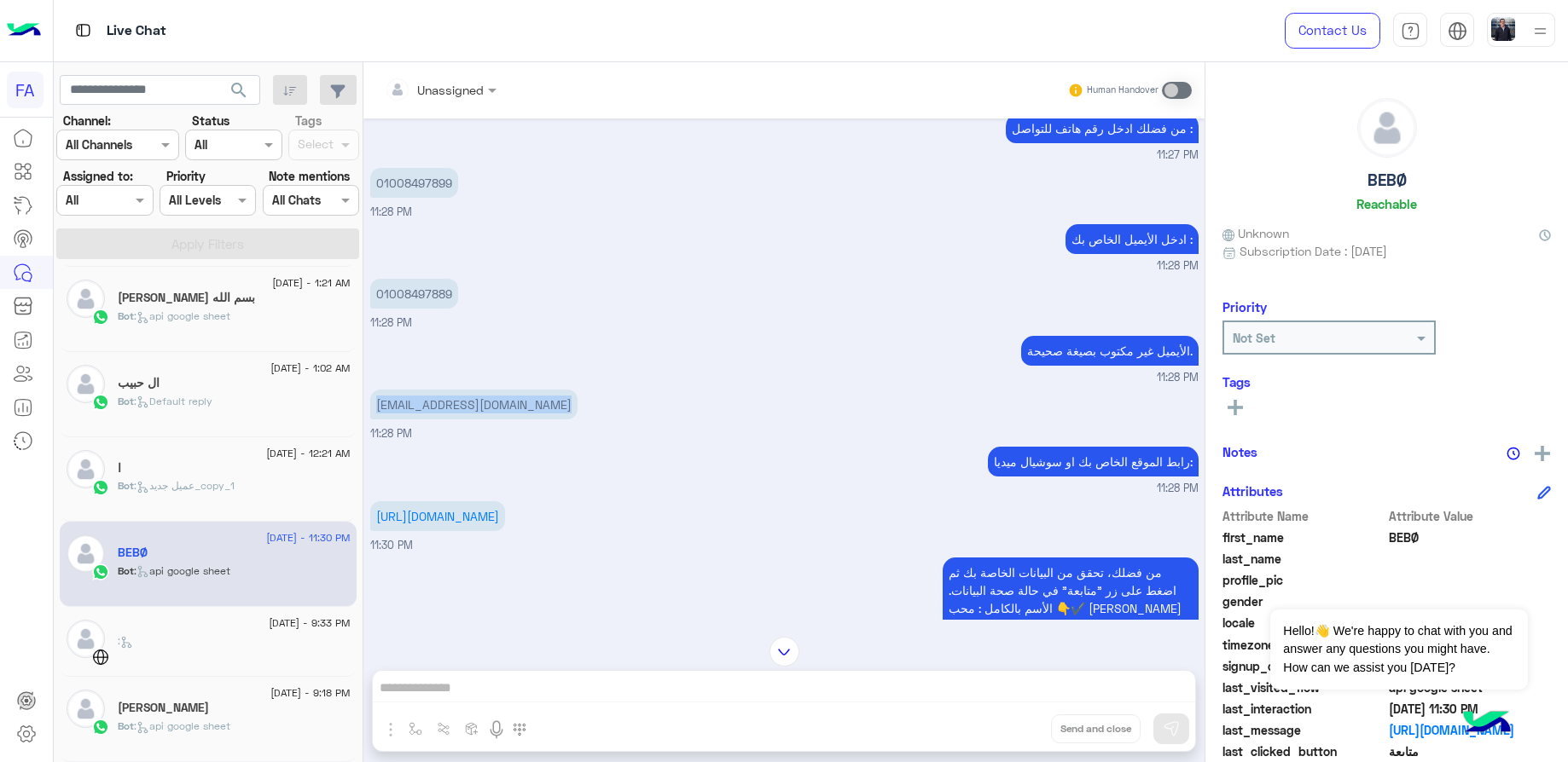
drag, startPoint x: 437, startPoint y: 515, endPoint x: 362, endPoint y: 493, distance: 78.2
click at [363, 493] on div "[DATE] Hello! I filled in your form and would like to know more about your busi…" at bounding box center [784, 369] width 841 height 502
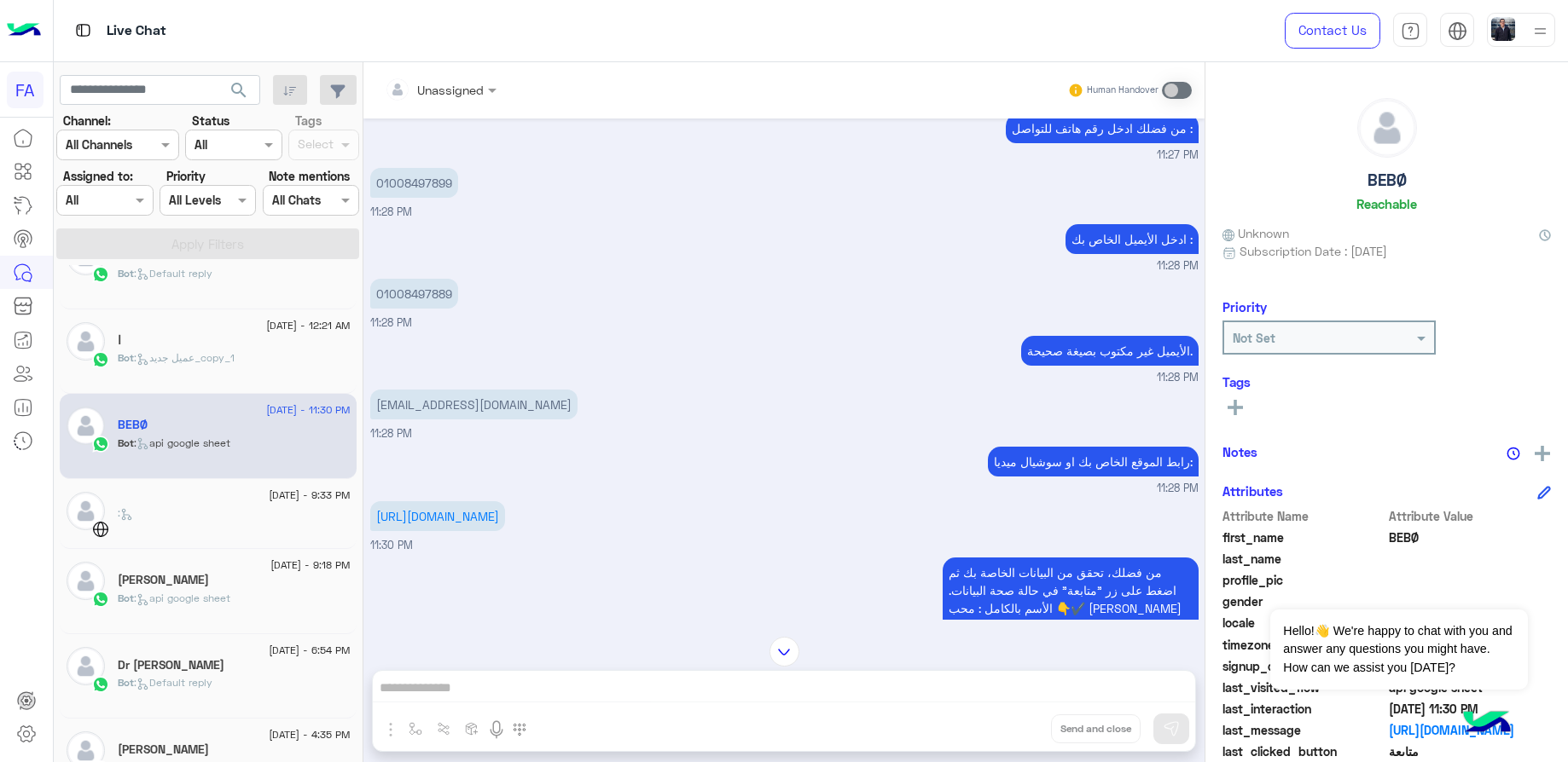
click at [220, 522] on div ":" at bounding box center [234, 521] width 233 height 30
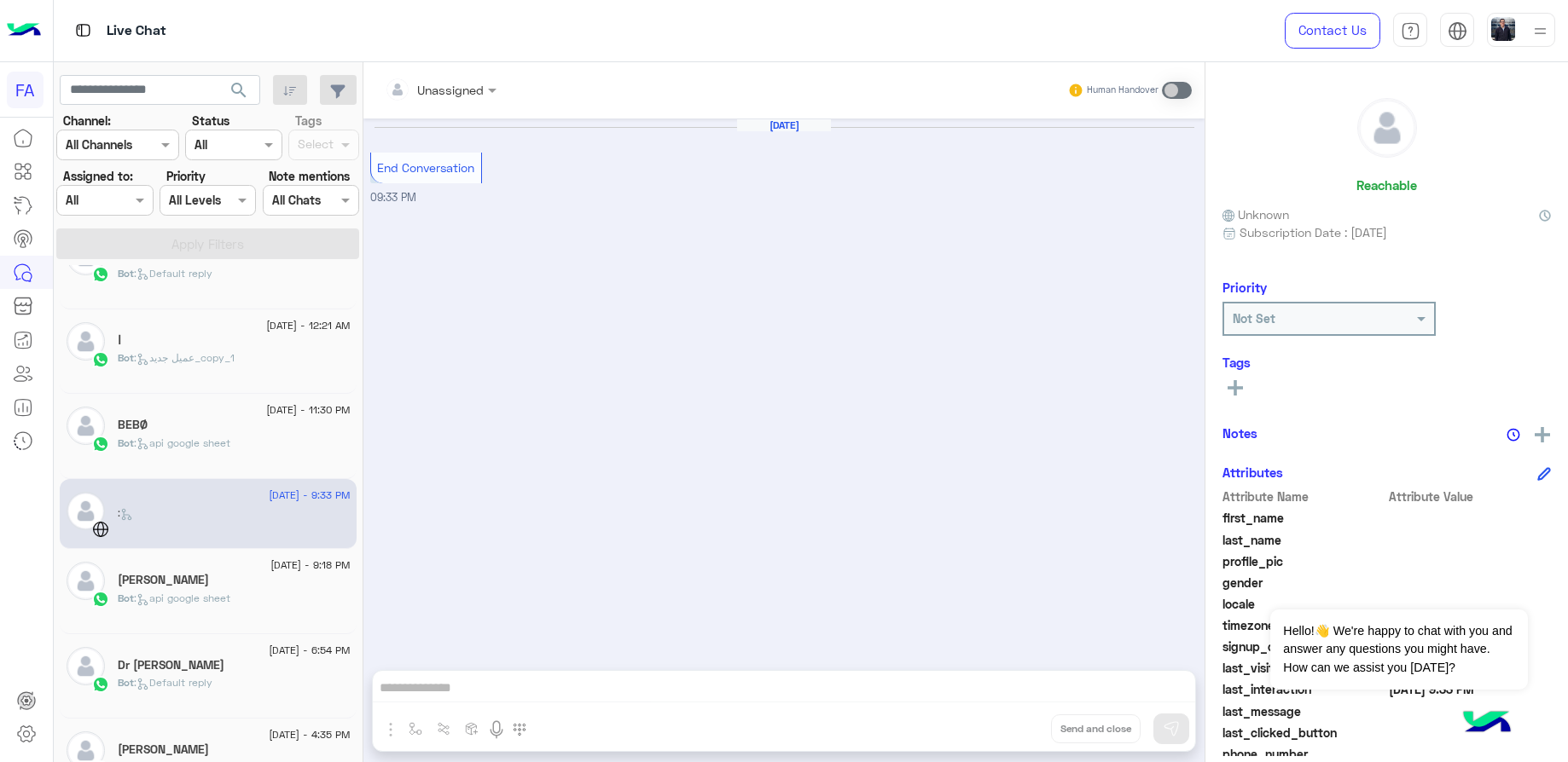
click at [279, 611] on div "Bot : api google sheet" at bounding box center [234, 606] width 233 height 30
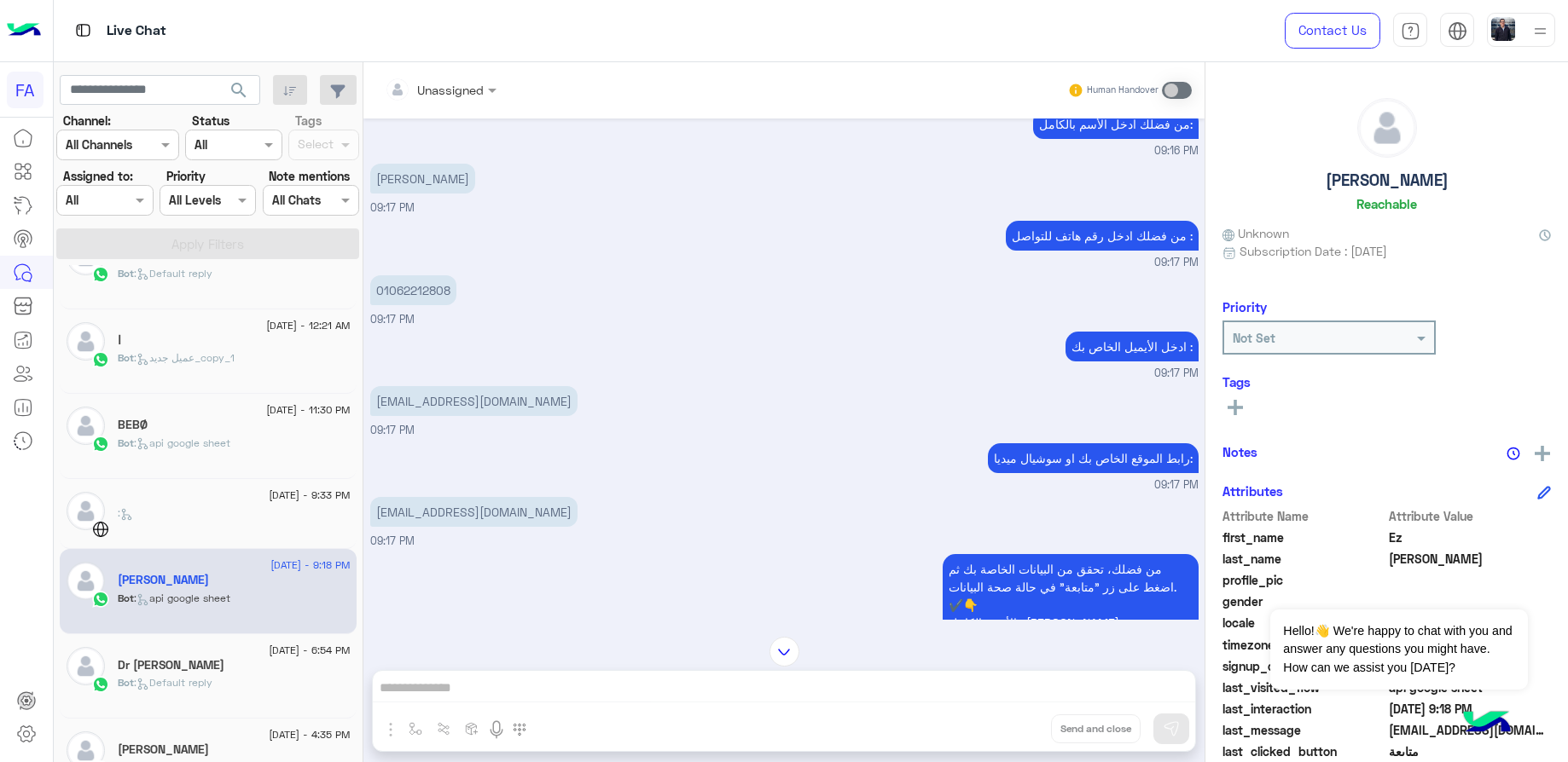
scroll to position [863, 0]
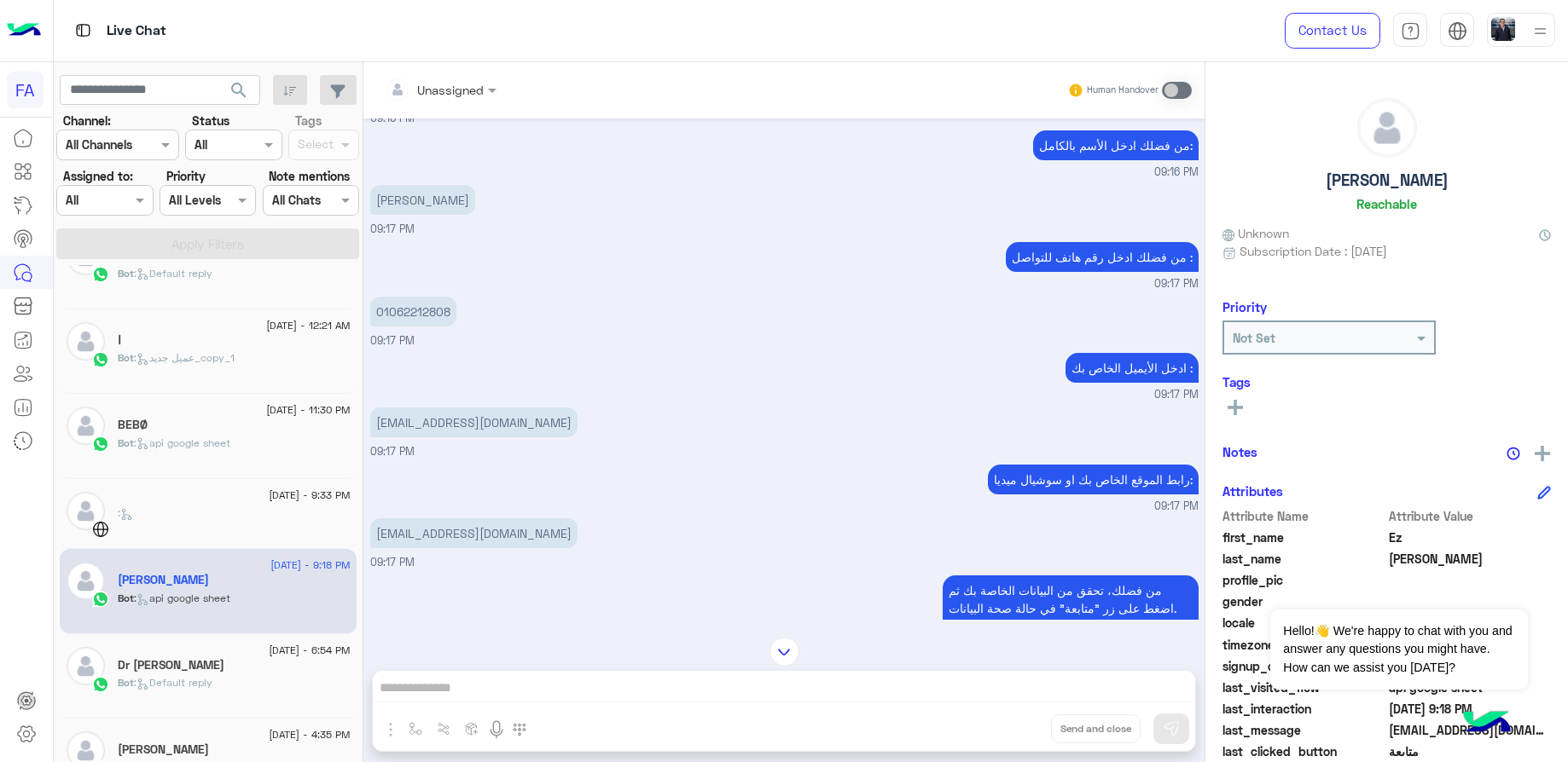
click at [432, 189] on p "[PERSON_NAME]" at bounding box center [423, 200] width 105 height 30
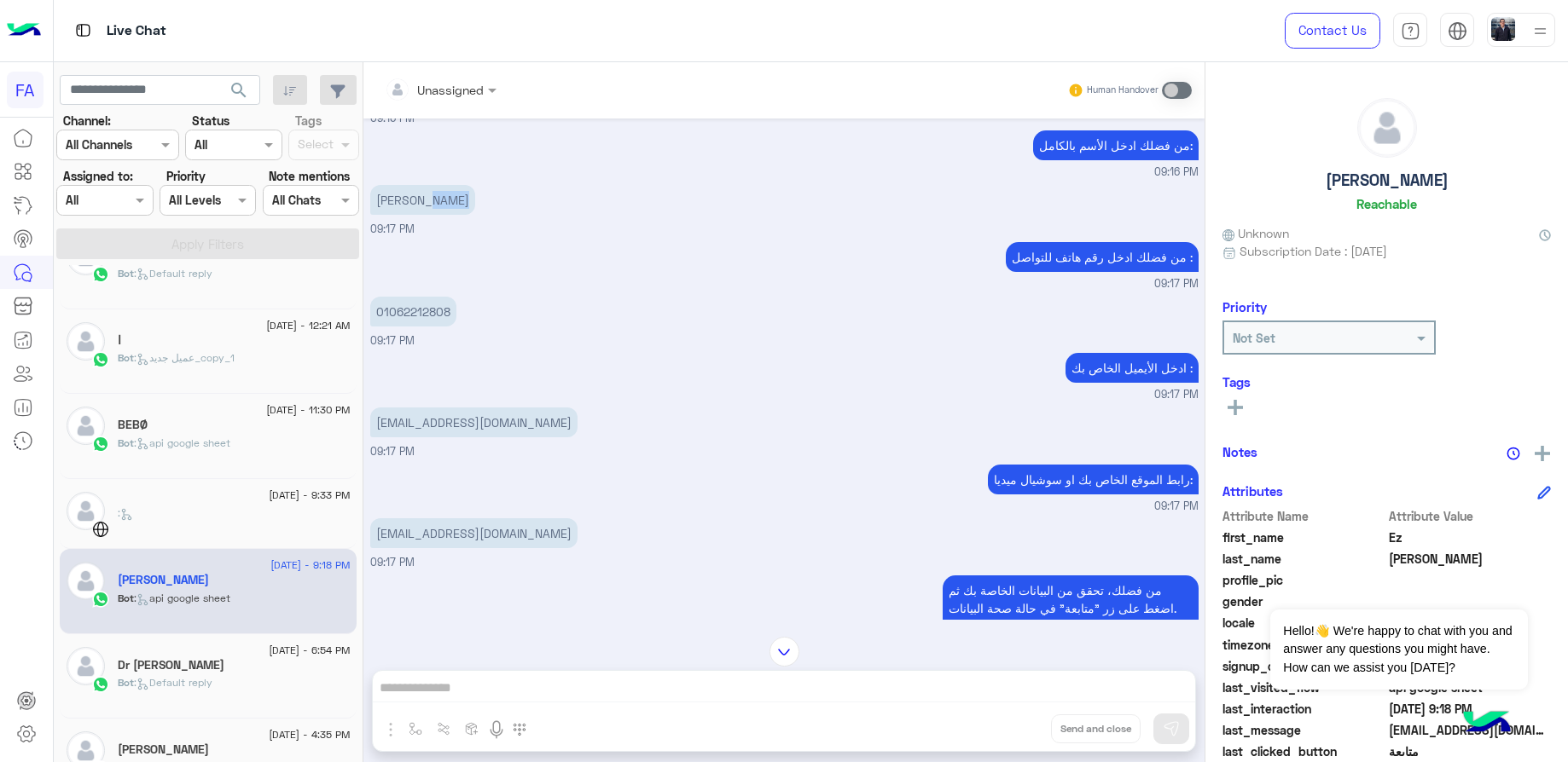
click at [432, 189] on p "[PERSON_NAME]" at bounding box center [423, 200] width 105 height 30
click at [422, 299] on p "01062212808" at bounding box center [413, 311] width 86 height 30
click at [422, 298] on p "01062212808" at bounding box center [413, 311] width 86 height 30
click at [444, 413] on p "[EMAIL_ADDRESS][DOMAIN_NAME]" at bounding box center [474, 422] width 207 height 30
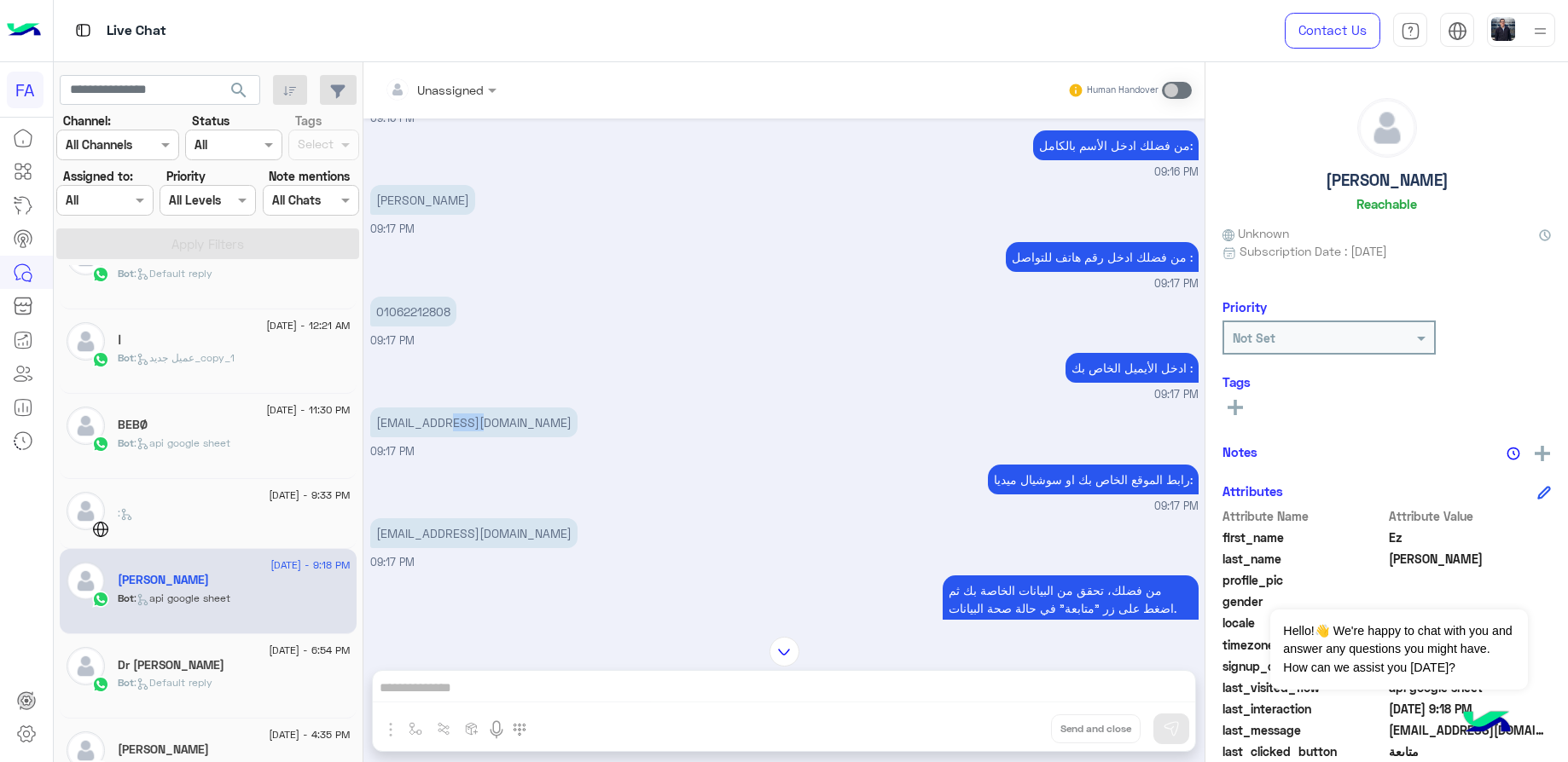
click at [444, 413] on p "[EMAIL_ADDRESS][DOMAIN_NAME]" at bounding box center [474, 422] width 207 height 30
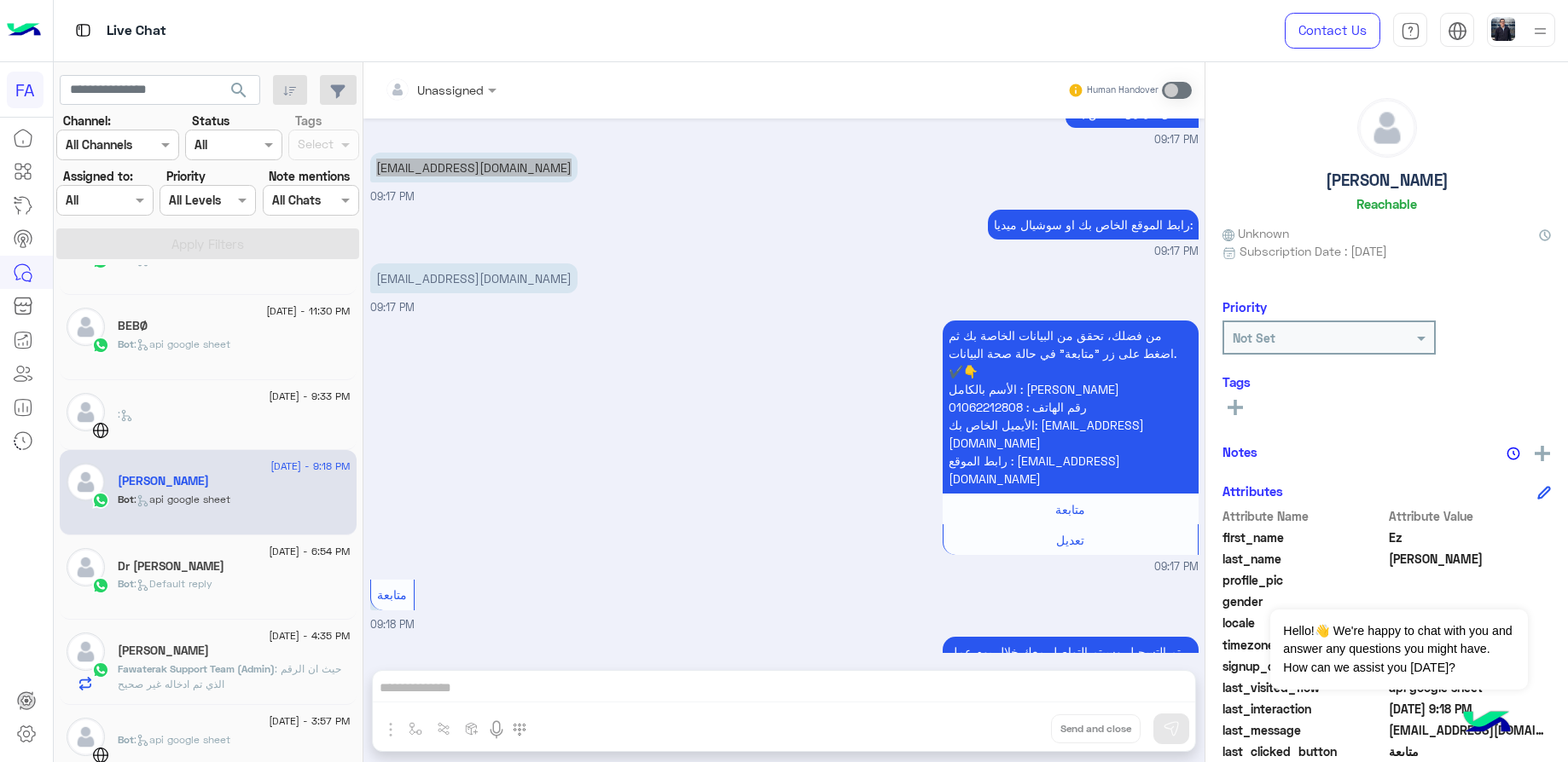
scroll to position [1023, 0]
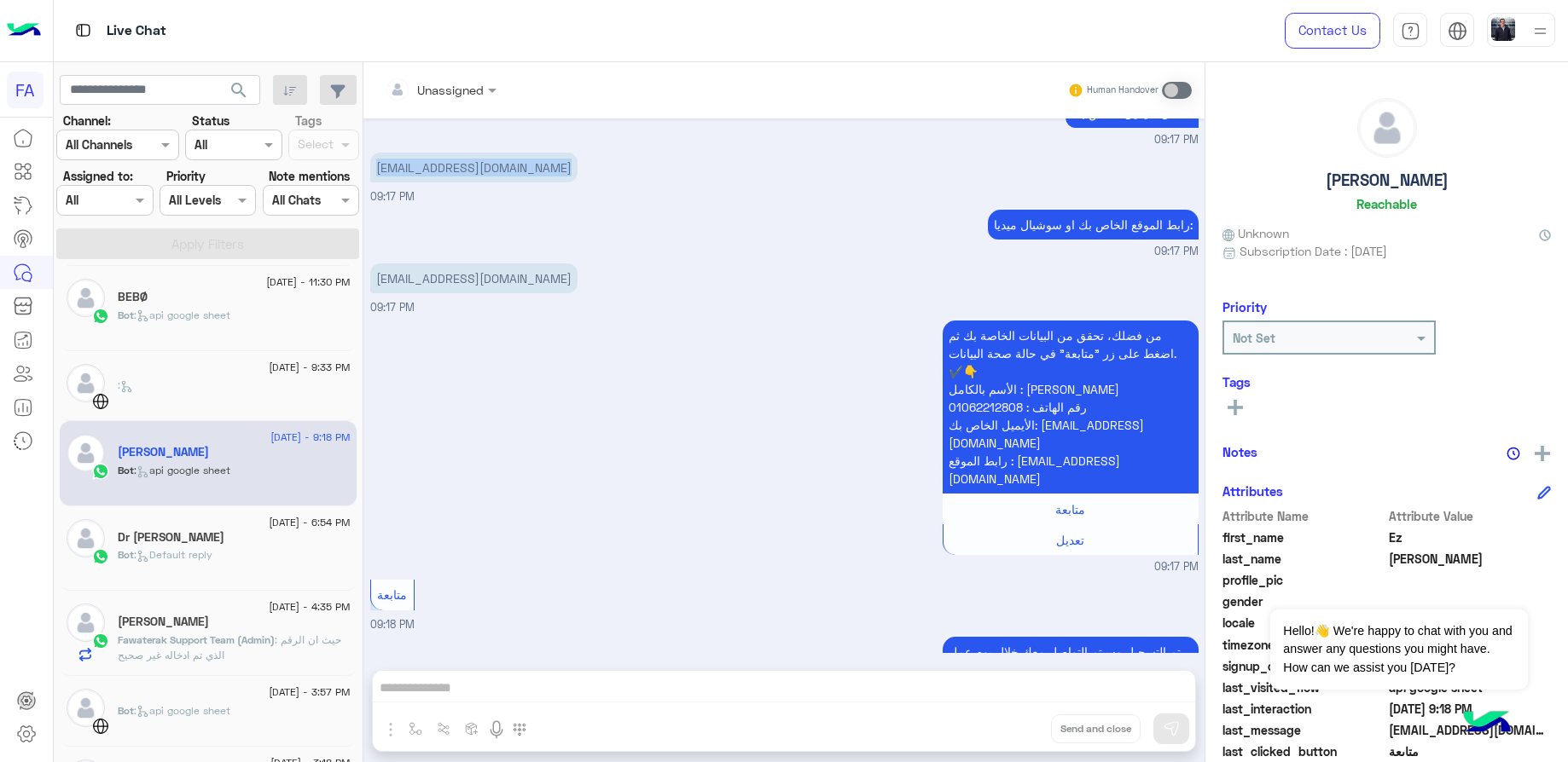
click at [210, 535] on div "Dr [PERSON_NAME]" at bounding box center [234, 538] width 233 height 18
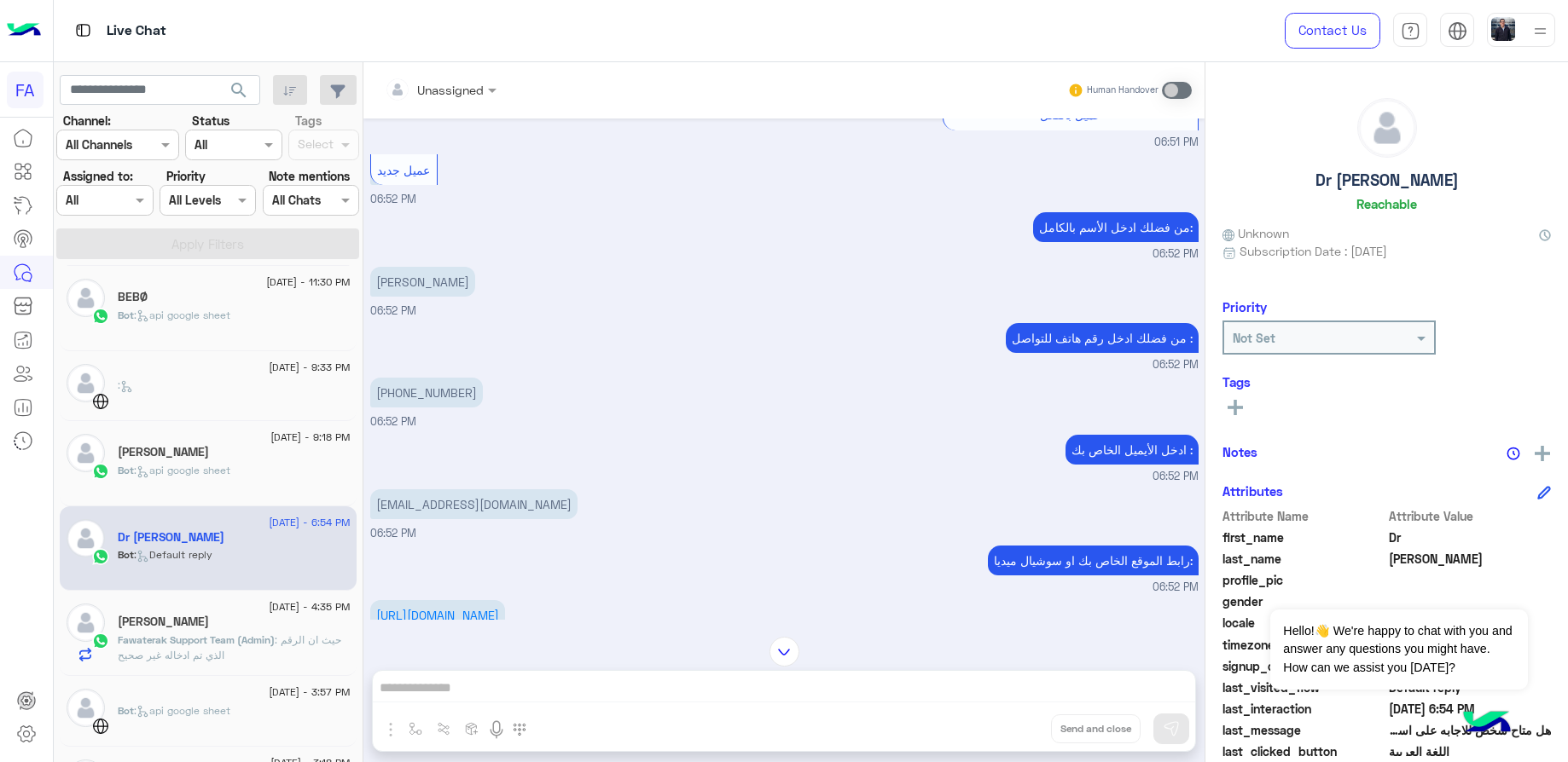
scroll to position [167, 0]
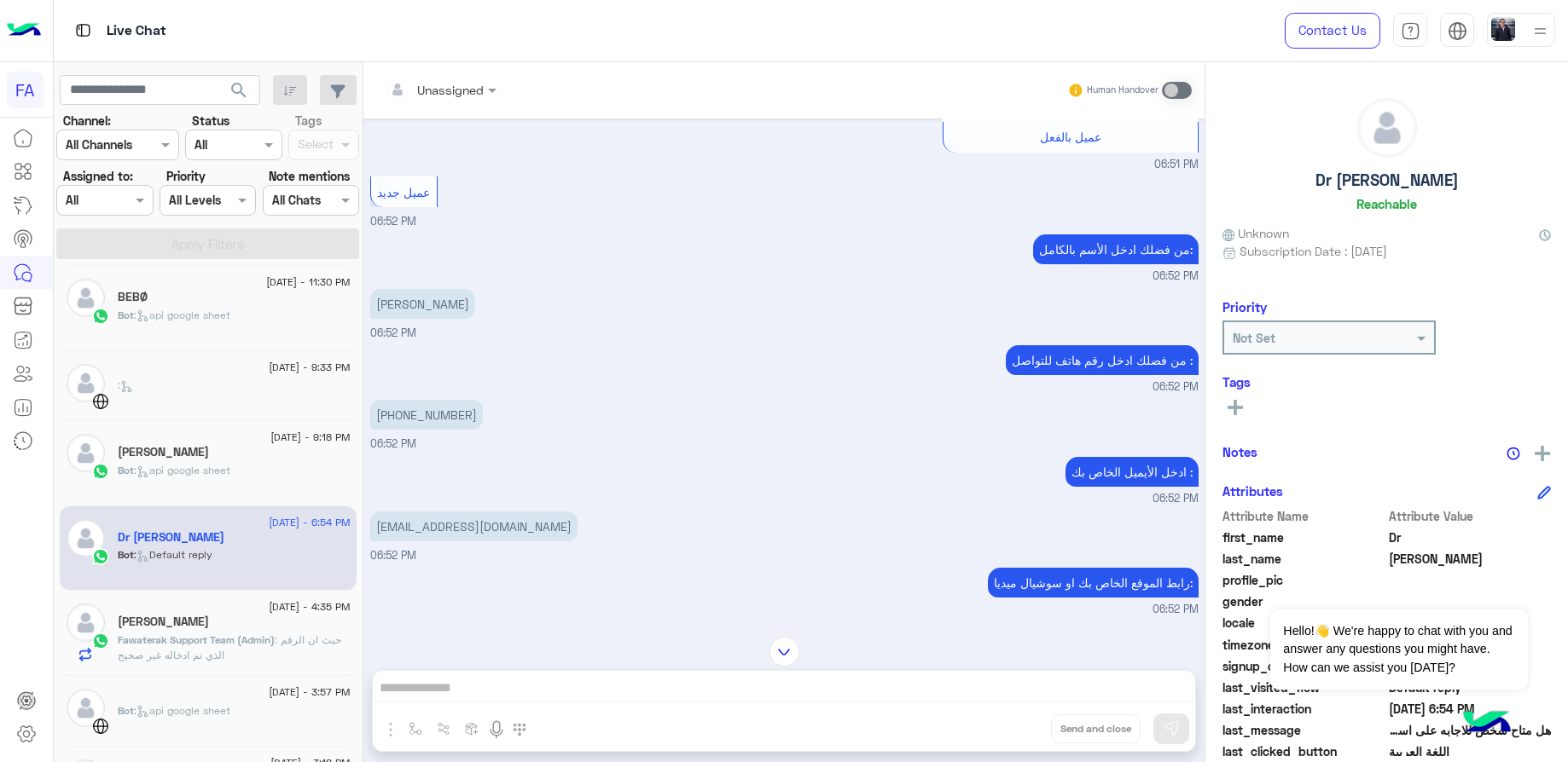
click at [444, 306] on p "[PERSON_NAME]" at bounding box center [423, 304] width 105 height 30
click at [448, 412] on p "[PHONE_NUMBER]" at bounding box center [427, 415] width 113 height 30
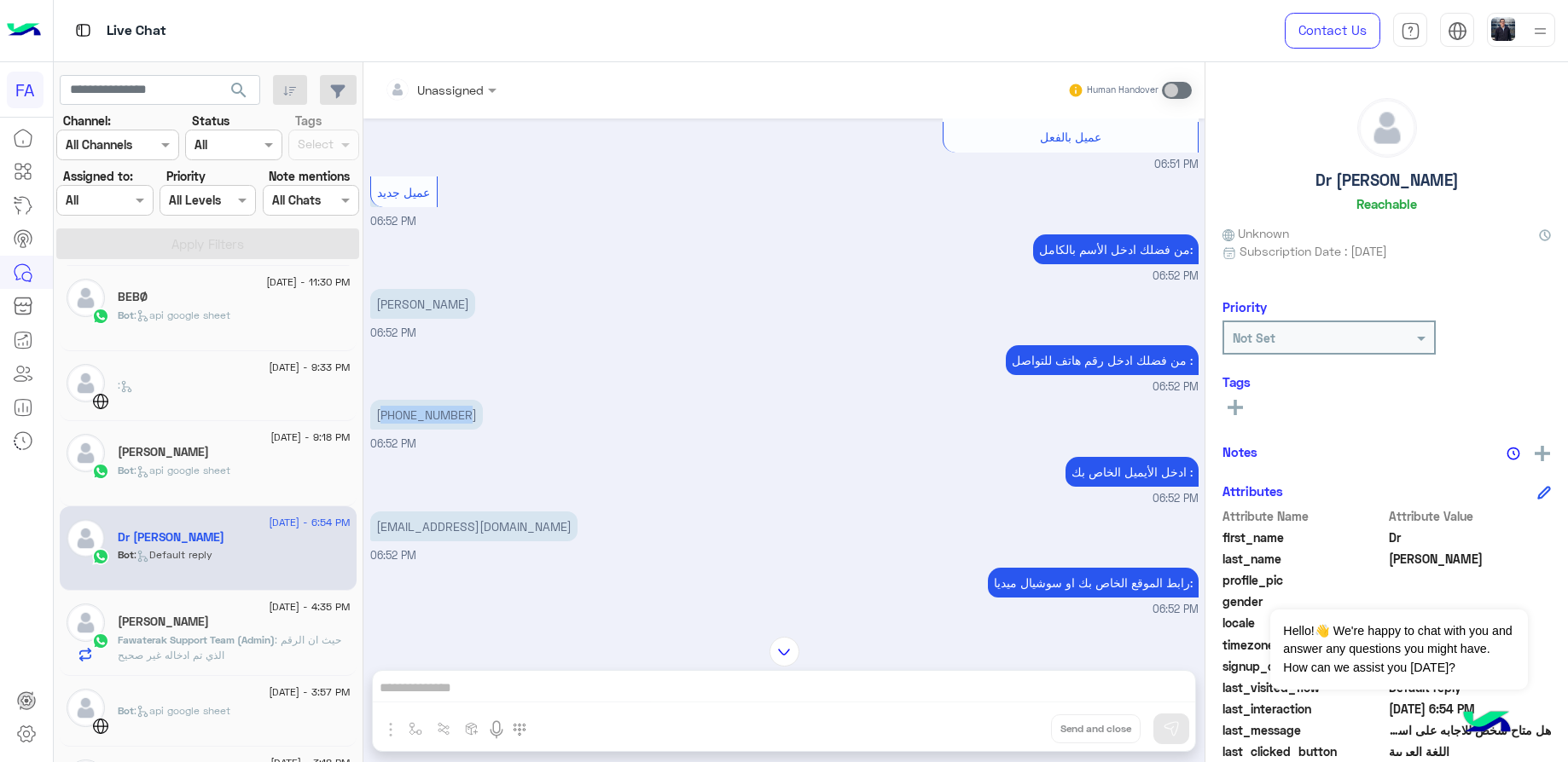
click at [429, 412] on p "[PHONE_NUMBER]" at bounding box center [427, 415] width 113 height 30
click at [486, 524] on p "[EMAIL_ADDRESS][DOMAIN_NAME]" at bounding box center [474, 526] width 207 height 30
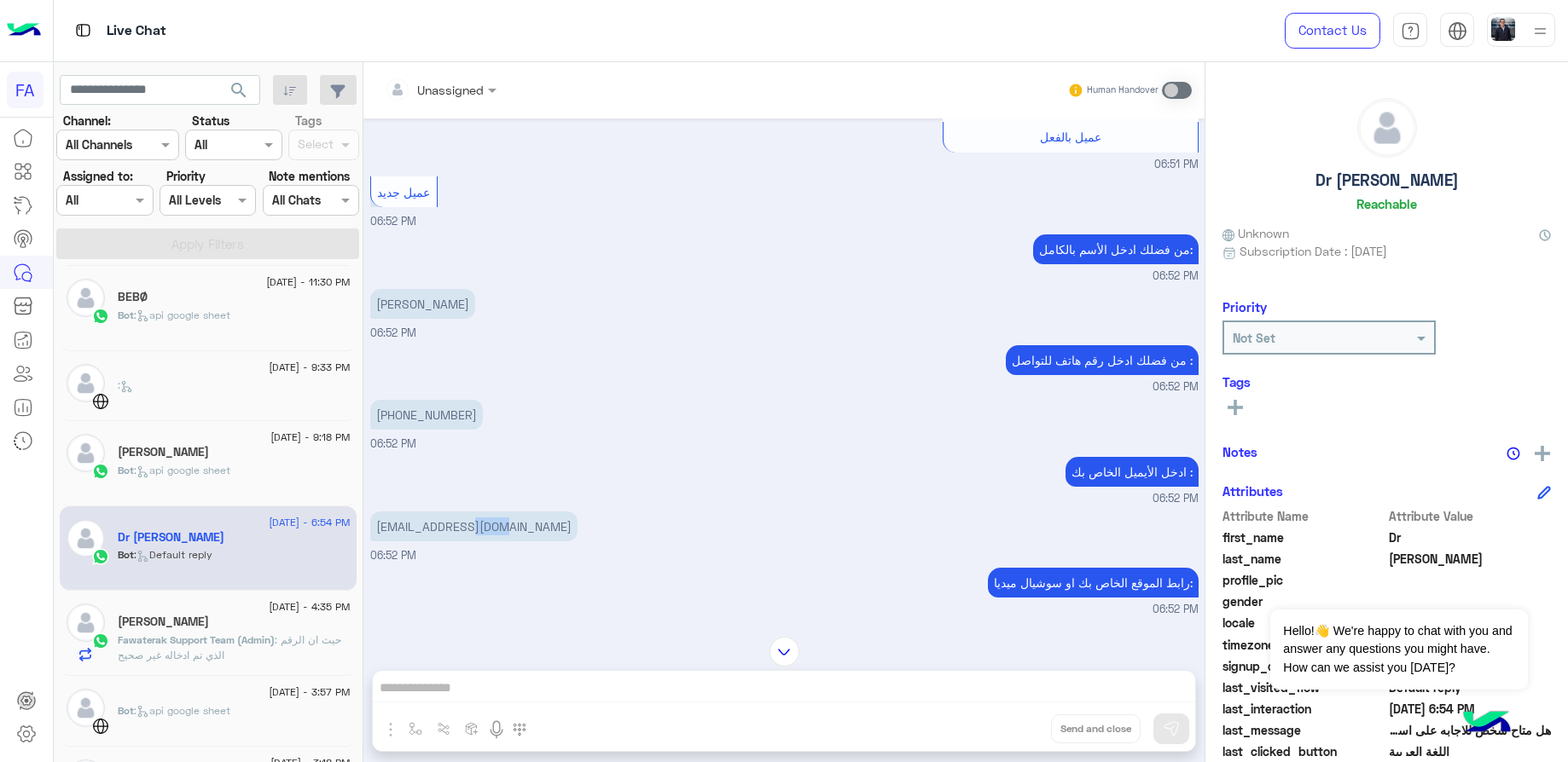
click at [486, 524] on p "[EMAIL_ADDRESS][DOMAIN_NAME]" at bounding box center [474, 526] width 207 height 30
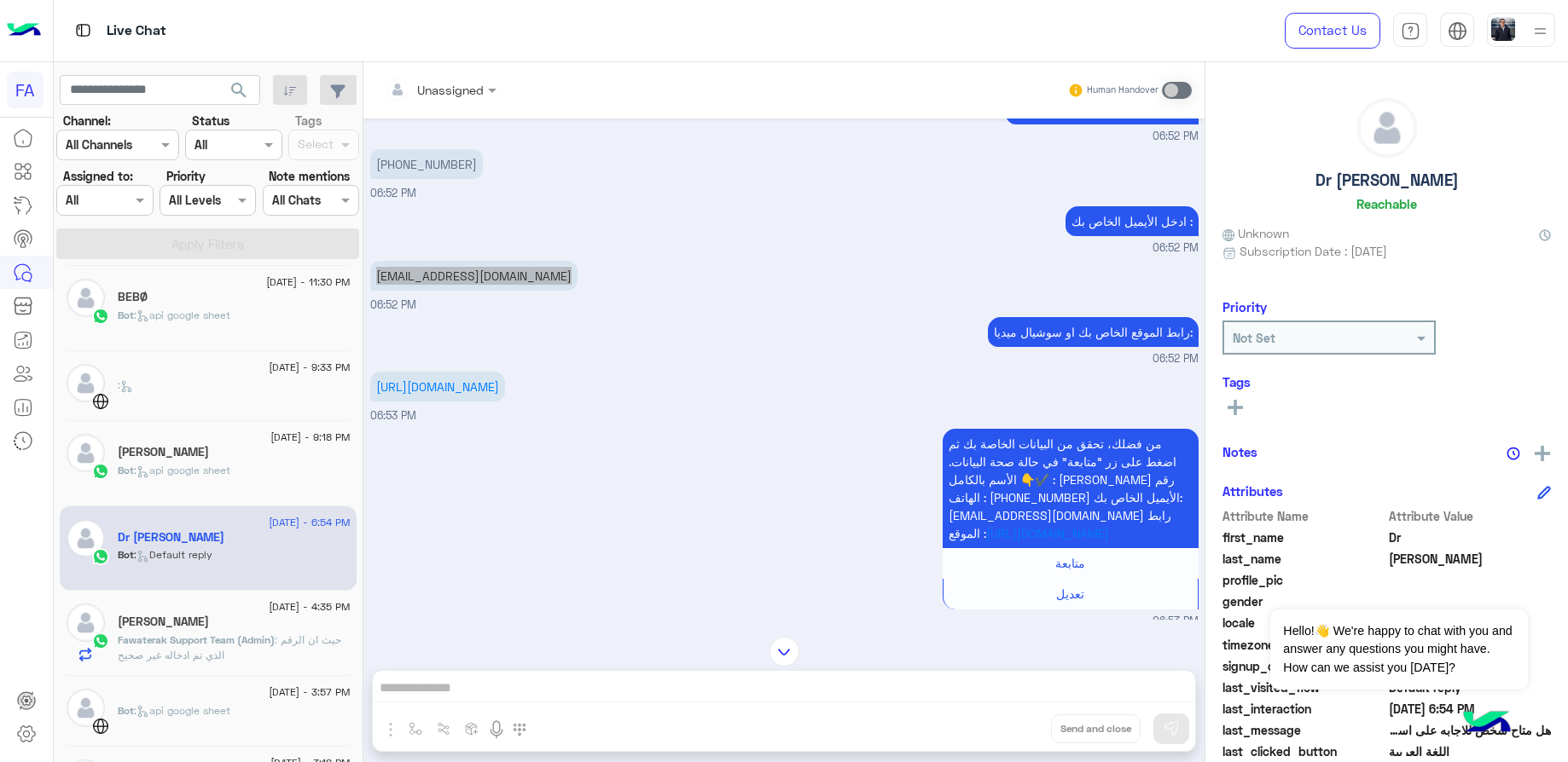
scroll to position [423, 0]
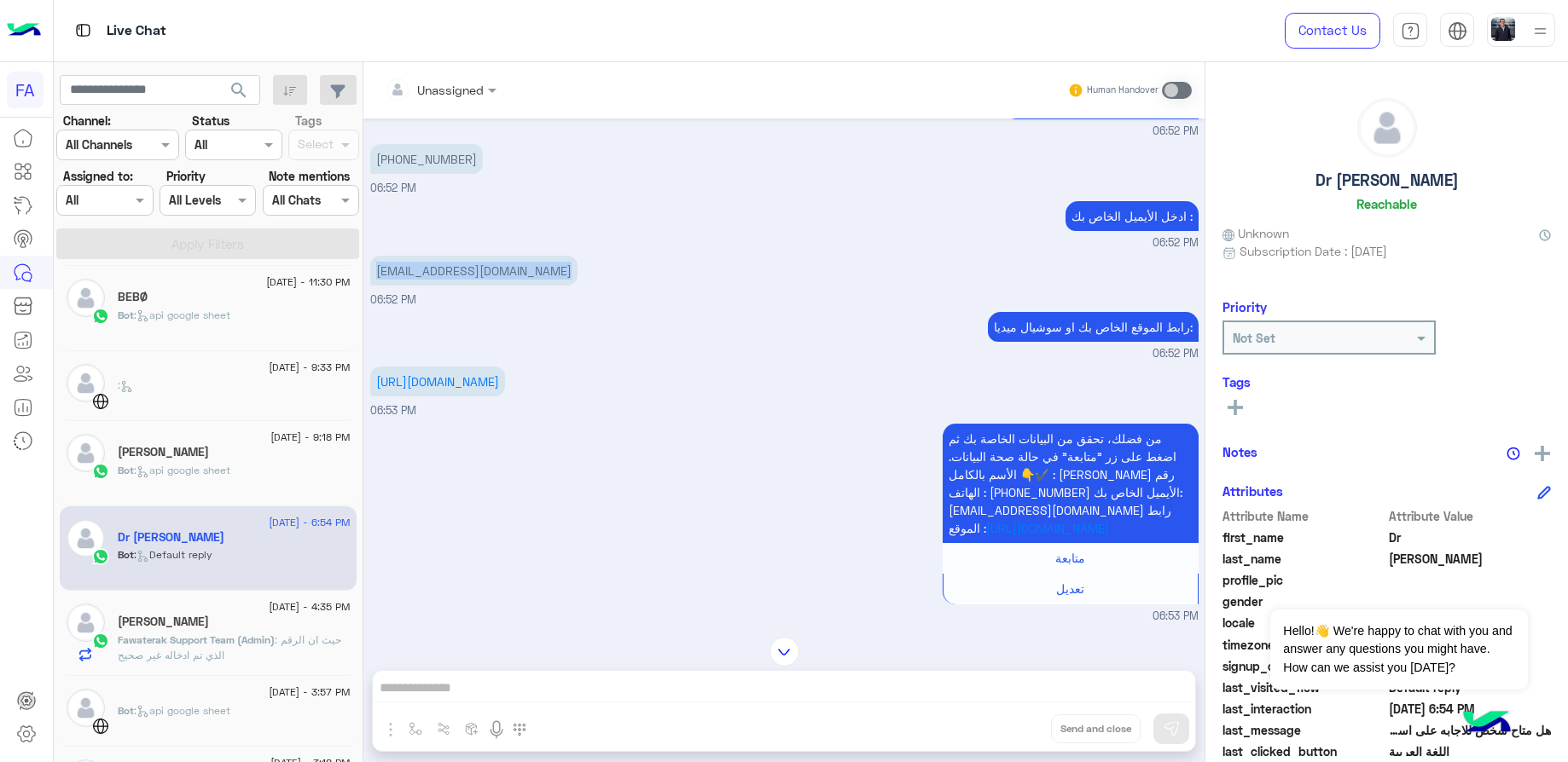
drag, startPoint x: 552, startPoint y: 437, endPoint x: 525, endPoint y: 409, distance: 38.9
click at [552, 435] on div "من فضلك، تحقق من البيانات الخاصة بك ثم اضغط على زر "متابعة" في حالة صحة البيانا…" at bounding box center [784, 522] width 829 height 206
click at [244, 640] on span "Fawaterak Support Team (Admin)" at bounding box center [196, 640] width 157 height 13
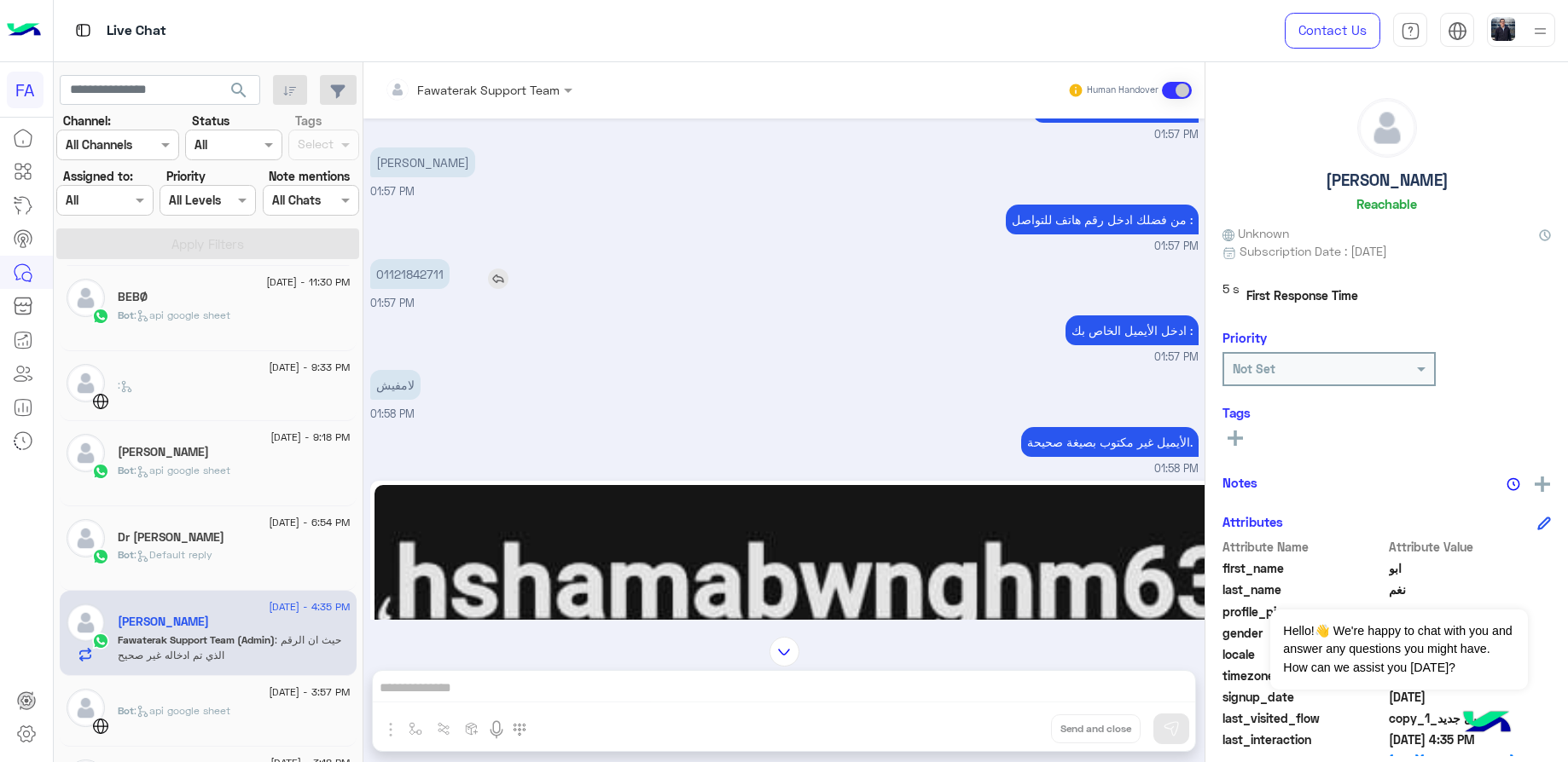
scroll to position [862, 0]
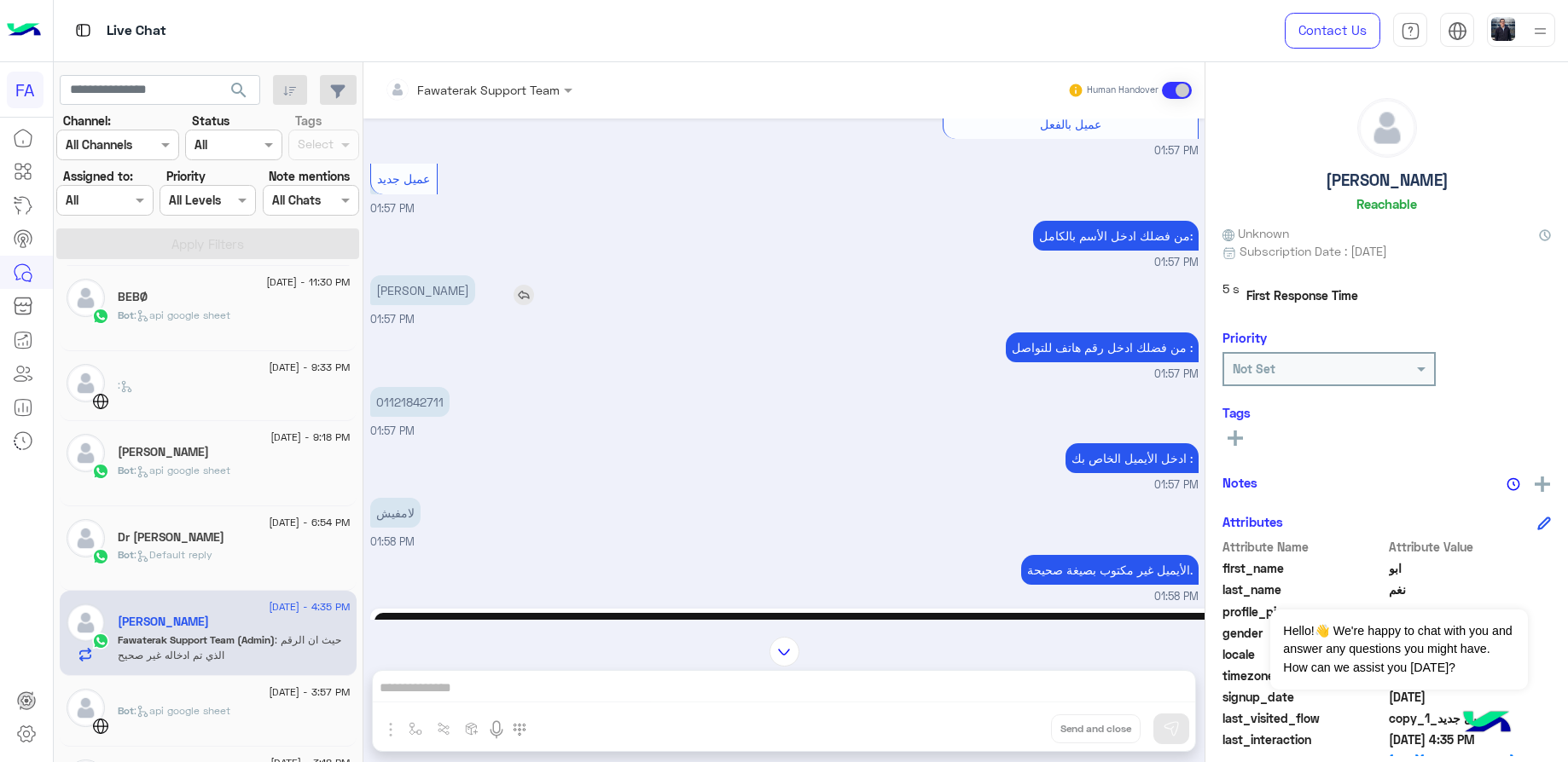
click at [435, 275] on p "[PERSON_NAME]" at bounding box center [423, 290] width 105 height 30
click at [409, 388] on p "01121842711" at bounding box center [410, 402] width 79 height 30
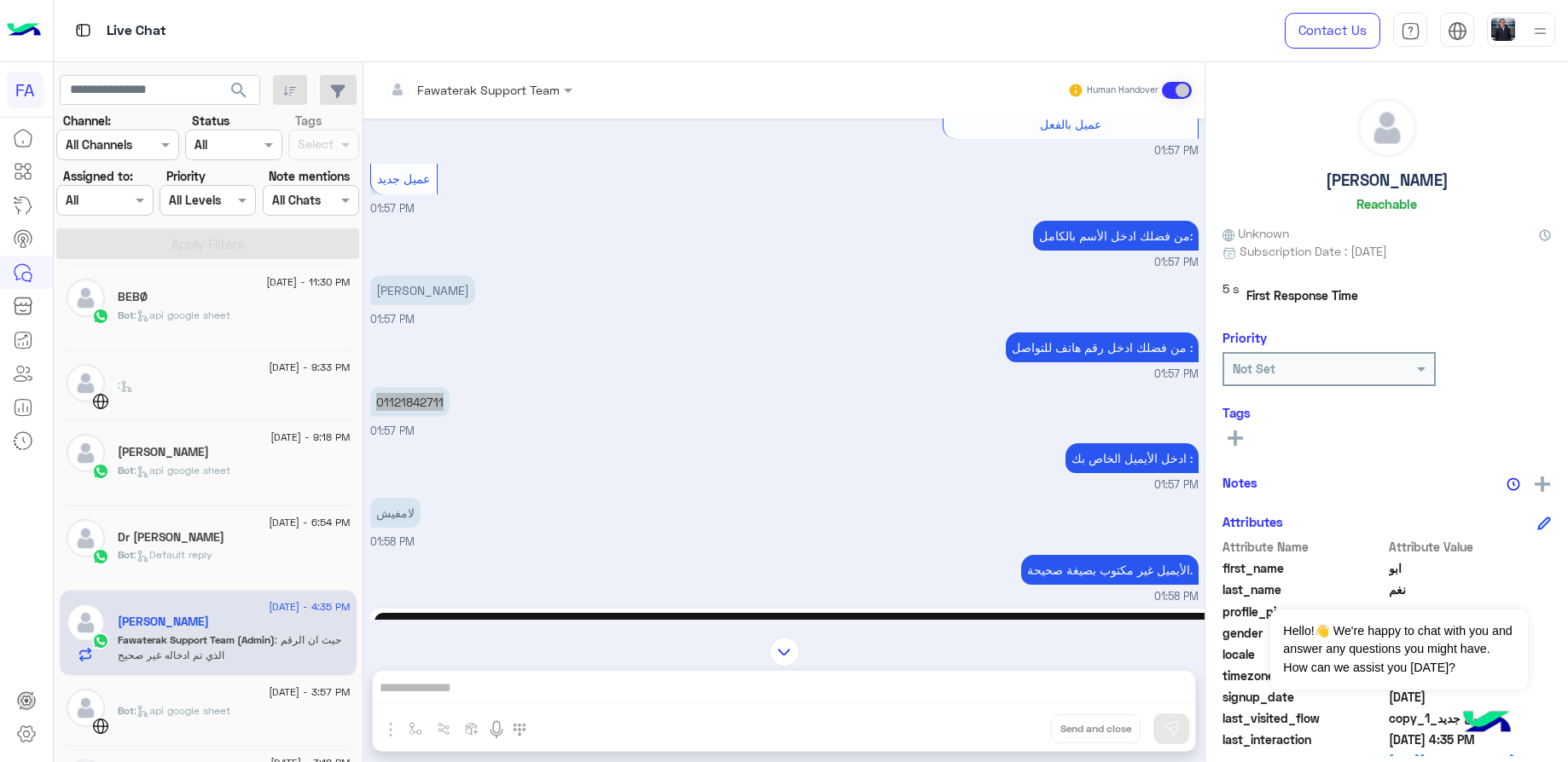
scroll to position [1118, 0]
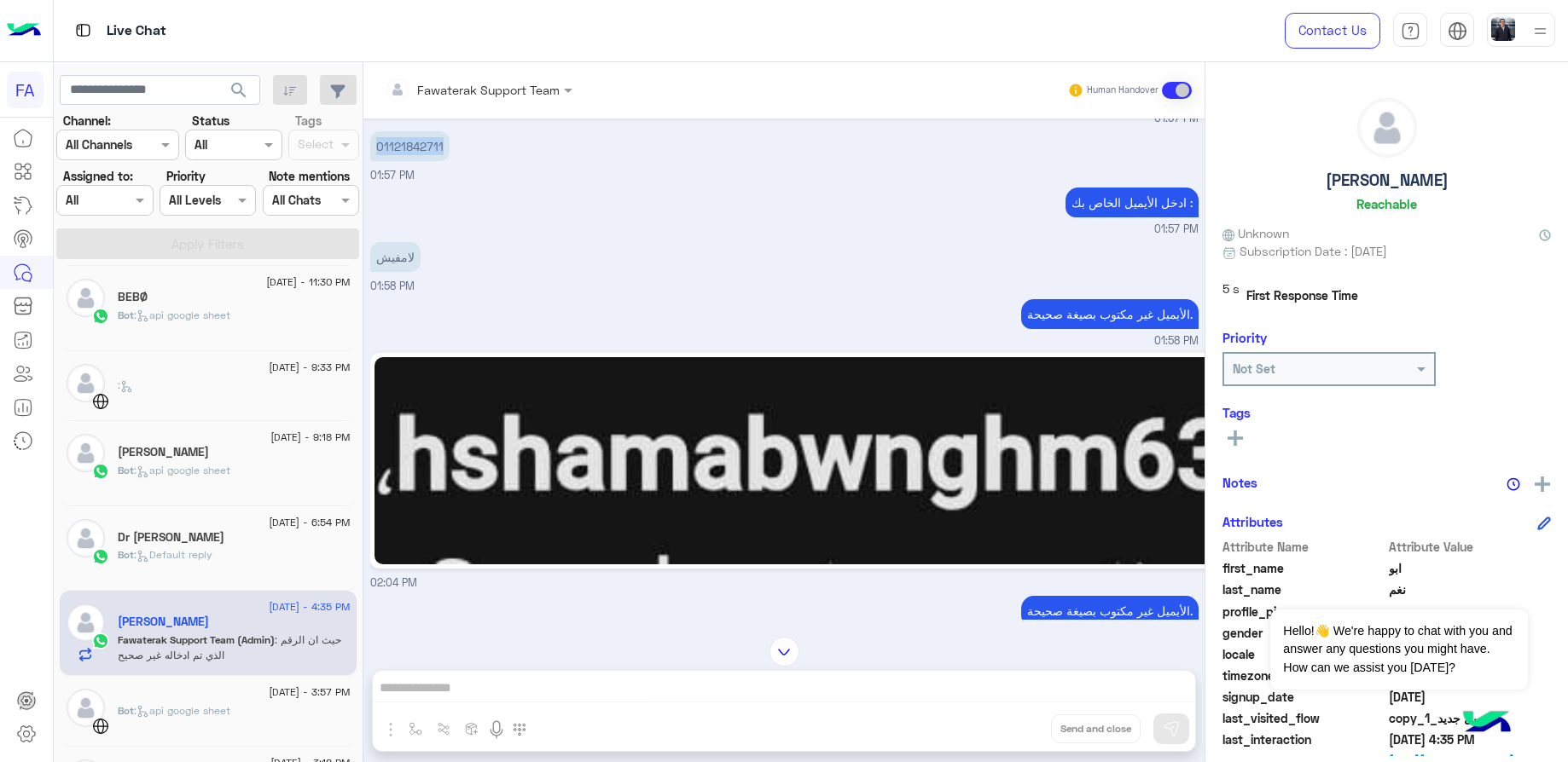
click at [541, 295] on div "الأيميل غير مكتوب بصيغة صحيحة. 01:58 PM" at bounding box center [784, 321] width 829 height 54
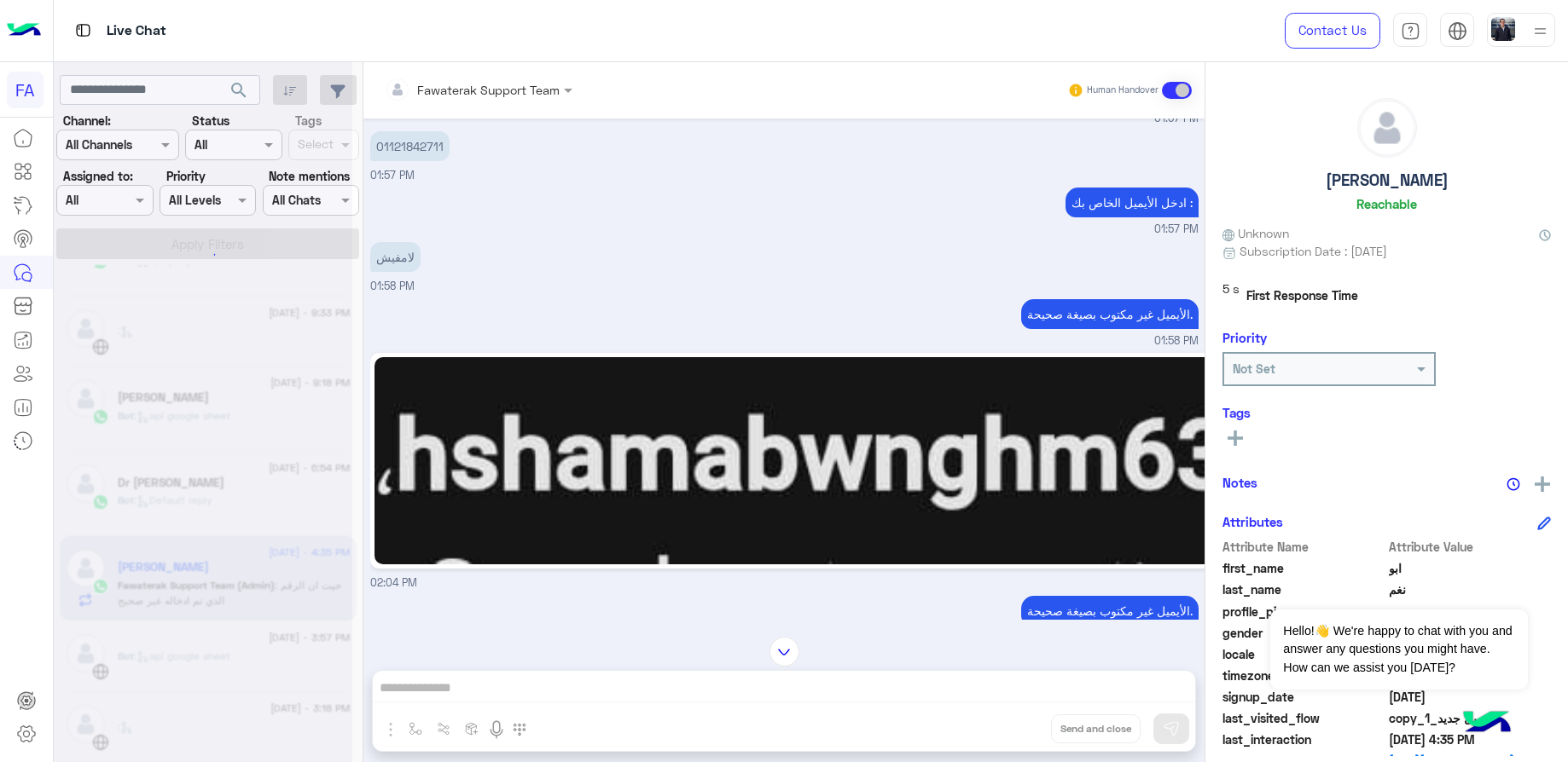
click at [210, 659] on div at bounding box center [202, 387] width 298 height 762
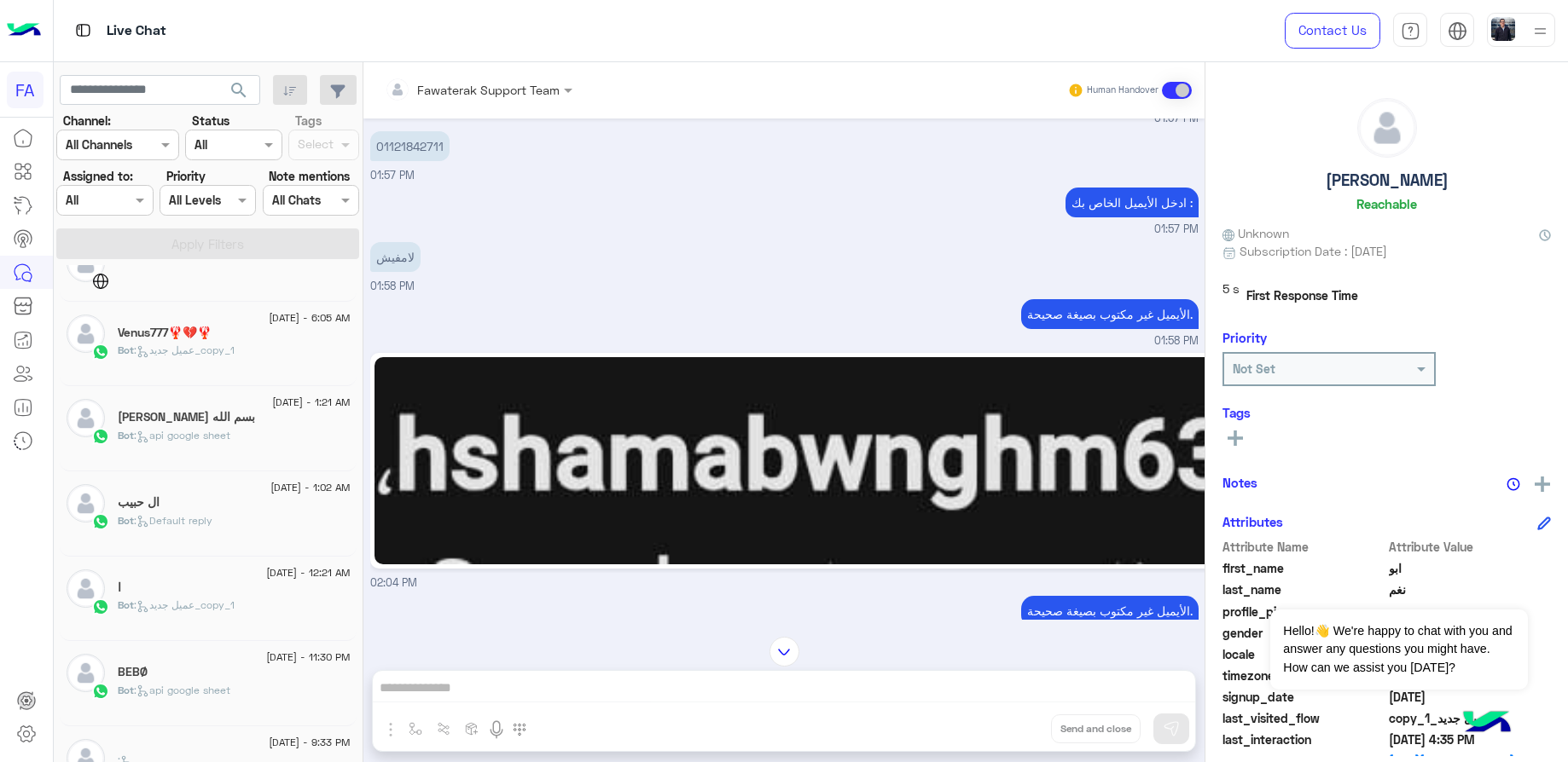
scroll to position [776, 0]
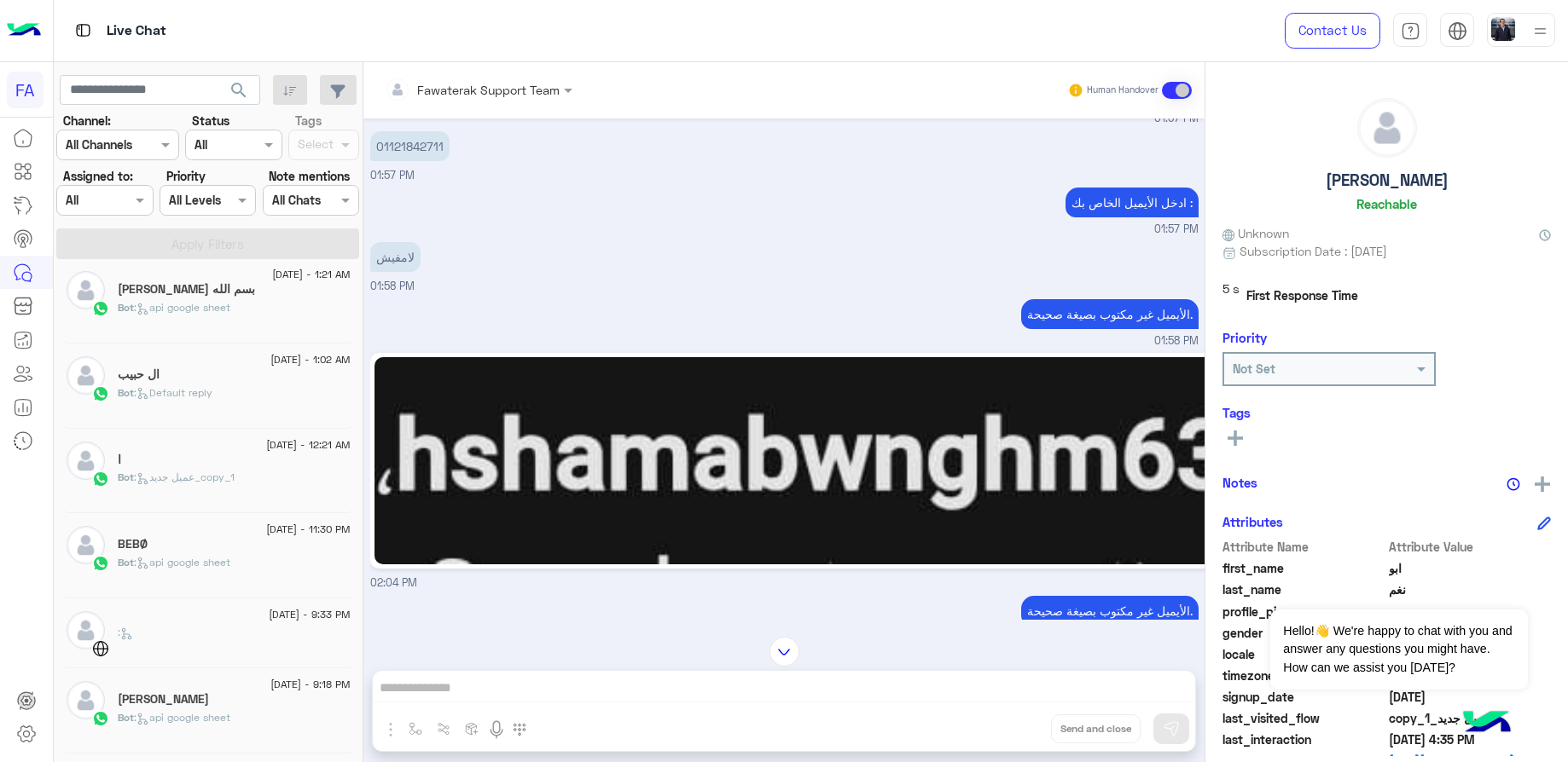
click at [214, 562] on span ": api google sheet" at bounding box center [182, 562] width 96 height 13
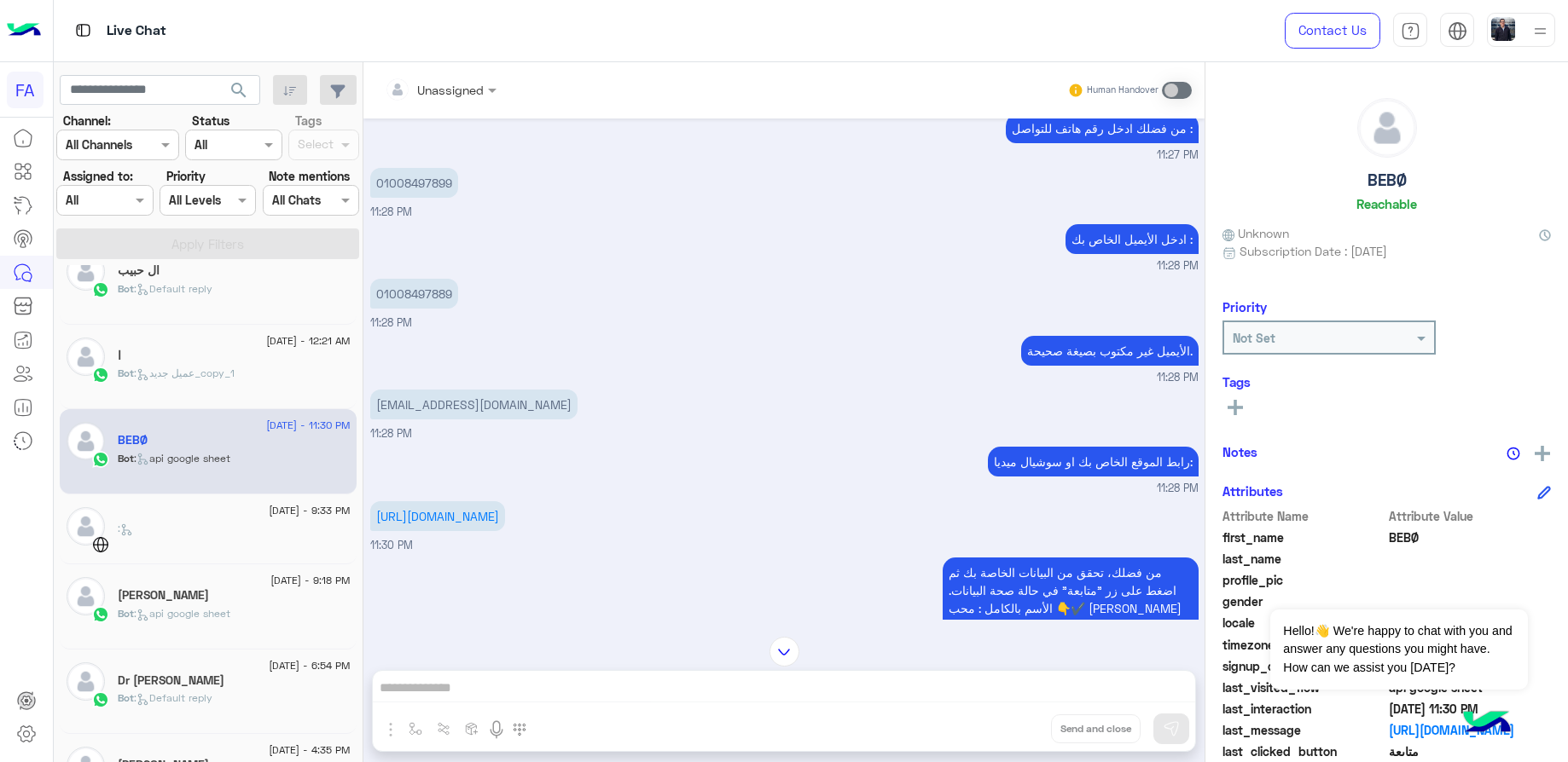
scroll to position [1032, 0]
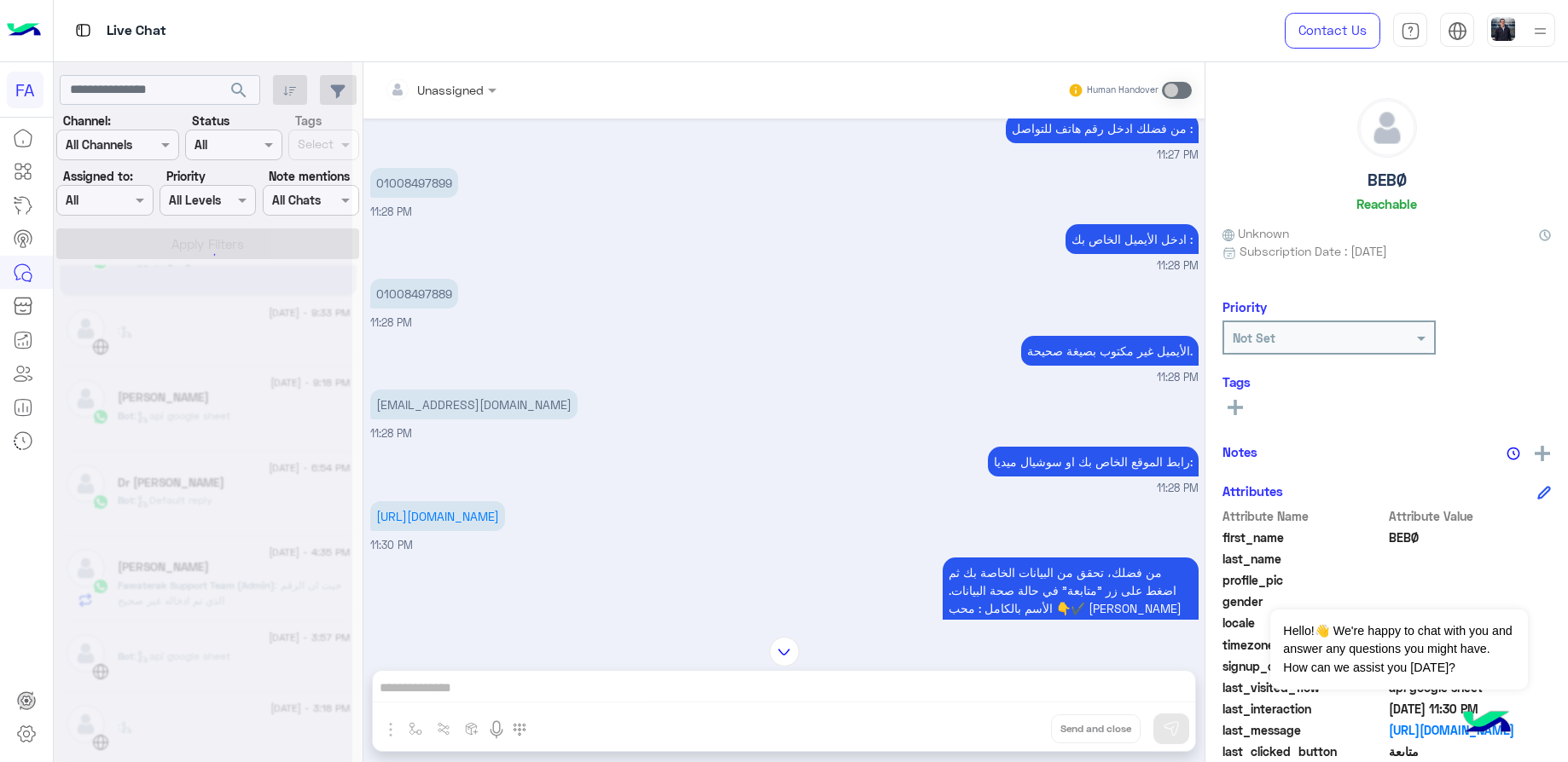
click at [198, 646] on div "[DATE] - 1:21 PM : [DATE] - 11:58 AM : [DATE] - 10:52 AM 🦁ابو عز👑 Bot : عميل جد…" at bounding box center [208, 516] width 310 height 503
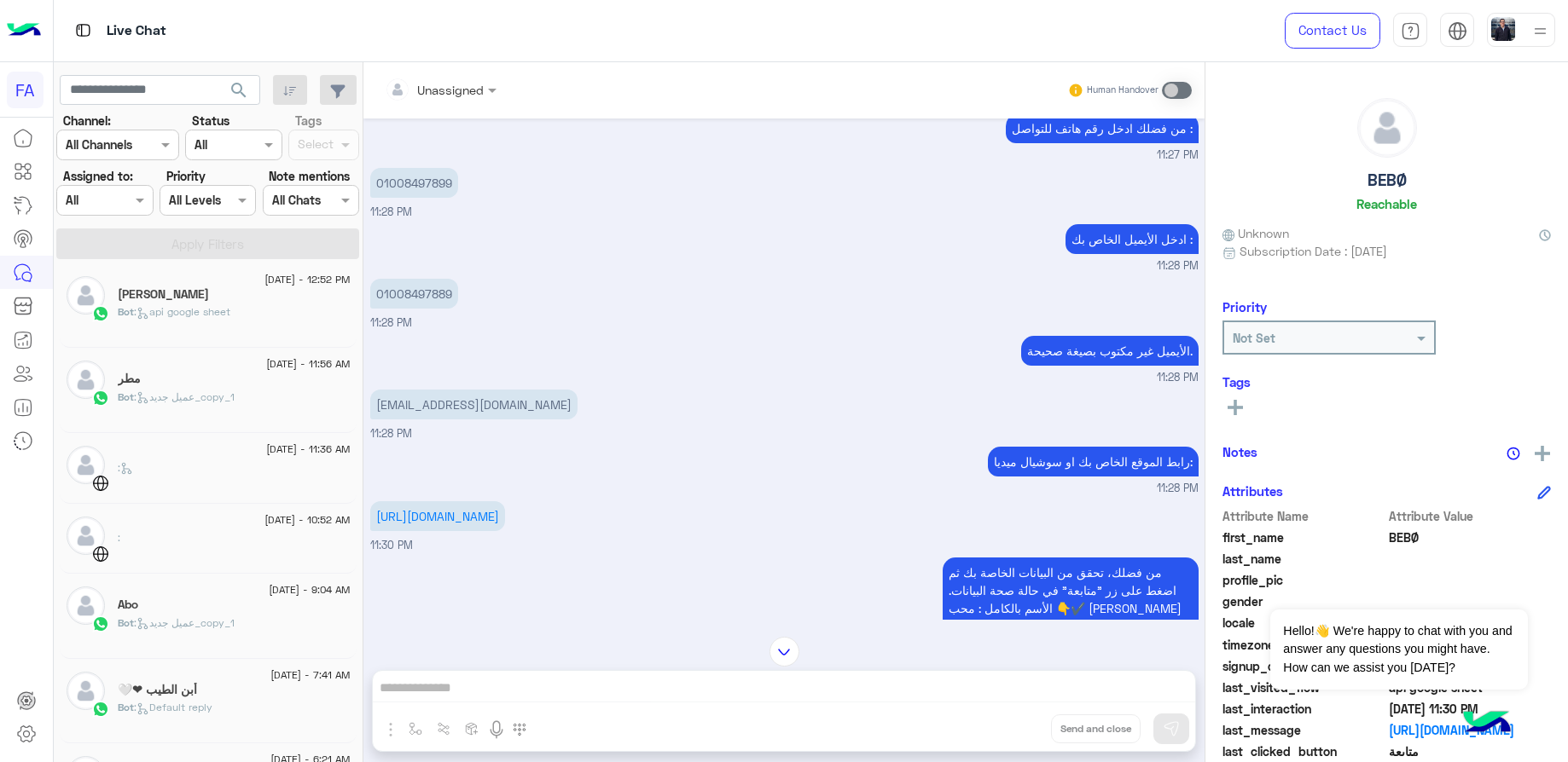
click at [204, 320] on p "Bot : api google sheet" at bounding box center [174, 312] width 113 height 16
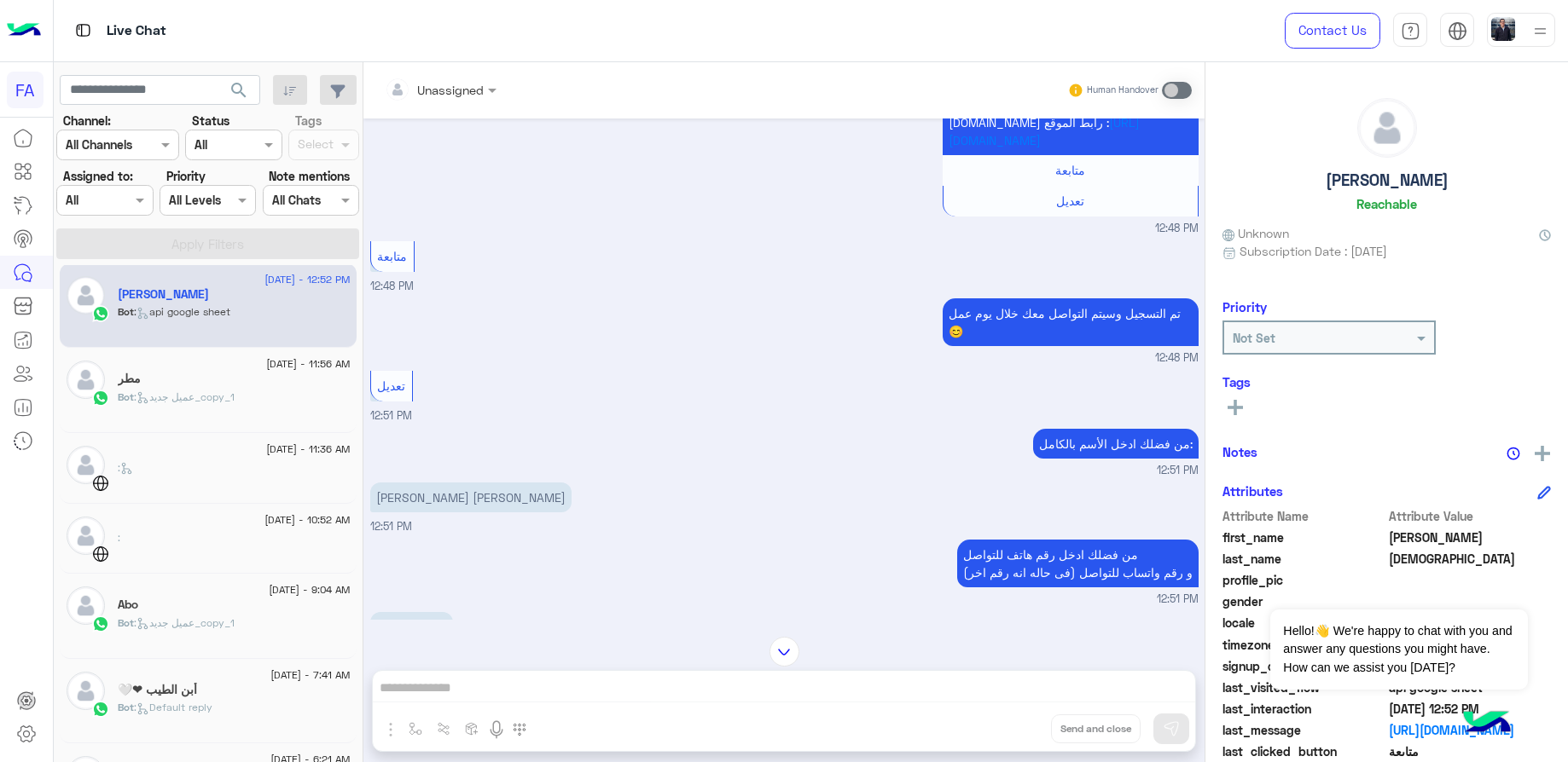
click at [475, 513] on p "[PERSON_NAME] [PERSON_NAME]" at bounding box center [471, 498] width 201 height 30
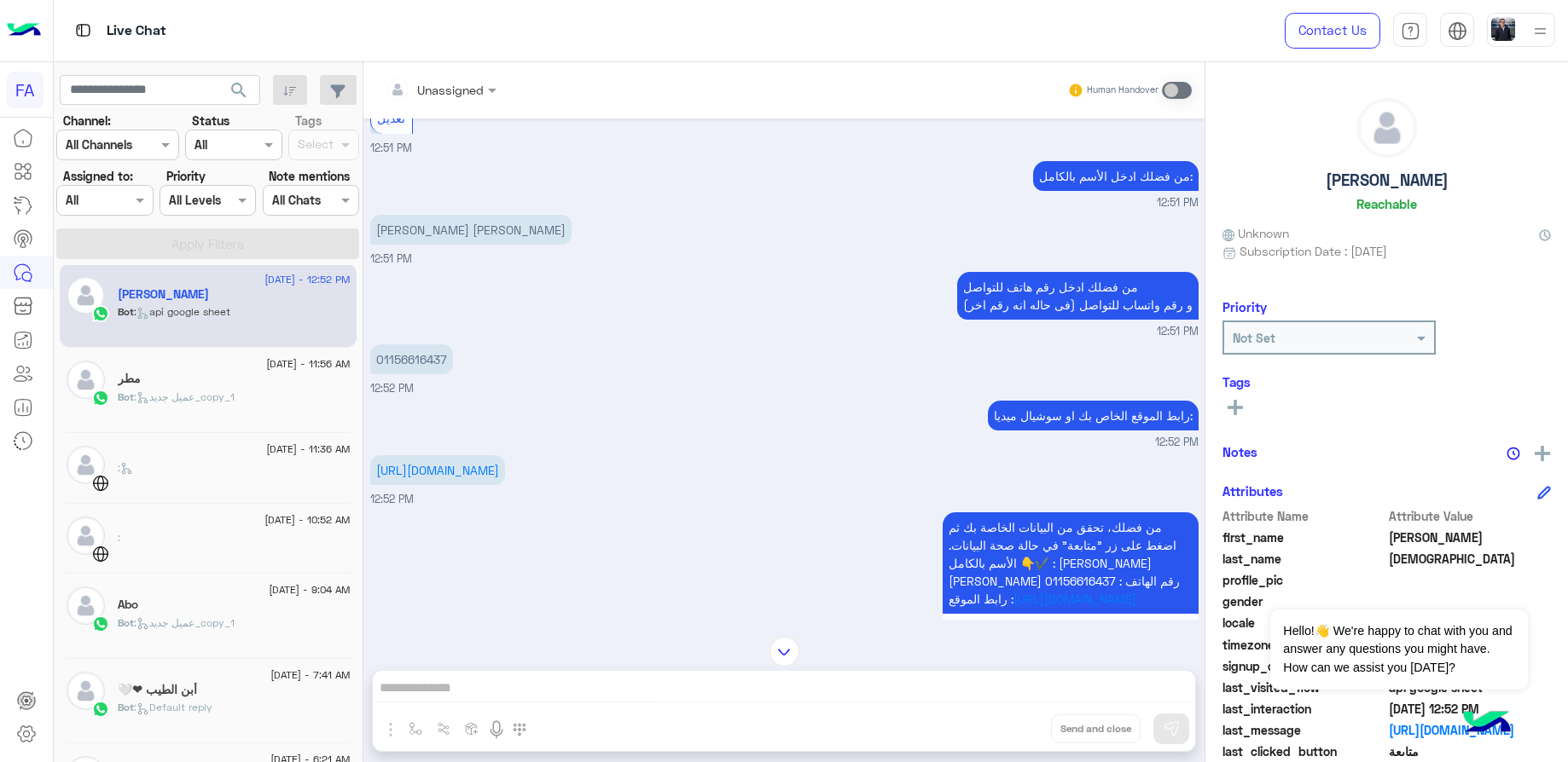
scroll to position [781, 0]
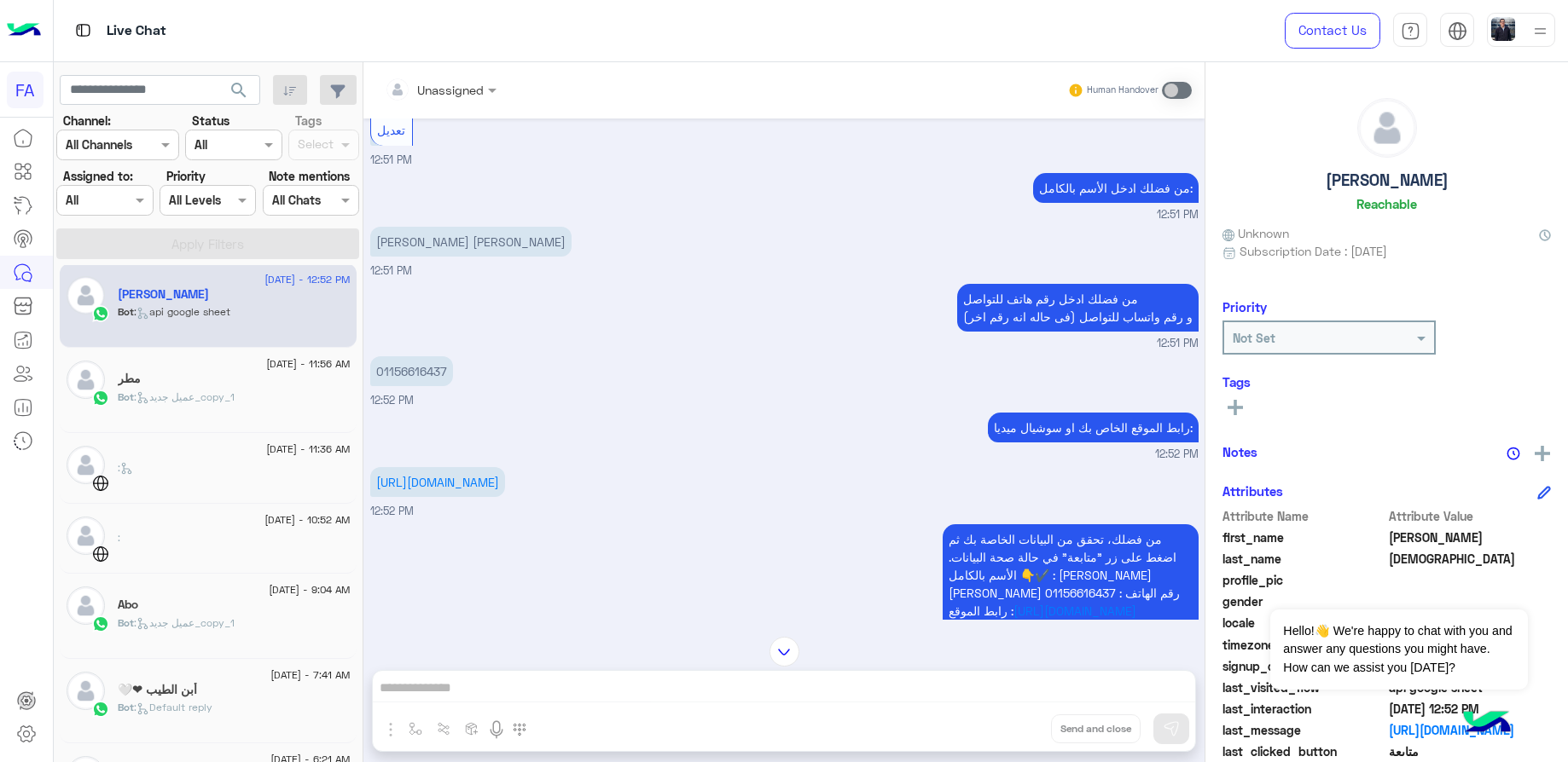
click at [235, 395] on span ": عميل جديد_copy_1" at bounding box center [184, 397] width 101 height 13
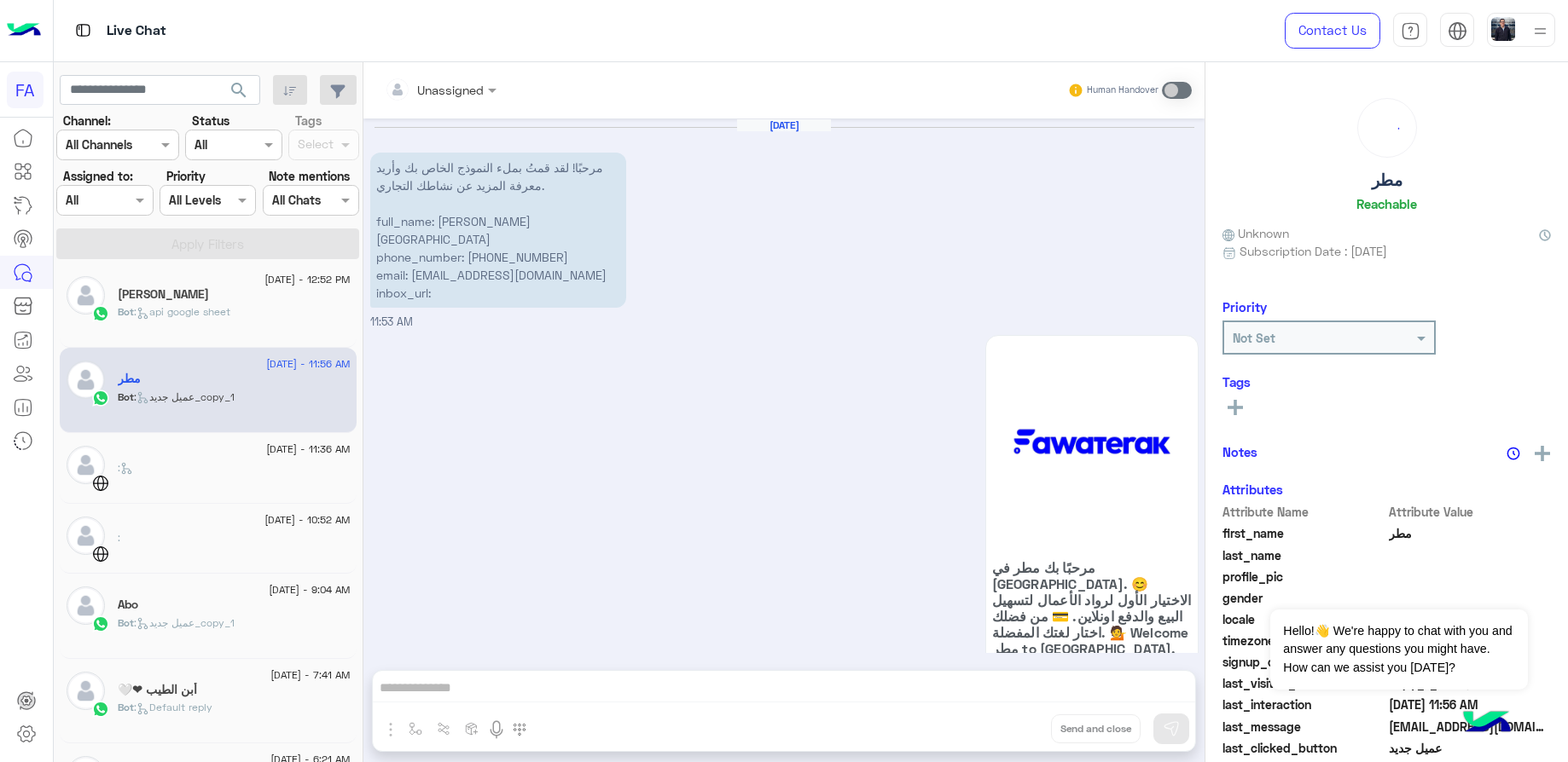
scroll to position [797, 0]
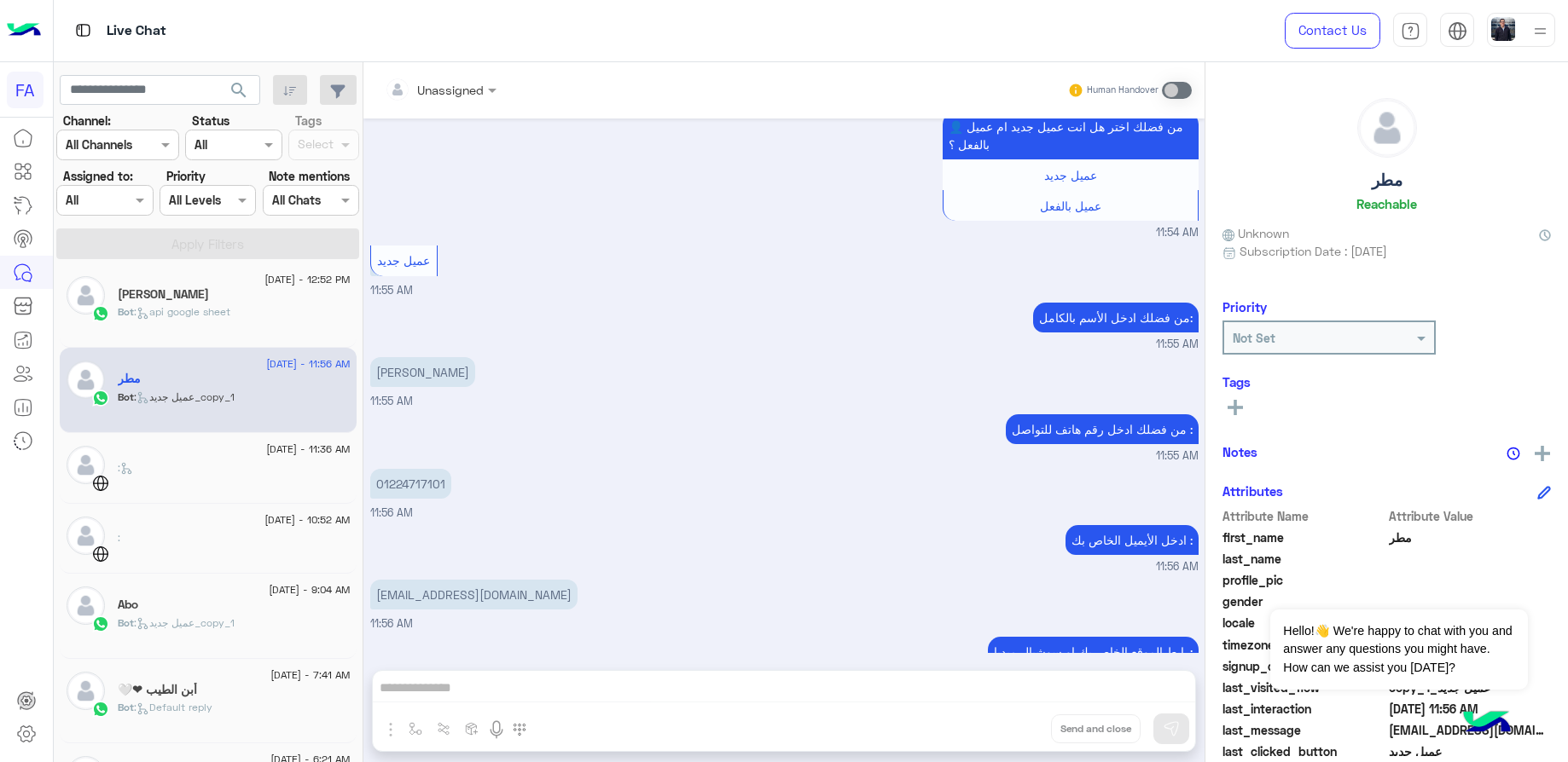
click at [460, 357] on p "[PERSON_NAME]" at bounding box center [423, 372] width 105 height 30
click at [415, 469] on p "01224717101" at bounding box center [411, 484] width 81 height 30
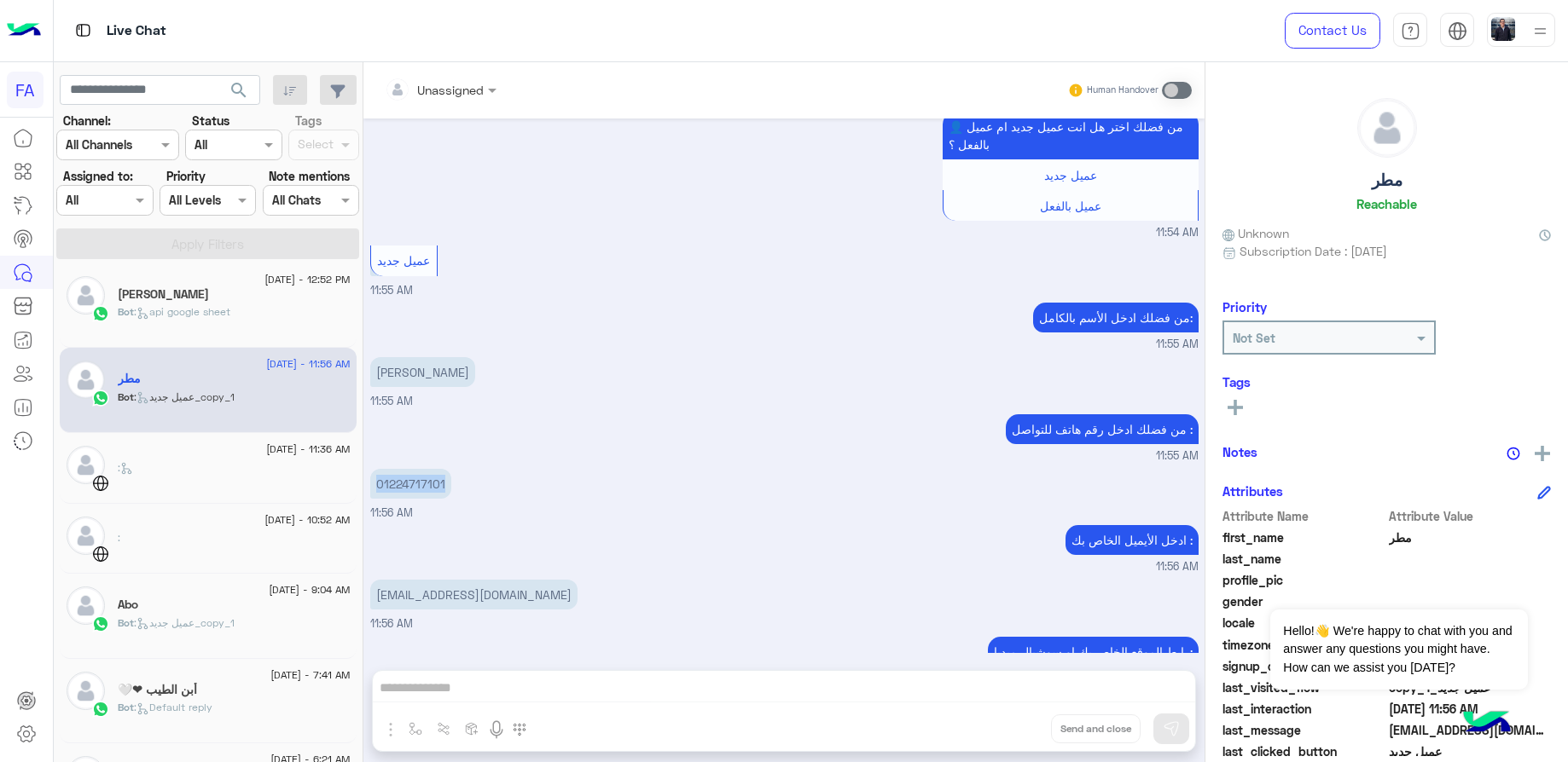
click at [458, 357] on p "[PERSON_NAME]" at bounding box center [423, 372] width 105 height 30
click at [392, 469] on p "01224717101" at bounding box center [411, 484] width 81 height 30
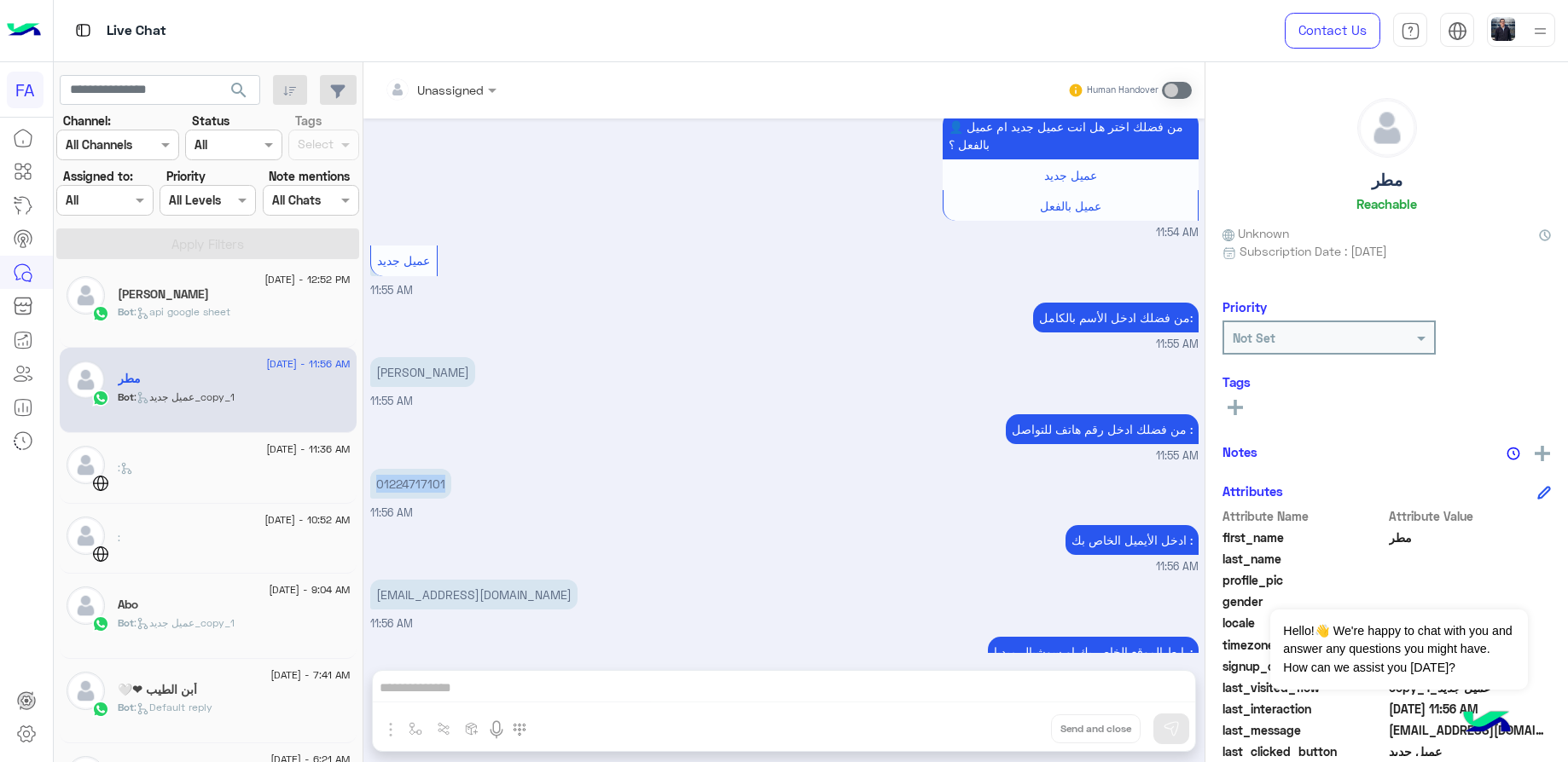
click at [460, 580] on p "[EMAIL_ADDRESS][DOMAIN_NAME]" at bounding box center [474, 595] width 207 height 30
click at [547, 522] on div "ادخل الأيميل الخاص بك : 11:56 AM" at bounding box center [784, 549] width 829 height 54
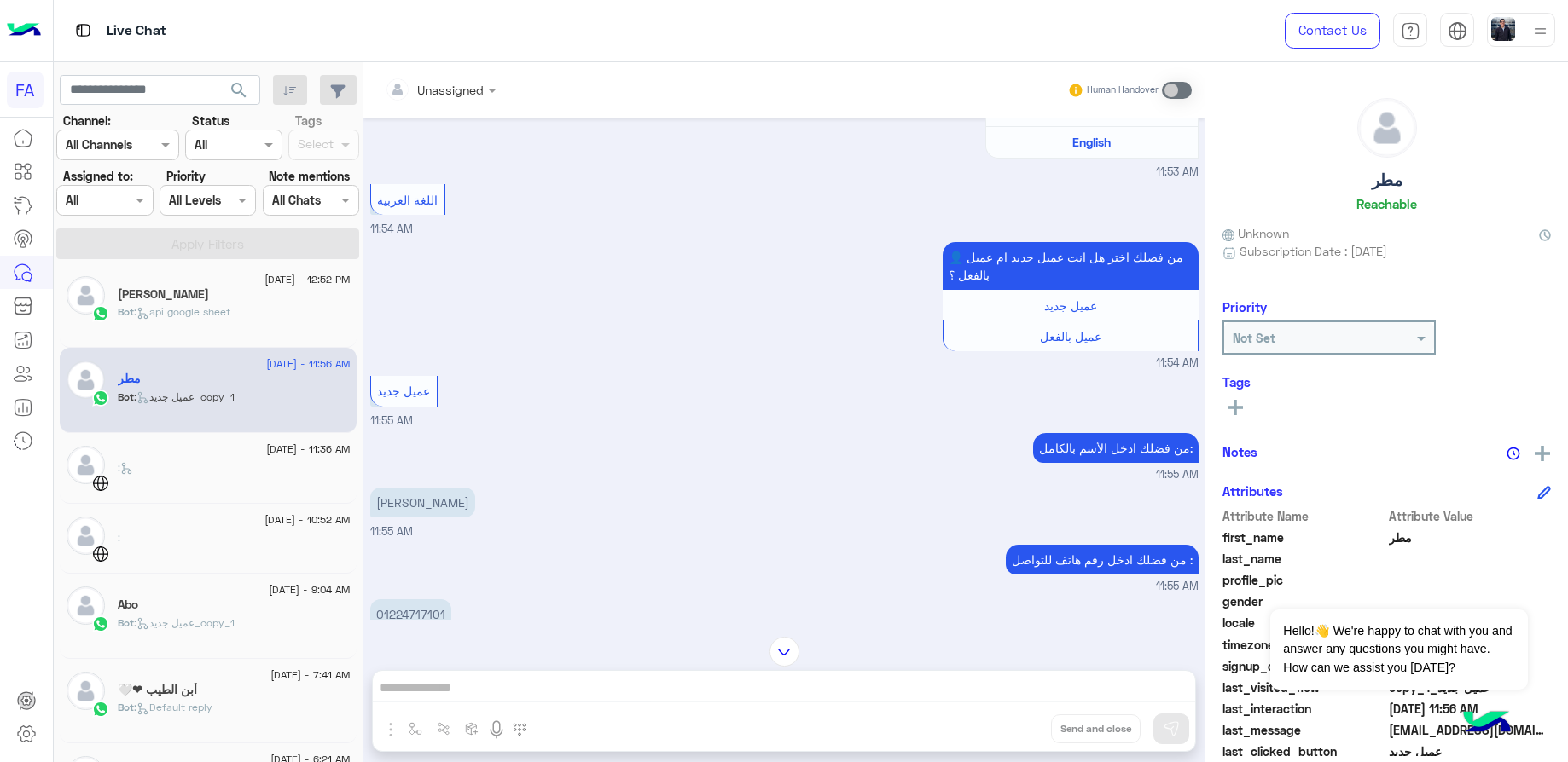
scroll to position [669, 0]
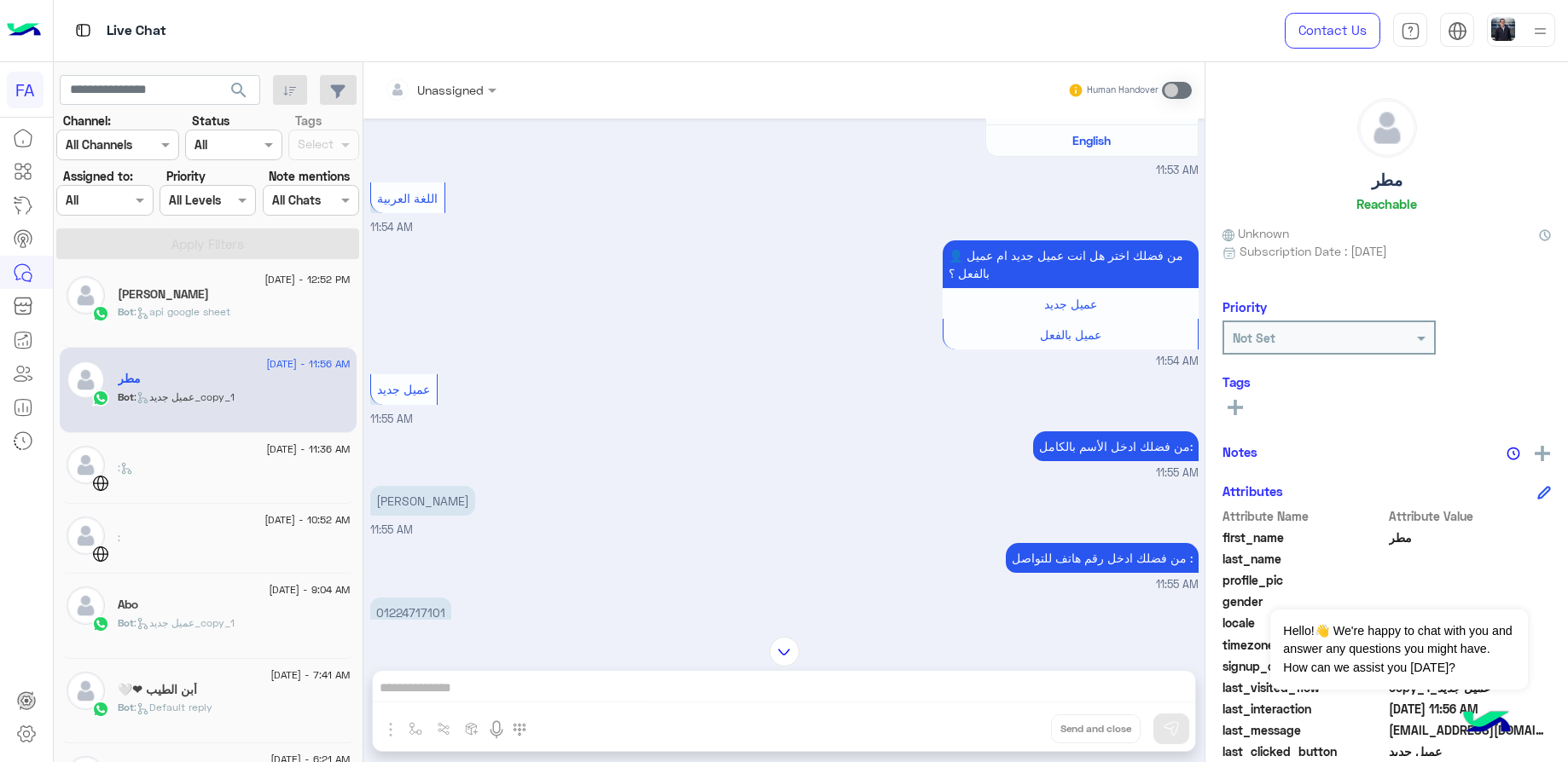
click at [266, 474] on div ":" at bounding box center [234, 476] width 233 height 30
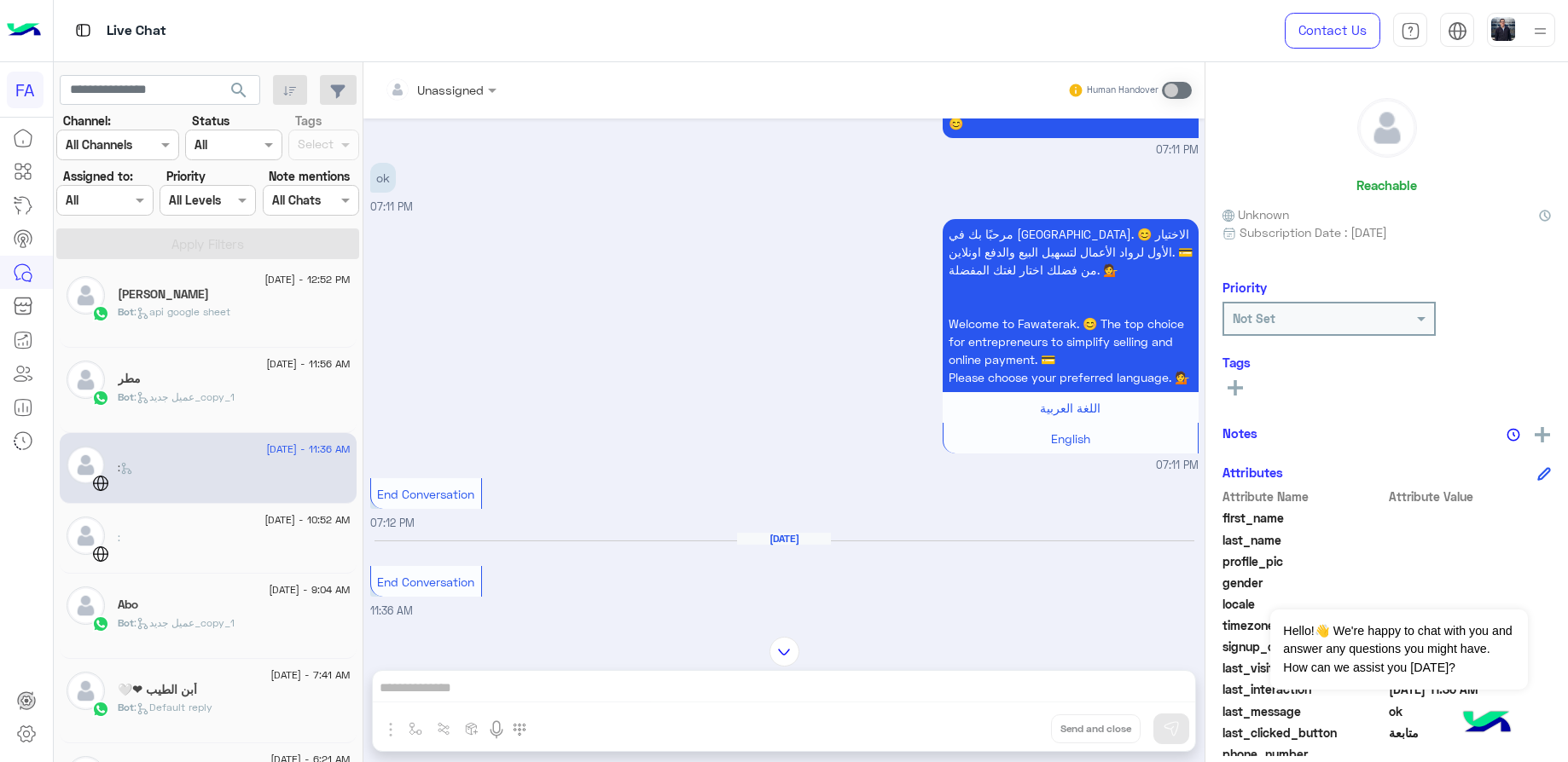
scroll to position [587, 0]
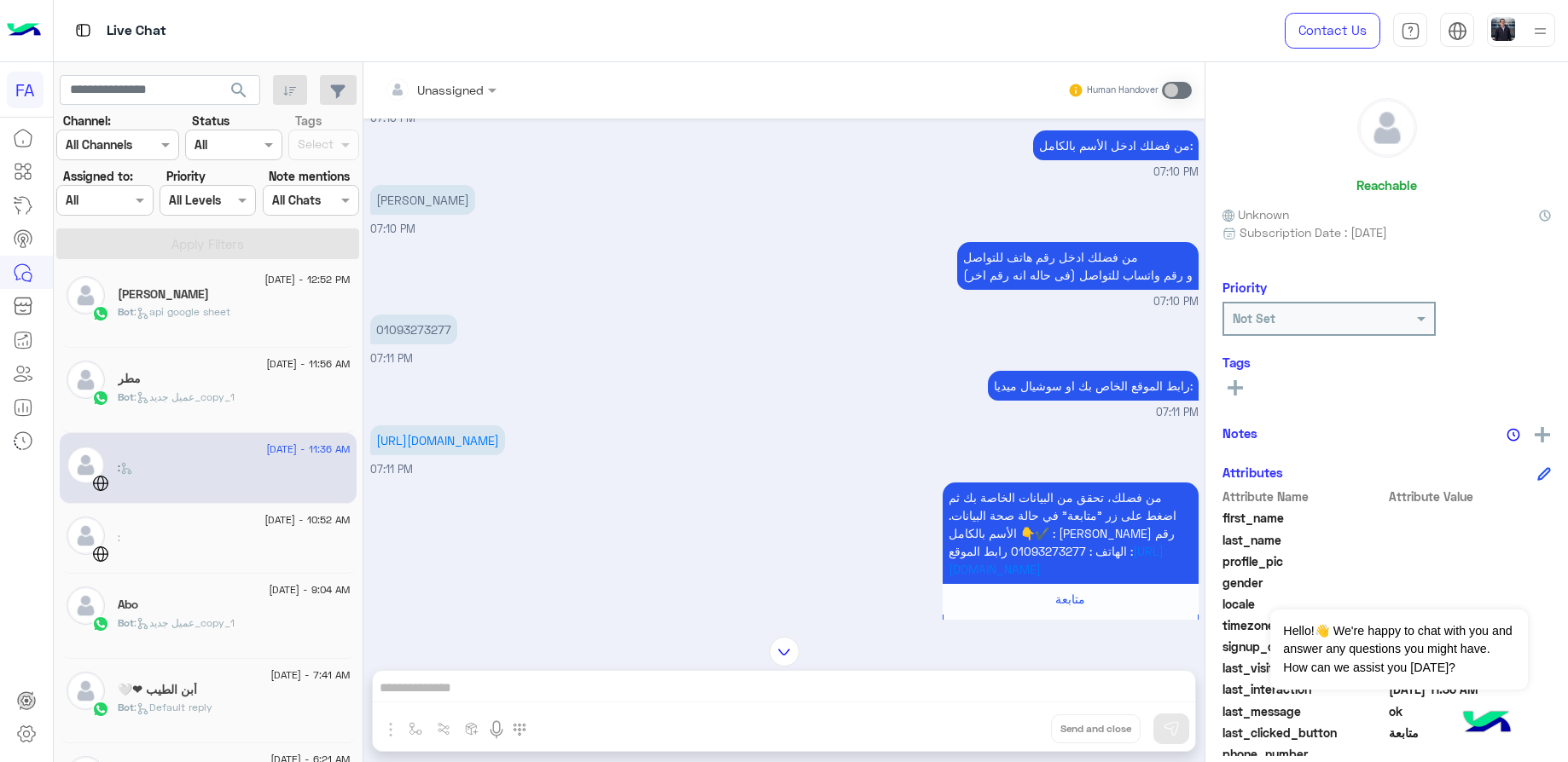
click at [393, 345] on p "01093273277" at bounding box center [414, 330] width 87 height 30
click at [418, 212] on p "[PERSON_NAME]" at bounding box center [423, 200] width 105 height 30
click at [418, 211] on p "[PERSON_NAME]" at bounding box center [423, 200] width 105 height 30
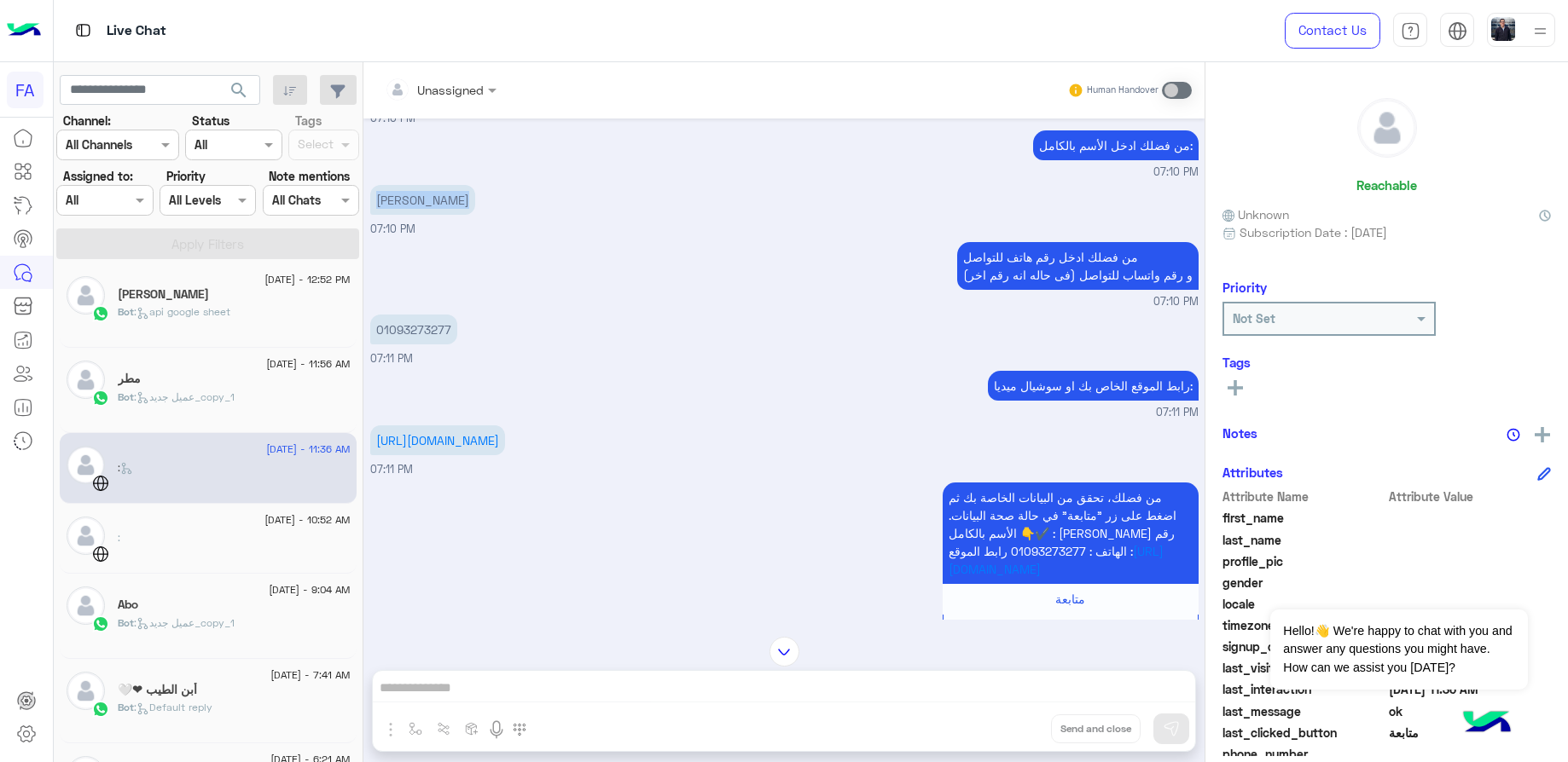
click at [416, 340] on p "01093273277" at bounding box center [414, 330] width 87 height 30
drag, startPoint x: 539, startPoint y: 528, endPoint x: 517, endPoint y: 518, distance: 24.2
click at [540, 528] on div "من فضلك، تحقق من البيانات الخاصة بك ثم اضغط على زر "متابعة" في حالة صحة البيانا…" at bounding box center [784, 572] width 829 height 187
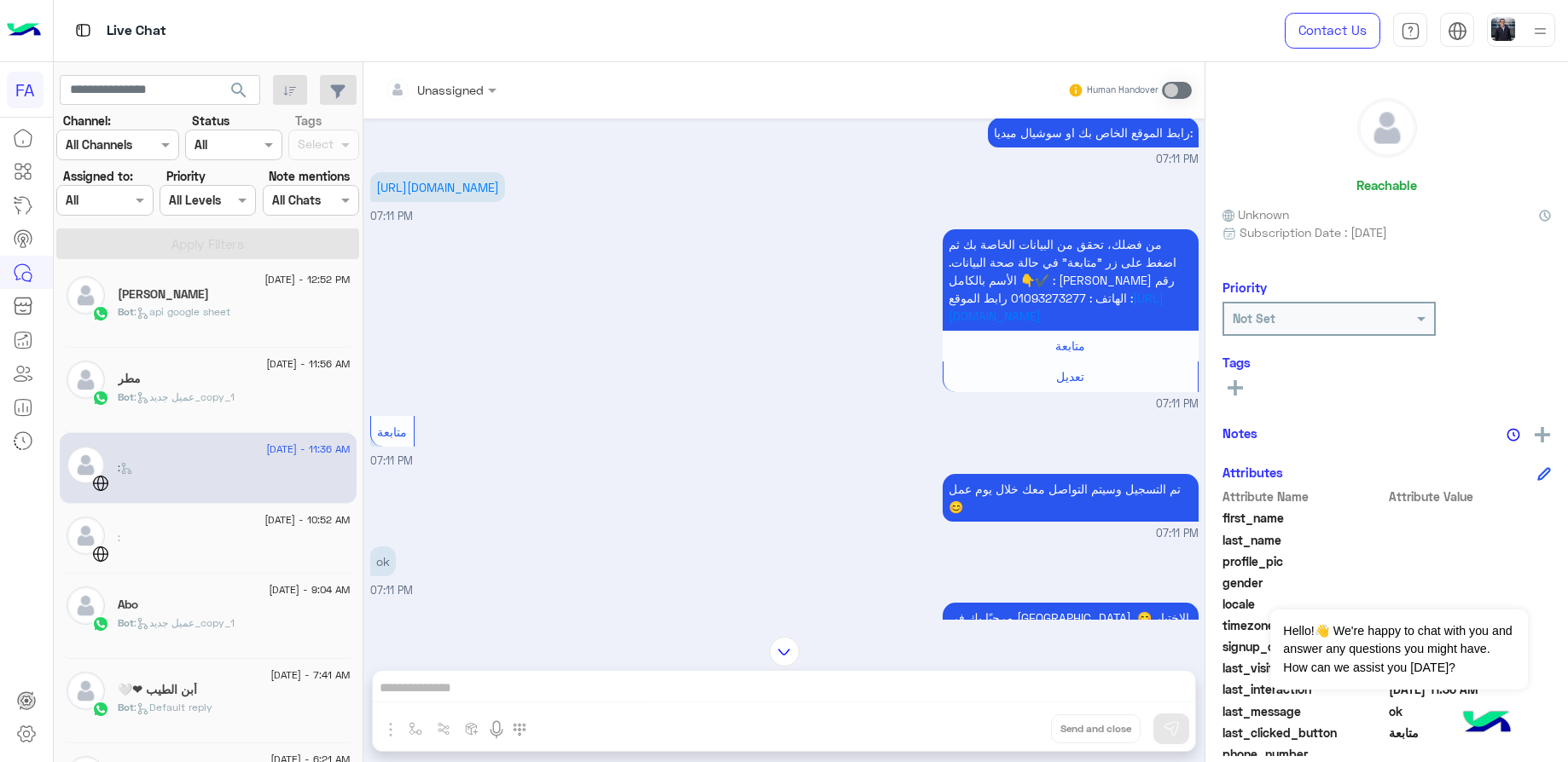
scroll to position [843, 0]
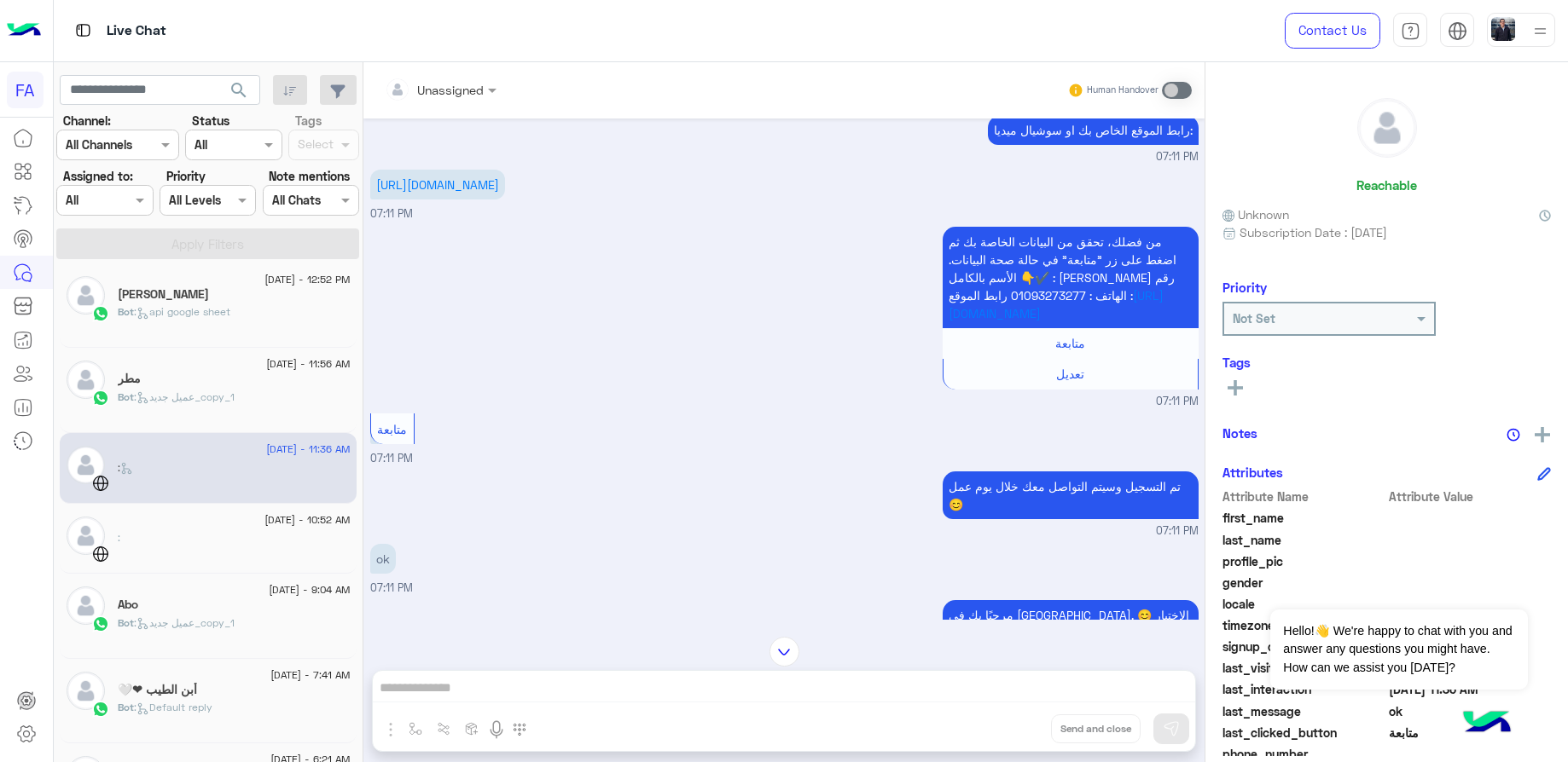
click at [268, 546] on div ":" at bounding box center [234, 545] width 233 height 30
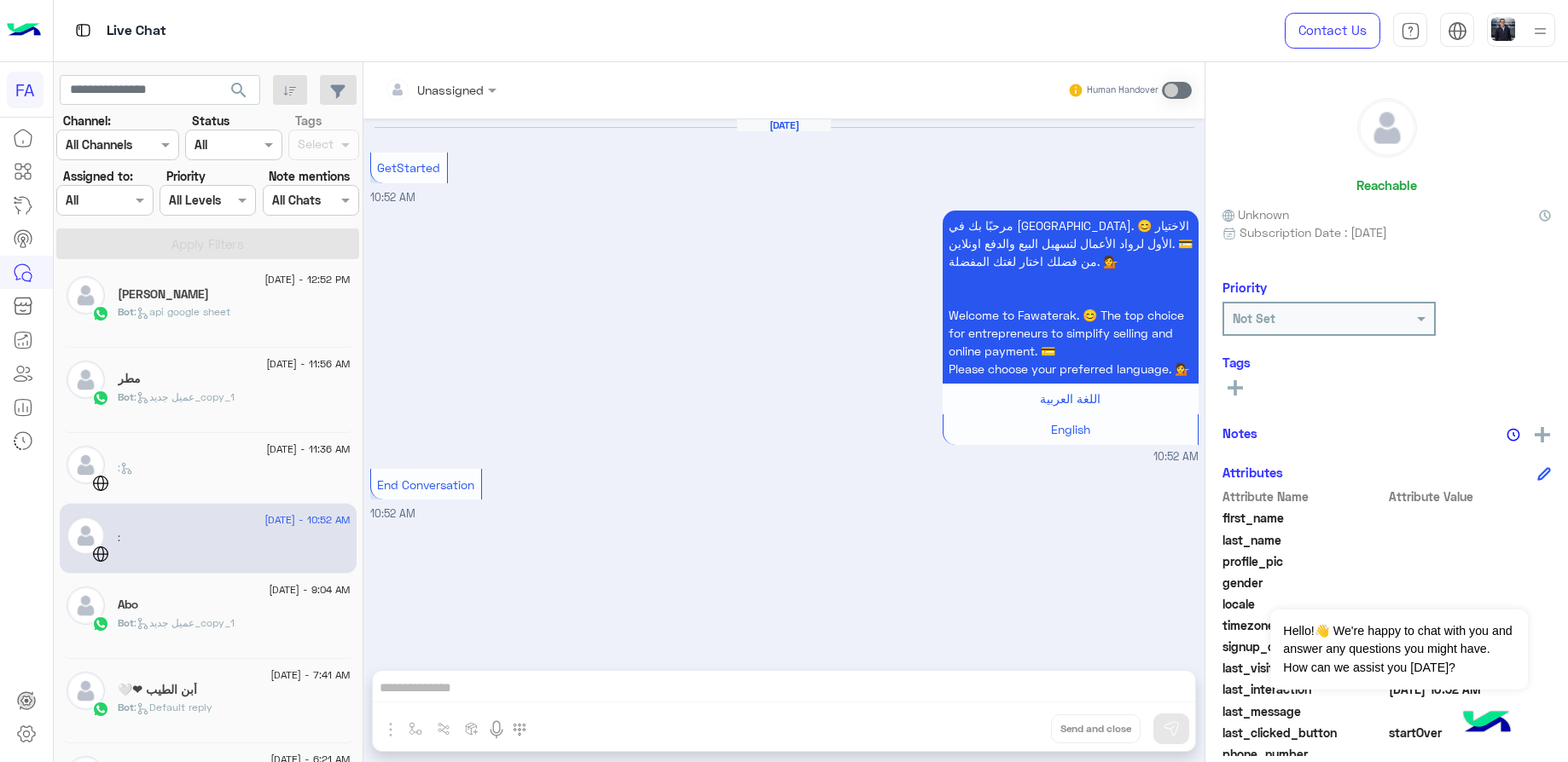
click at [191, 608] on div "Abo" at bounding box center [234, 606] width 233 height 18
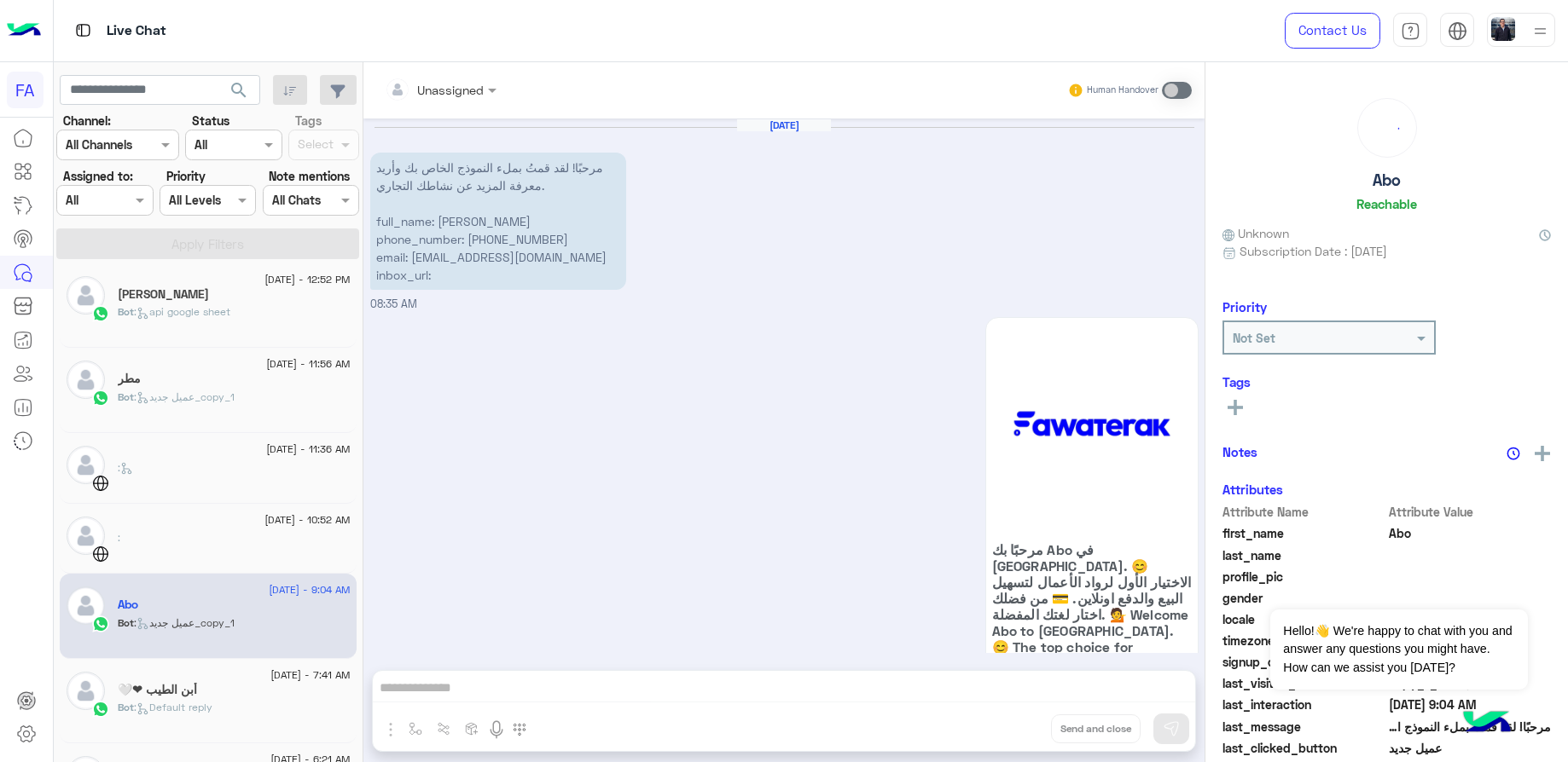
scroll to position [683, 0]
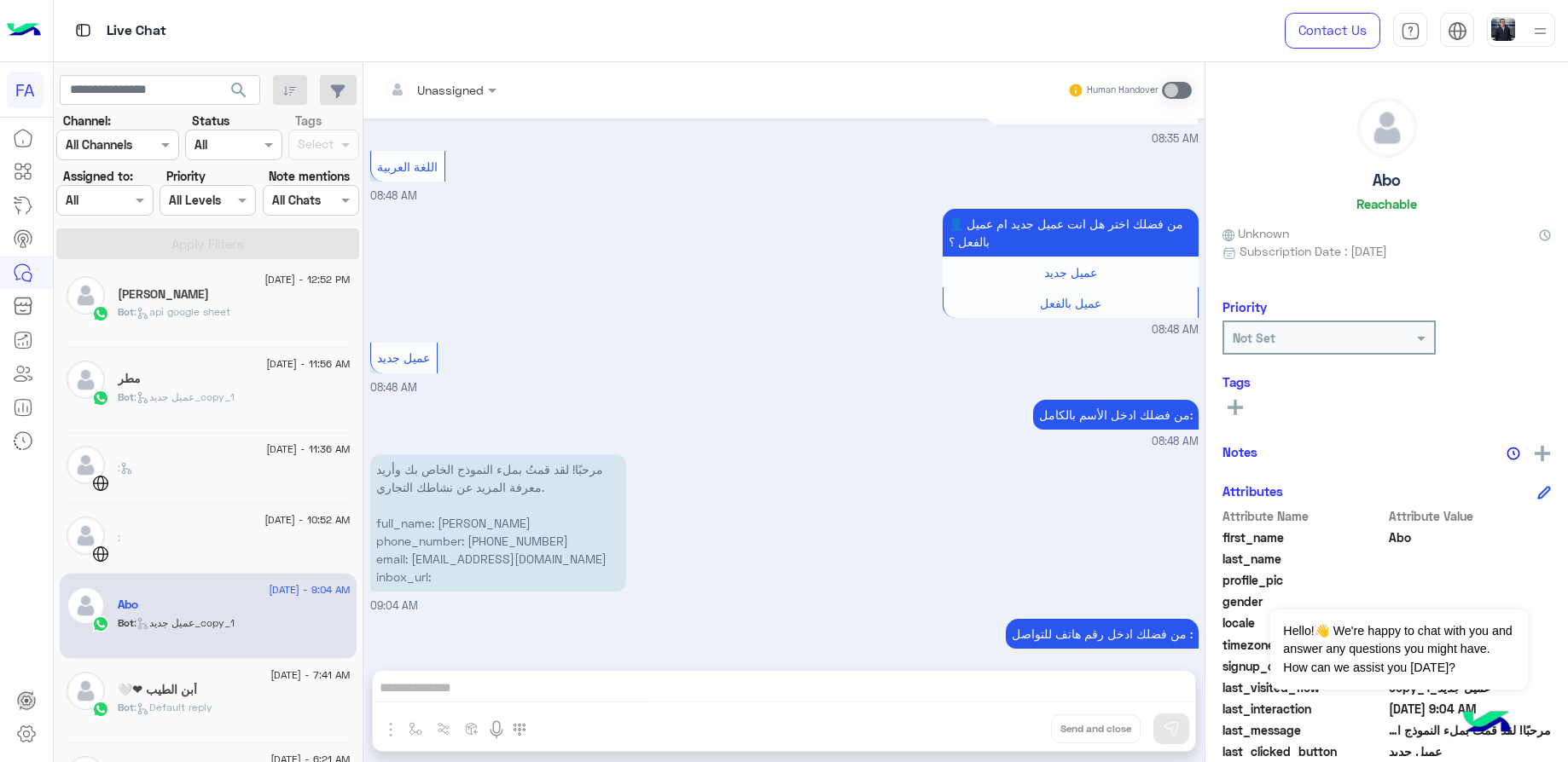
drag, startPoint x: 538, startPoint y: 503, endPoint x: 441, endPoint y: 502, distance: 97.0
click at [441, 502] on p "مرحبًا! لقد قمتُ بملء النموذج الخاص بك وأريد معرفة المزيد عن نشاطك التجاري. ful…" at bounding box center [498, 523] width 256 height 138
click at [573, 525] on p "مرحبًا! لقد قمتُ بملء النموذج الخاص بك وأريد معرفة المزيد عن نشاطك التجاري. ful…" at bounding box center [498, 523] width 256 height 138
drag, startPoint x: 561, startPoint y: 524, endPoint x: 480, endPoint y: 525, distance: 81.0
click at [480, 525] on p "مرحبًا! لقد قمتُ بملء النموذج الخاص بك وأريد معرفة المزيد عن نشاطك التجاري. ful…" at bounding box center [498, 523] width 256 height 138
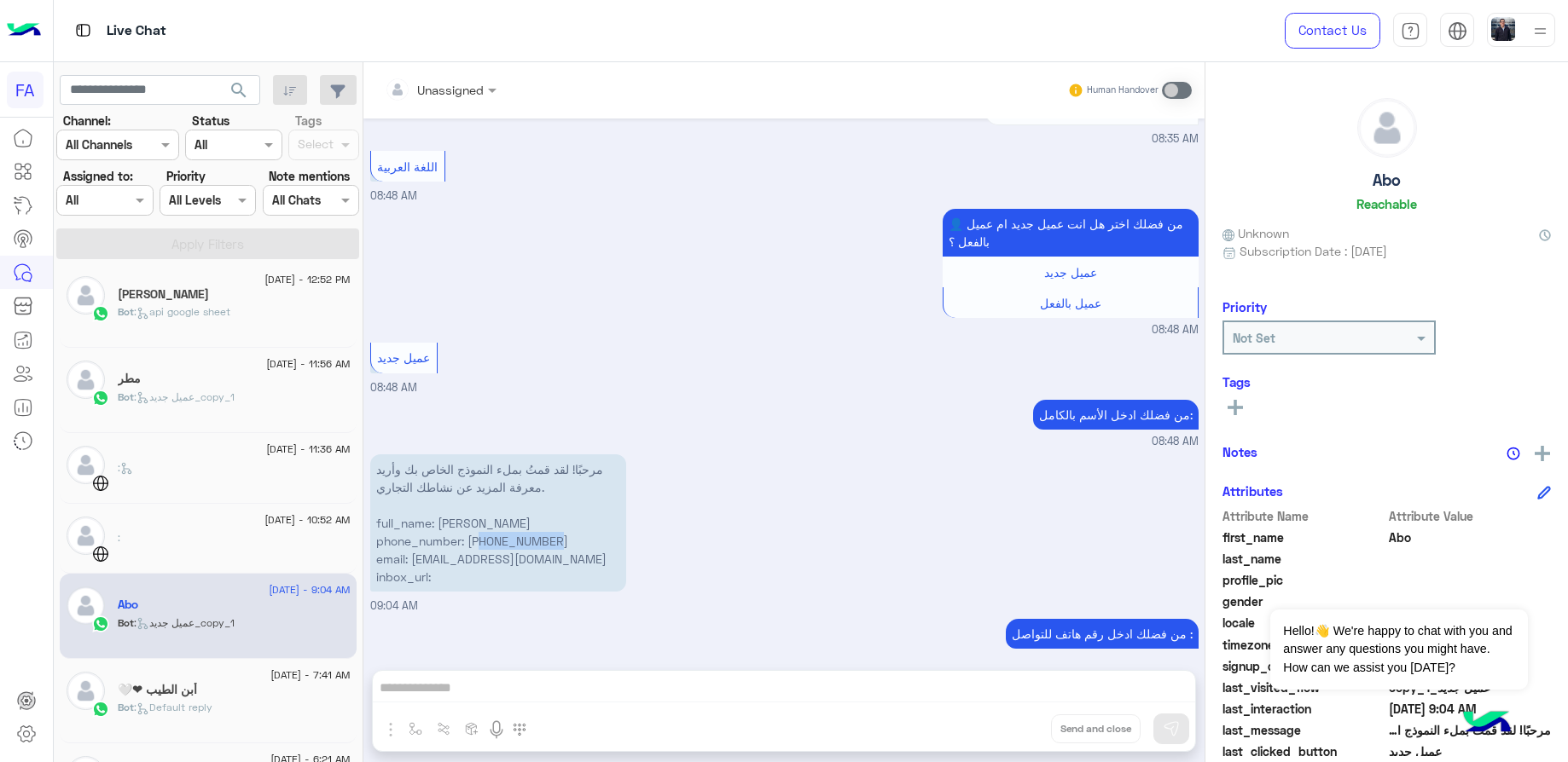
click at [529, 546] on p "مرحبًا! لقد قمتُ بملء النموذج الخاص بك وأريد معرفة المزيد عن نشاطك التجاري. ful…" at bounding box center [498, 523] width 256 height 138
drag, startPoint x: 443, startPoint y: 558, endPoint x: 408, endPoint y: 538, distance: 40.3
click at [408, 538] on p "مرحبًا! لقد قمتُ بملء النموذج الخاص بك وأريد معرفة المزيد عن نشاطك التجاري. ful…" at bounding box center [498, 523] width 256 height 138
click at [417, 539] on p "مرحبًا! لقد قمتُ بملء النموذج الخاص بك وأريد معرفة المزيد عن نشاطك التجاري. ful…" at bounding box center [498, 523] width 256 height 138
click at [422, 539] on p "مرحبًا! لقد قمتُ بملء النموذج الخاص بك وأريد معرفة المزيد عن نشاطك التجاري. ful…" at bounding box center [498, 523] width 256 height 138
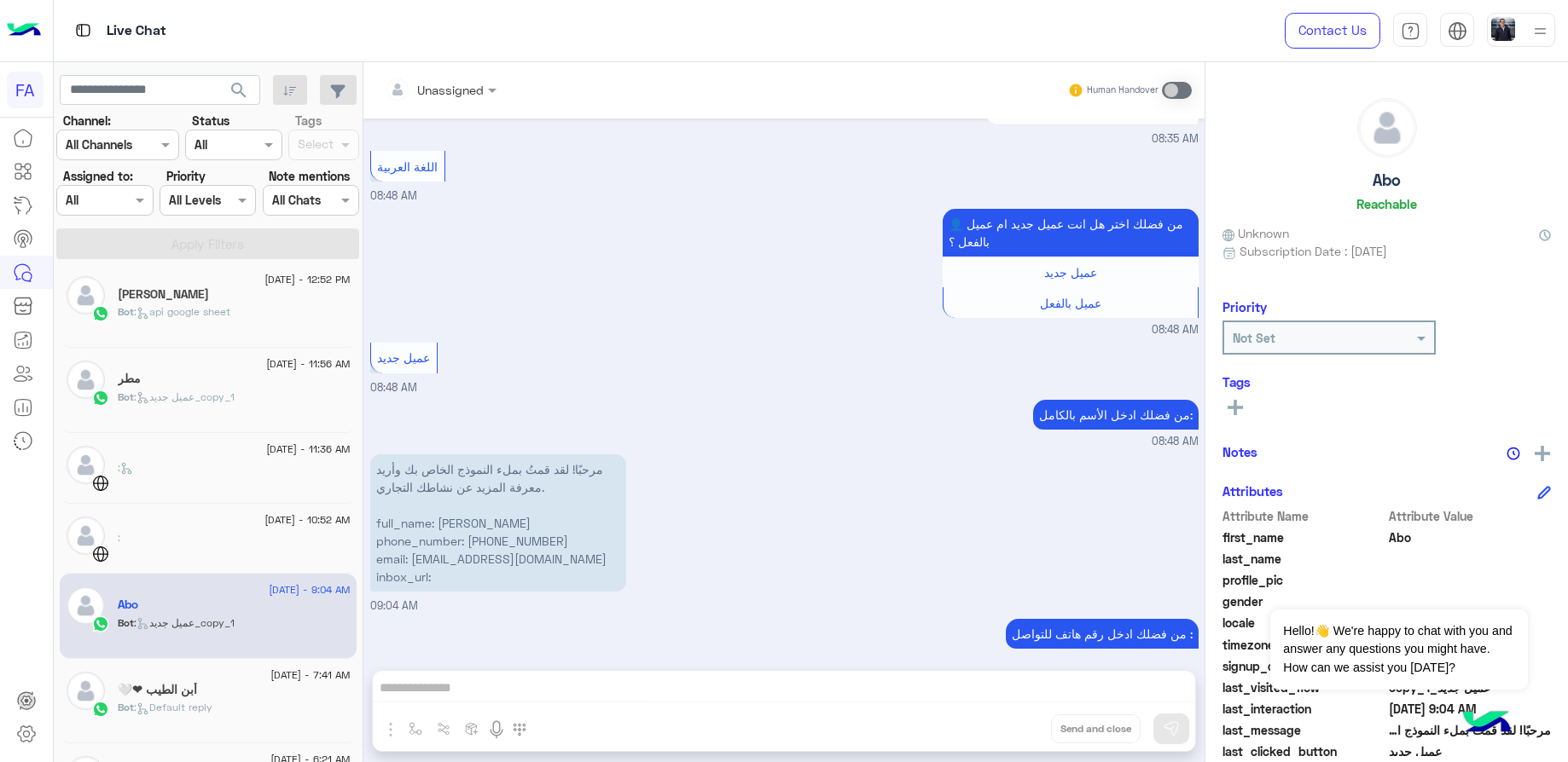
click at [416, 540] on p "مرحبًا! لقد قمتُ بملء النموذج الخاص بك وأريد معرفة المزيد عن نشاطك التجاري. ful…" at bounding box center [498, 523] width 256 height 138
click at [417, 544] on p "مرحبًا! لقد قمتُ بملء النموذج الخاص بك وأريد معرفة المزيد عن نشاطك التجاري. ful…" at bounding box center [498, 523] width 256 height 138
drag, startPoint x: 414, startPoint y: 545, endPoint x: 606, endPoint y: 551, distance: 192.1
click at [606, 551] on p "مرحبًا! لقد قمتُ بملء النموذج الخاص بك وأريد معرفة المزيد عن نشاطك التجاري. ful…" at bounding box center [498, 523] width 256 height 138
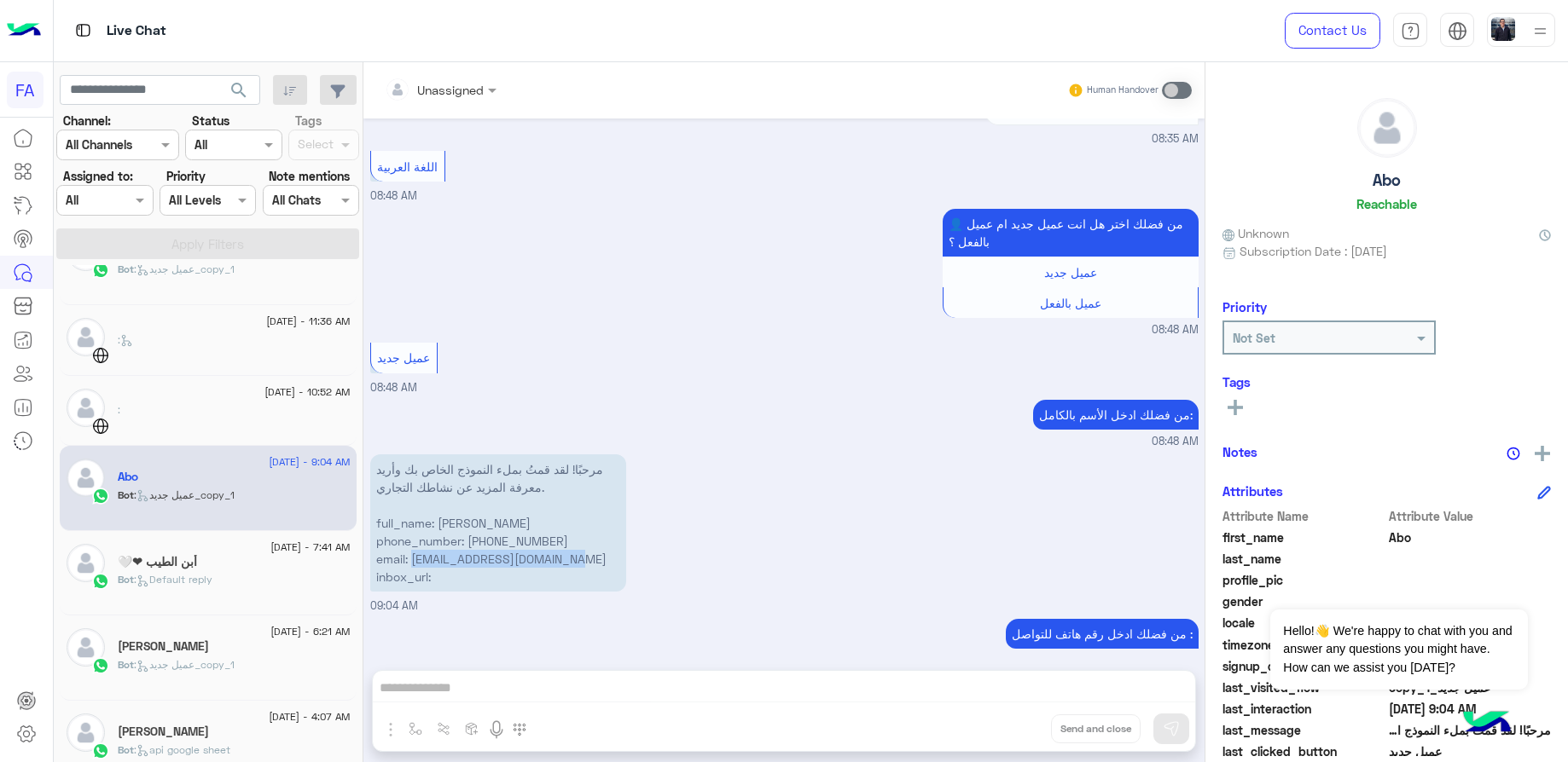
click at [202, 561] on div "أبن الطيب ❤🤍" at bounding box center [234, 563] width 233 height 18
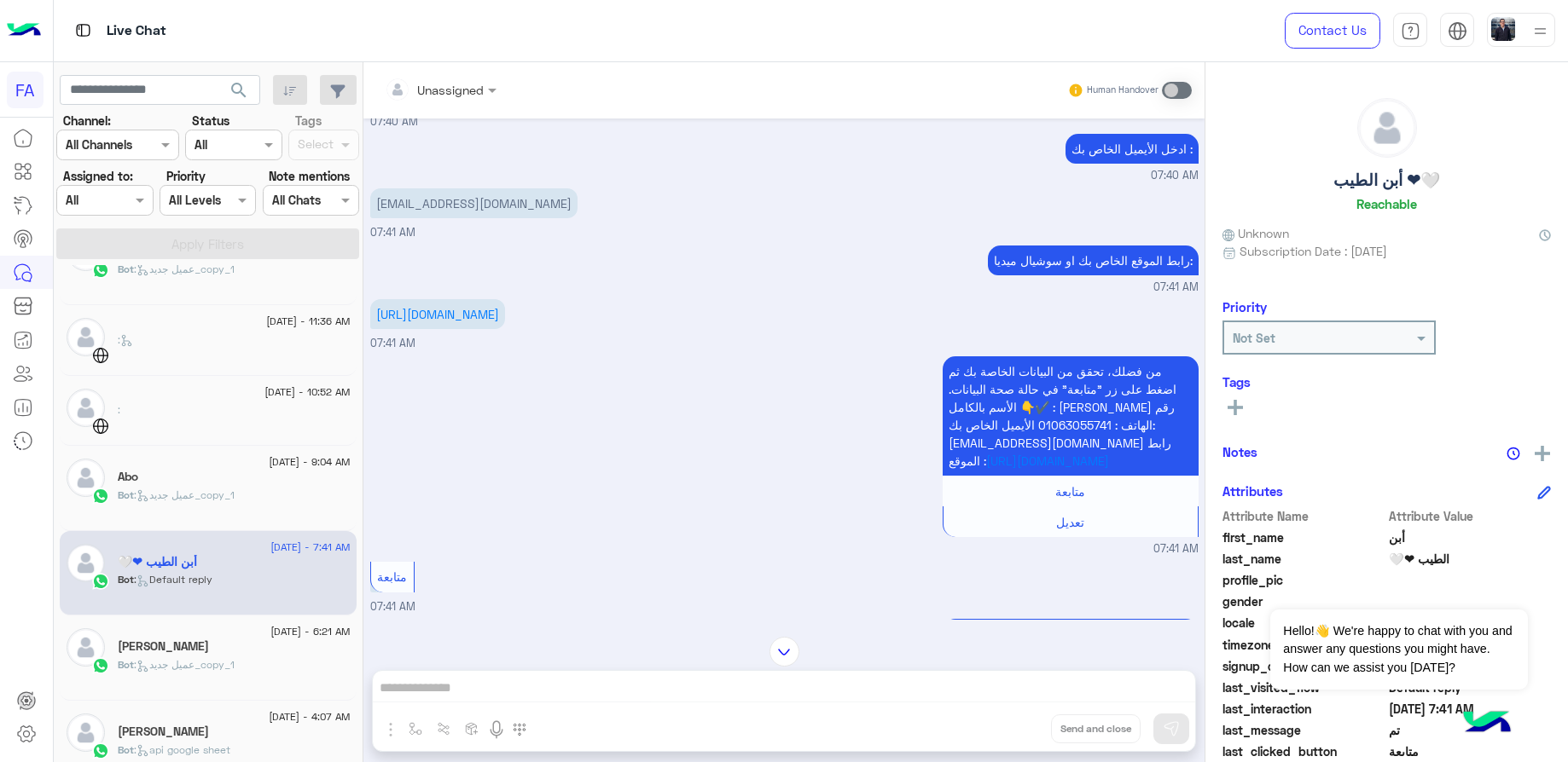
scroll to position [1143, 0]
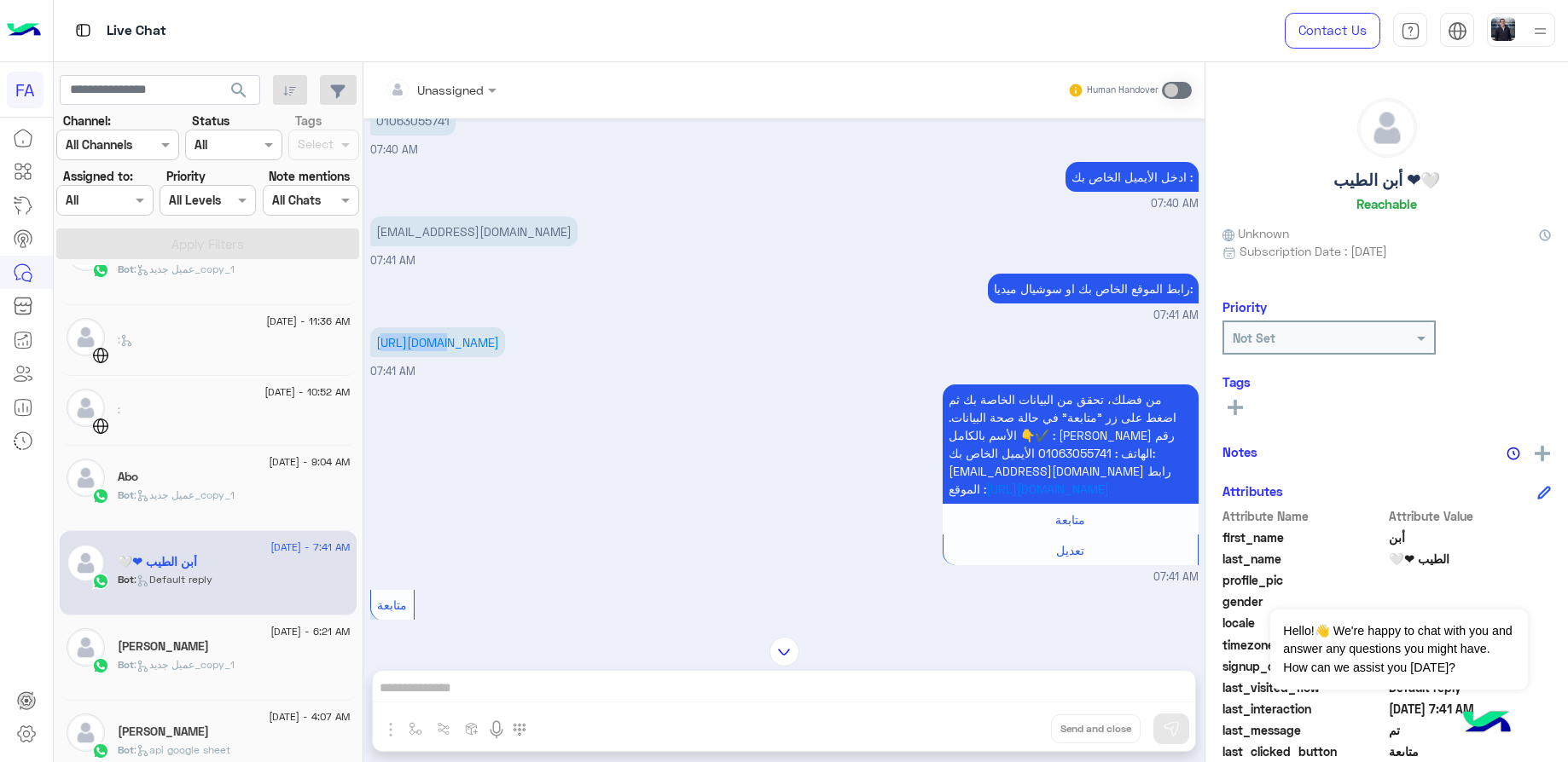
drag, startPoint x: 440, startPoint y: 334, endPoint x: 364, endPoint y: 324, distance: 76.7
click at [364, 324] on div "[DATE] مرحبًا! لقد قمتُ بملء النموذج الخاص بك وأريد معرفة المزيد عن نشاطك التجا…" at bounding box center [784, 369] width 841 height 502
drag, startPoint x: 364, startPoint y: 324, endPoint x: 453, endPoint y: 351, distance: 93.0
click at [453, 351] on p "[URL][DOMAIN_NAME]" at bounding box center [438, 343] width 135 height 30
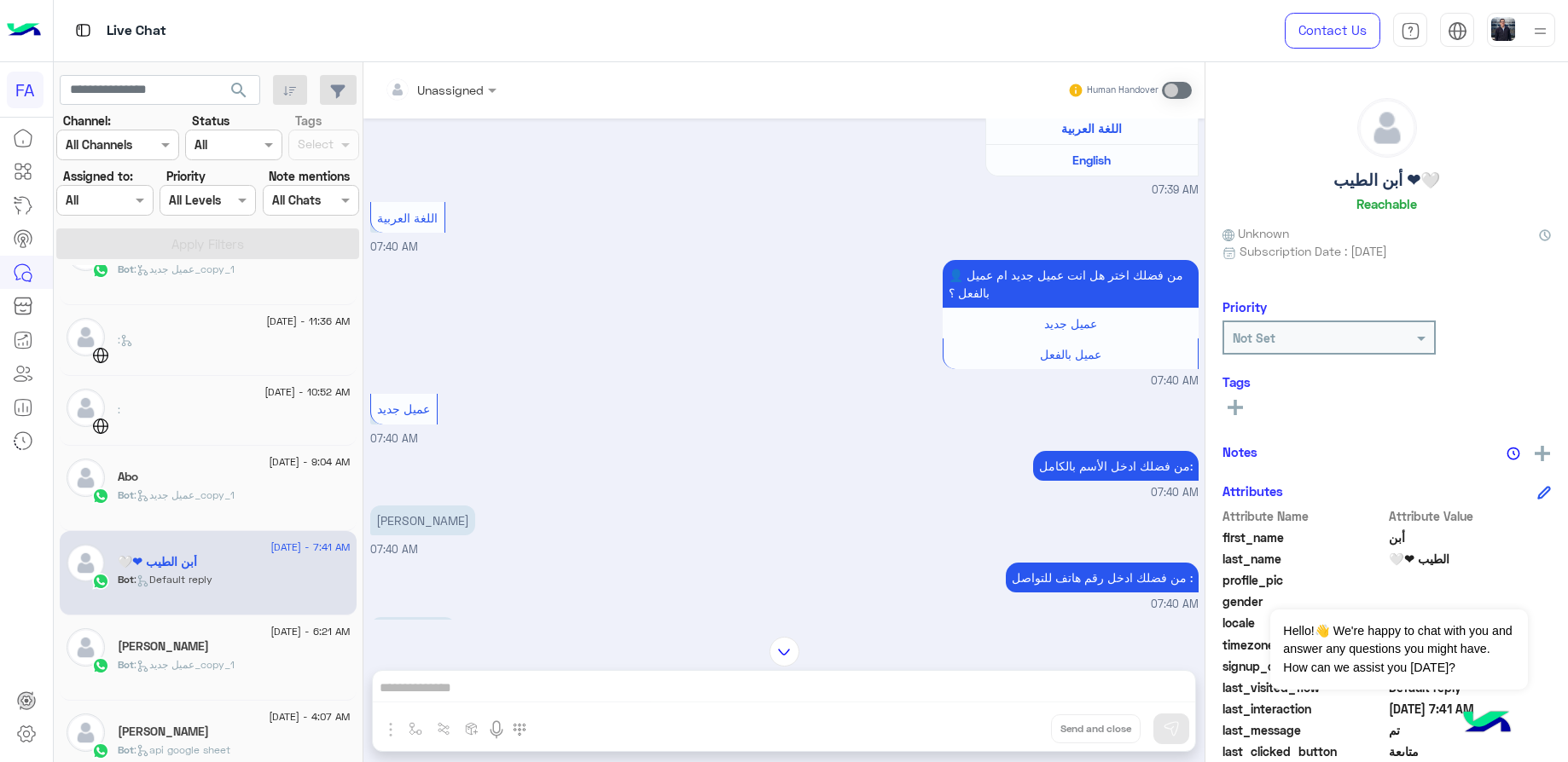
scroll to position [759, 0]
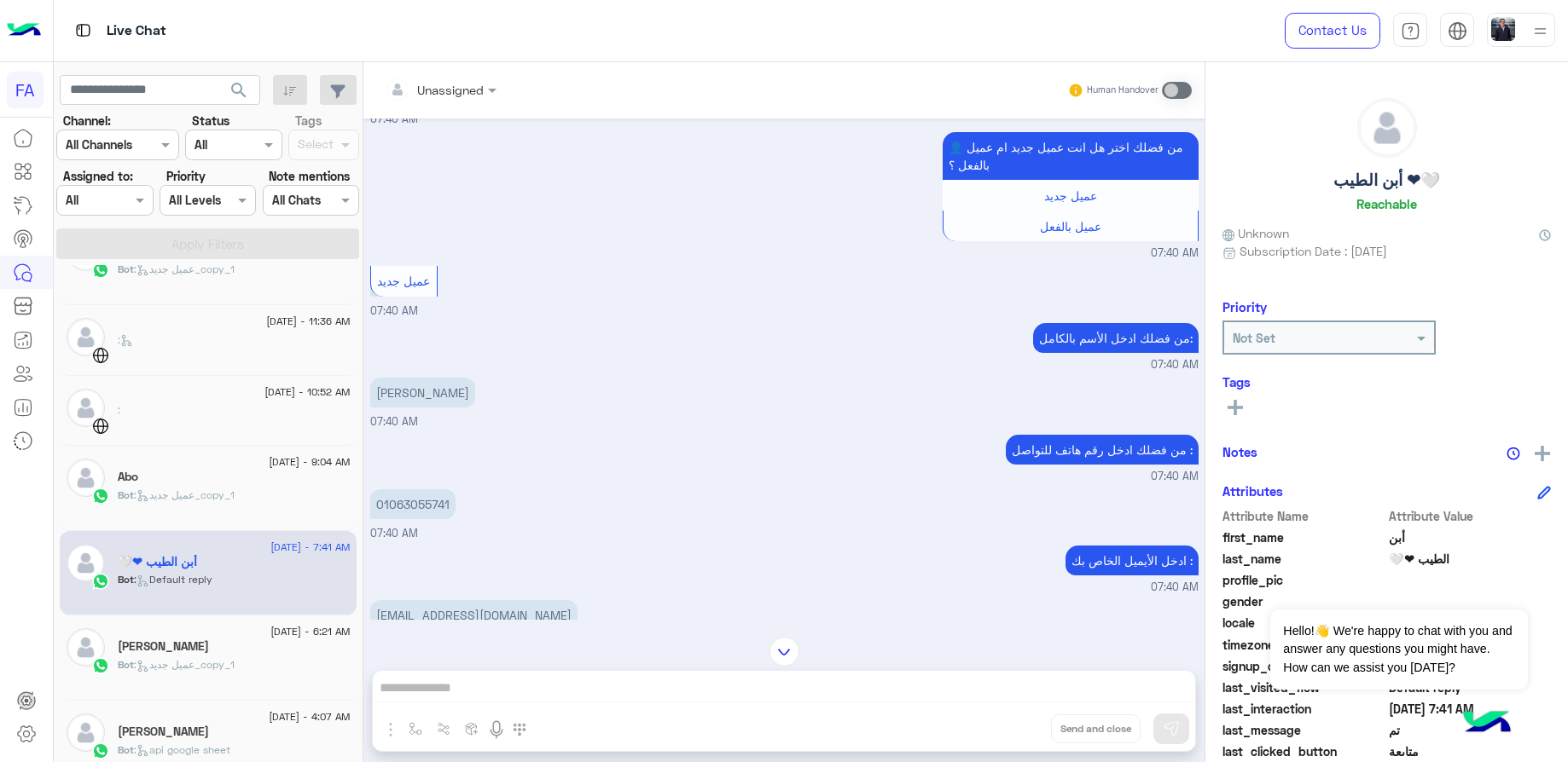
click at [435, 490] on p "01063055741" at bounding box center [413, 504] width 85 height 30
click at [428, 387] on p "[PERSON_NAME]" at bounding box center [423, 393] width 105 height 30
click at [432, 378] on p "[PERSON_NAME]" at bounding box center [423, 393] width 105 height 30
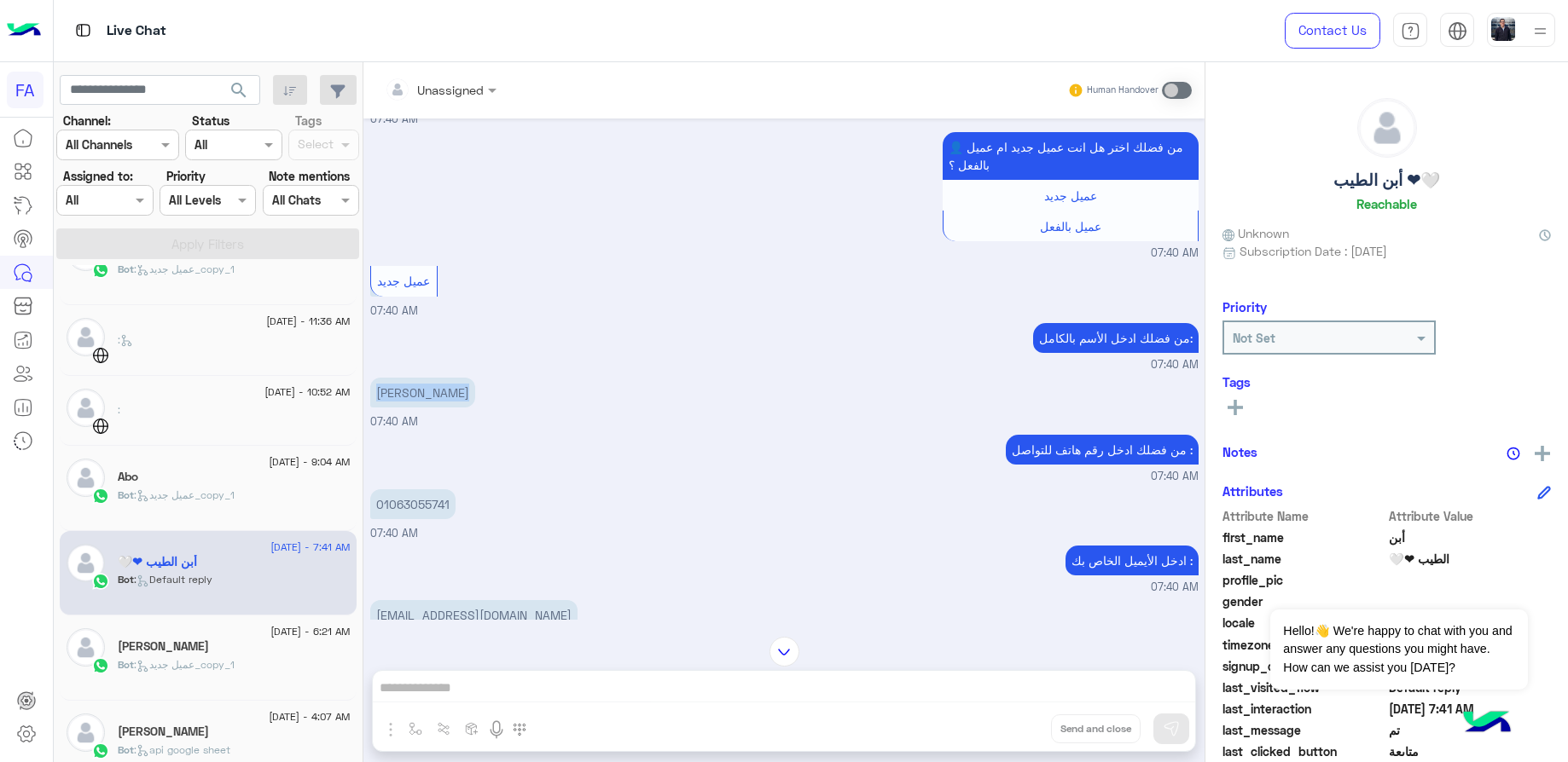
click at [432, 378] on p "[PERSON_NAME]" at bounding box center [423, 393] width 105 height 30
drag, startPoint x: 409, startPoint y: 471, endPoint x: 409, endPoint y: 482, distance: 11.0
click at [409, 485] on div "01063055741" at bounding box center [413, 504] width 85 height 39
click at [415, 494] on p "01063055741" at bounding box center [413, 504] width 85 height 30
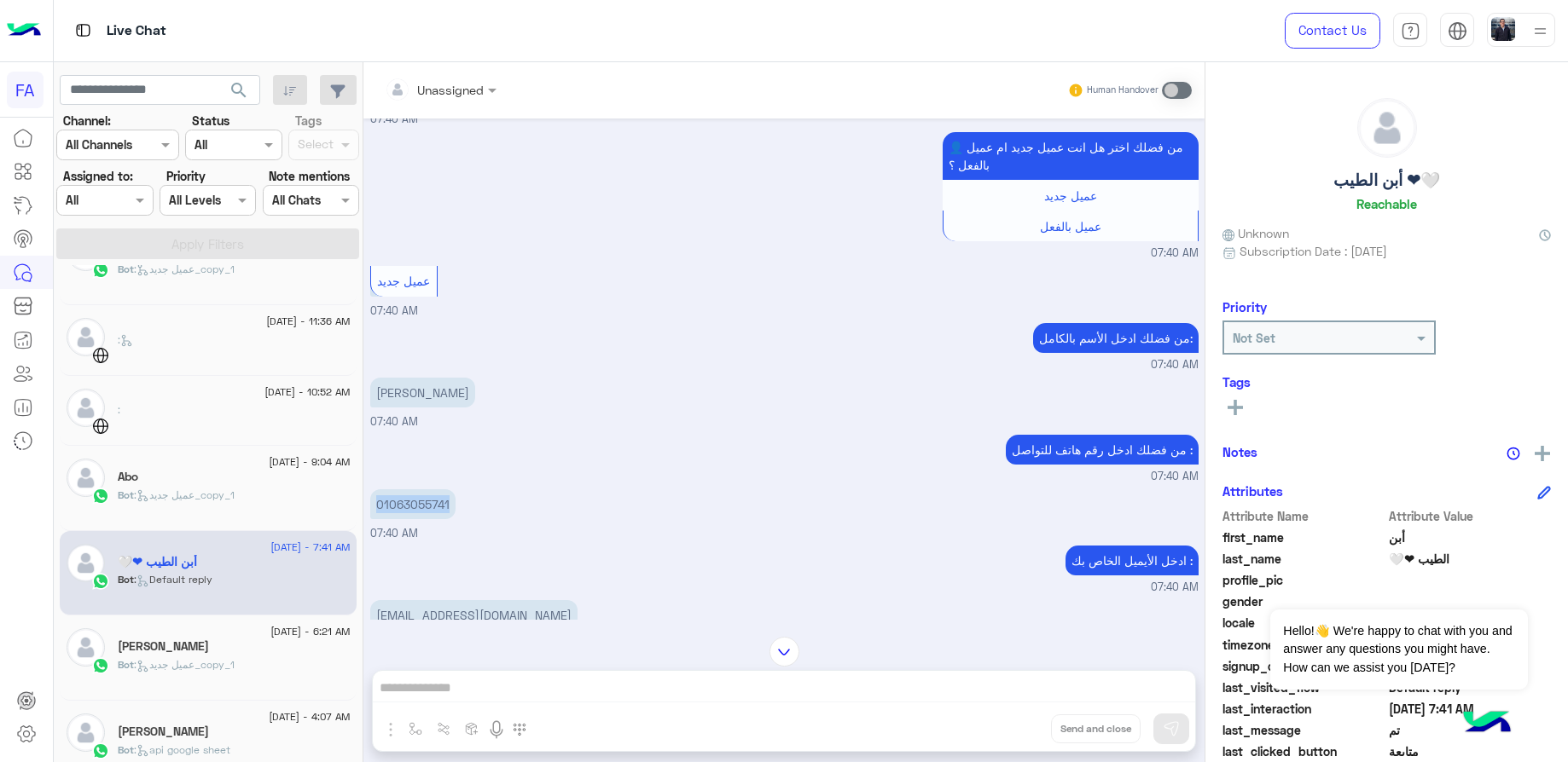
click at [466, 600] on p "[EMAIL_ADDRESS][DOMAIN_NAME]" at bounding box center [474, 615] width 207 height 30
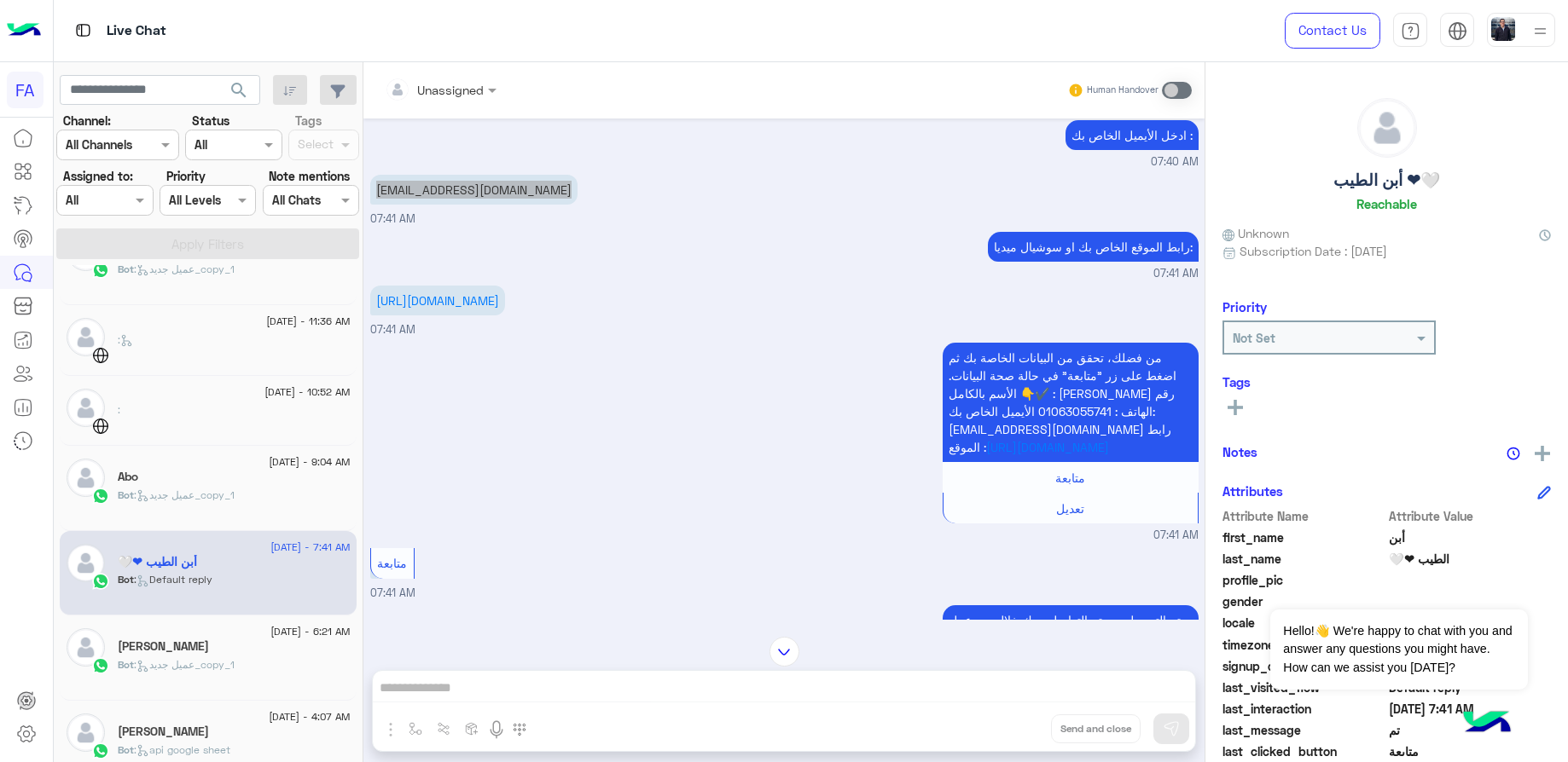
scroll to position [1271, 0]
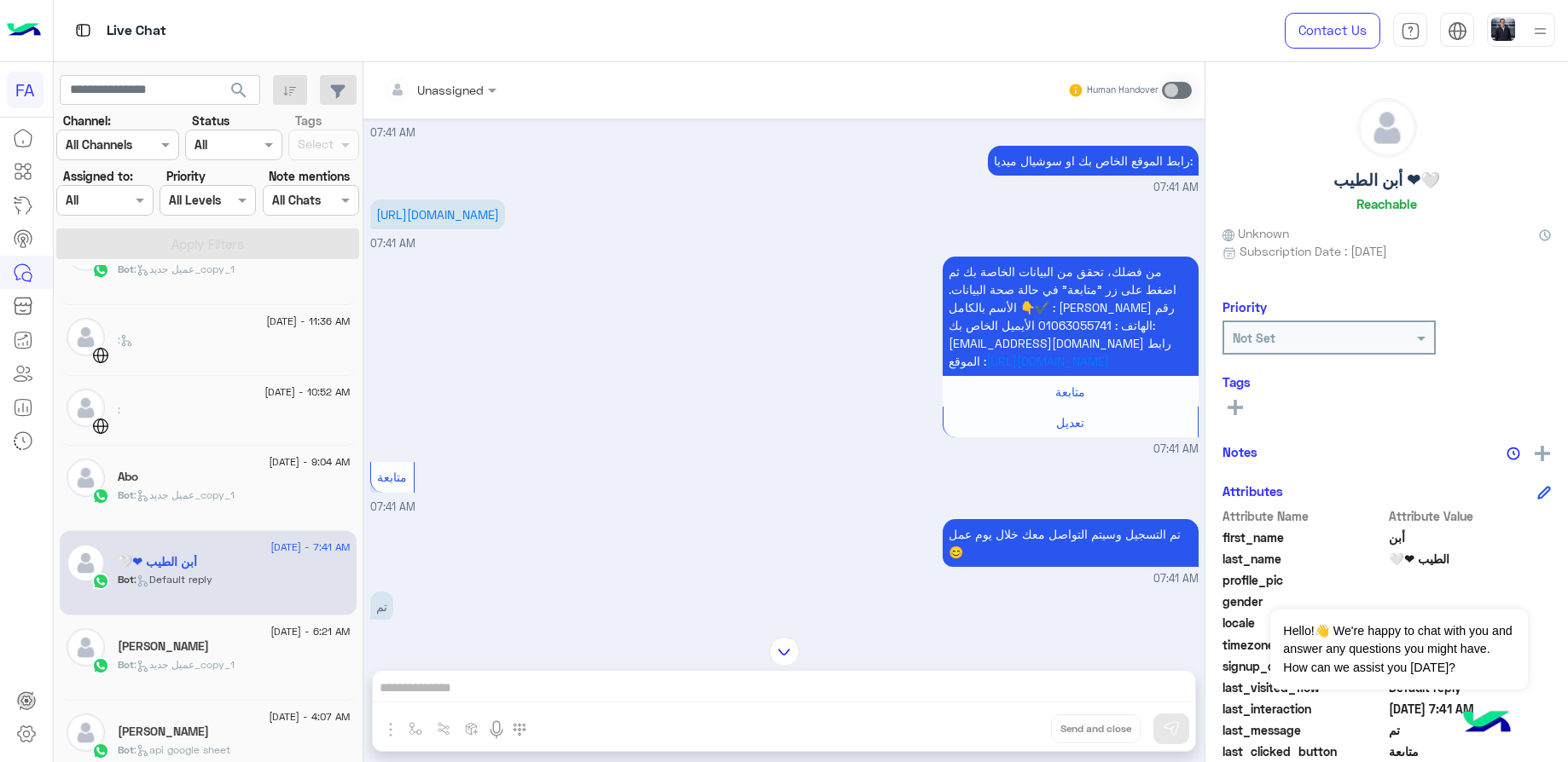
drag, startPoint x: 409, startPoint y: 219, endPoint x: 373, endPoint y: 206, distance: 38.3
click at [373, 206] on p "[URL][DOMAIN_NAME]" at bounding box center [438, 214] width 135 height 30
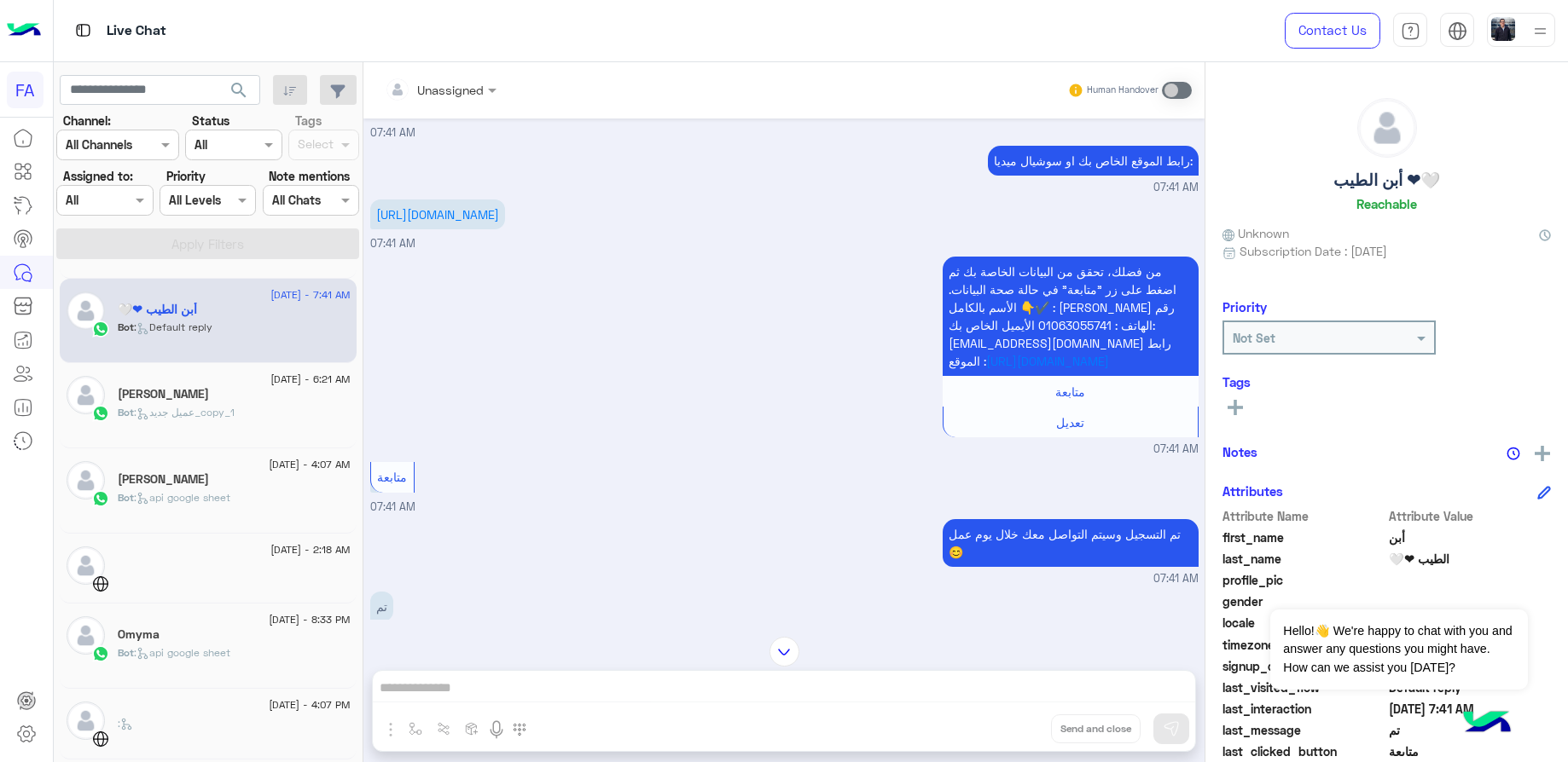
scroll to position [393, 0]
click at [224, 425] on div "Bot : عميل جديد_copy_1" at bounding box center [234, 417] width 233 height 30
